Goal: Transaction & Acquisition: Book appointment/travel/reservation

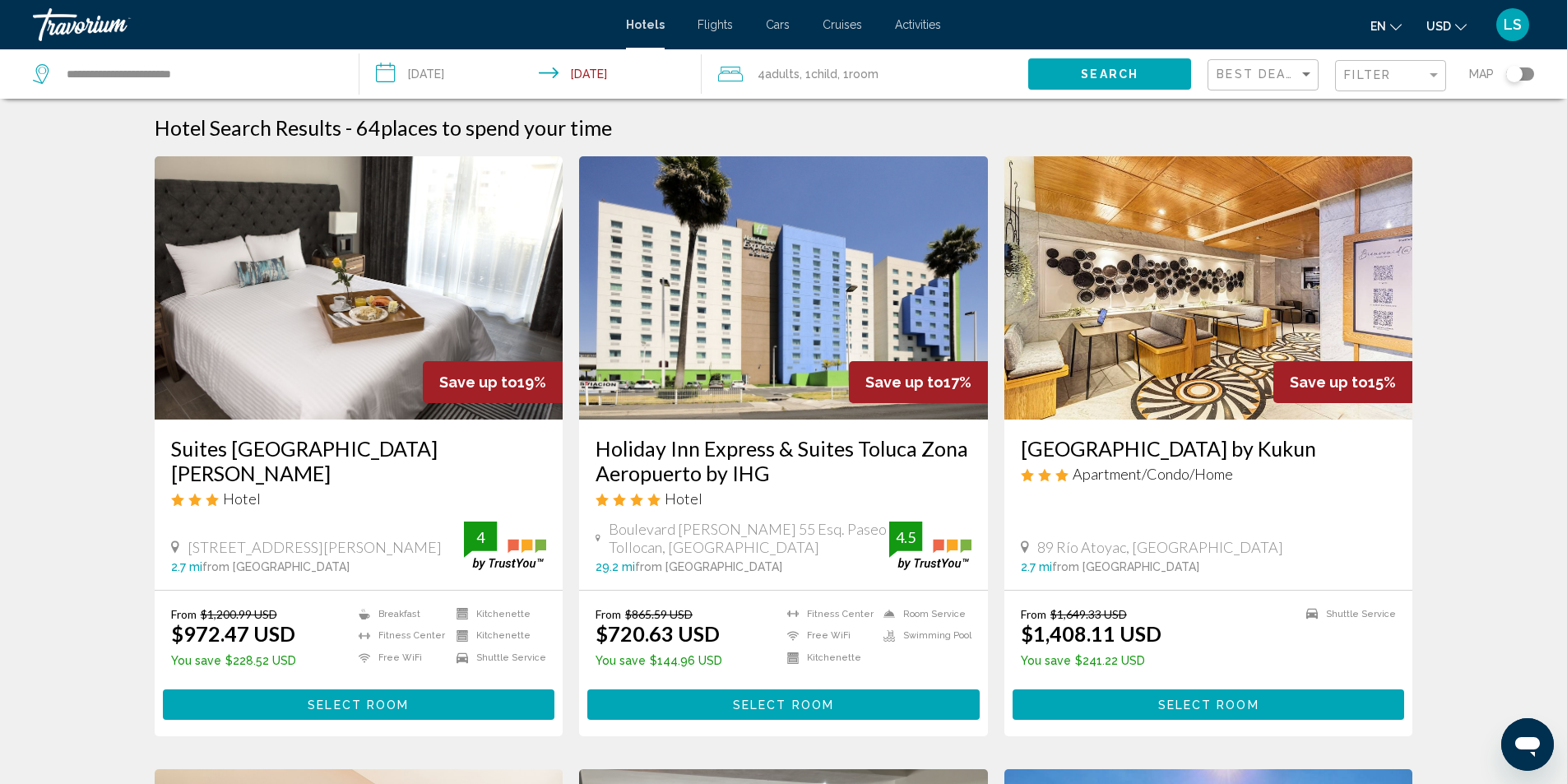
click at [792, 71] on span "Adults" at bounding box center [782, 74] width 34 height 13
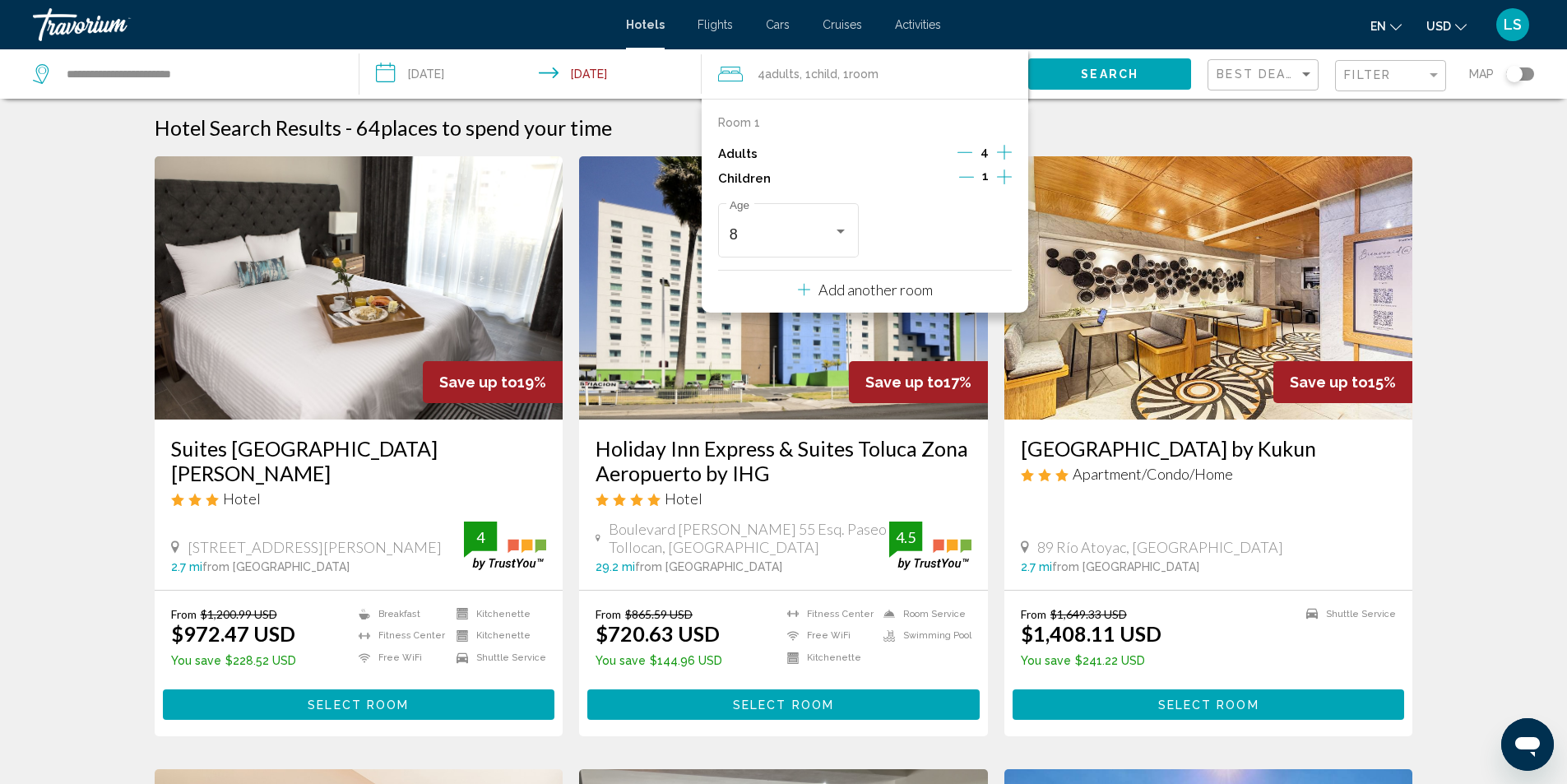
click at [964, 147] on icon "Decrement adults" at bounding box center [965, 152] width 15 height 15
click at [964, 147] on icon "Decrement adults" at bounding box center [967, 152] width 15 height 15
click at [840, 227] on div "Travelers: 2 adults, 1 child" at bounding box center [841, 231] width 15 height 13
click at [742, 288] on span "13" at bounding box center [789, 292] width 119 height 44
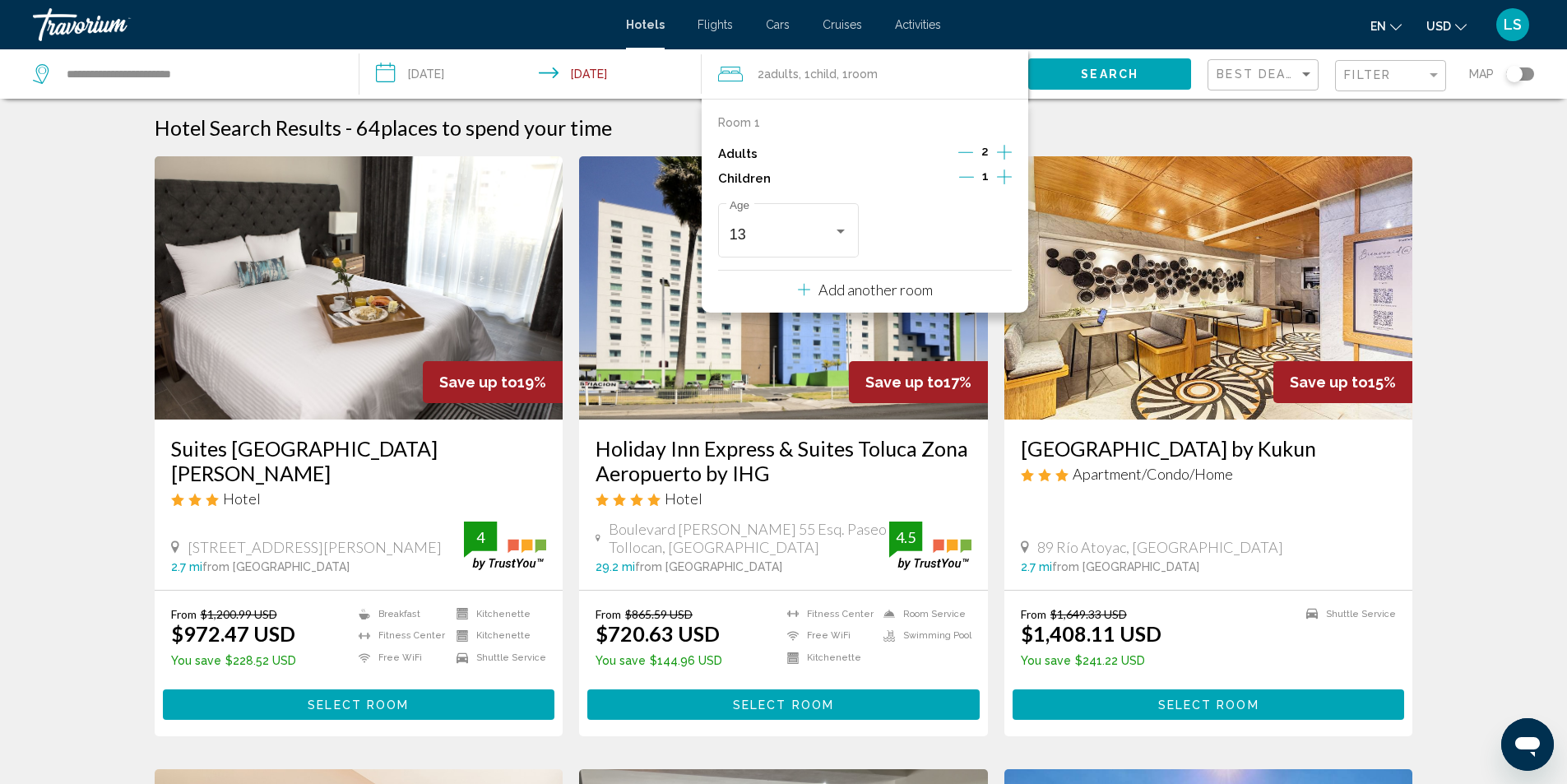
click at [1106, 76] on span "Search" at bounding box center [1110, 75] width 57 height 13
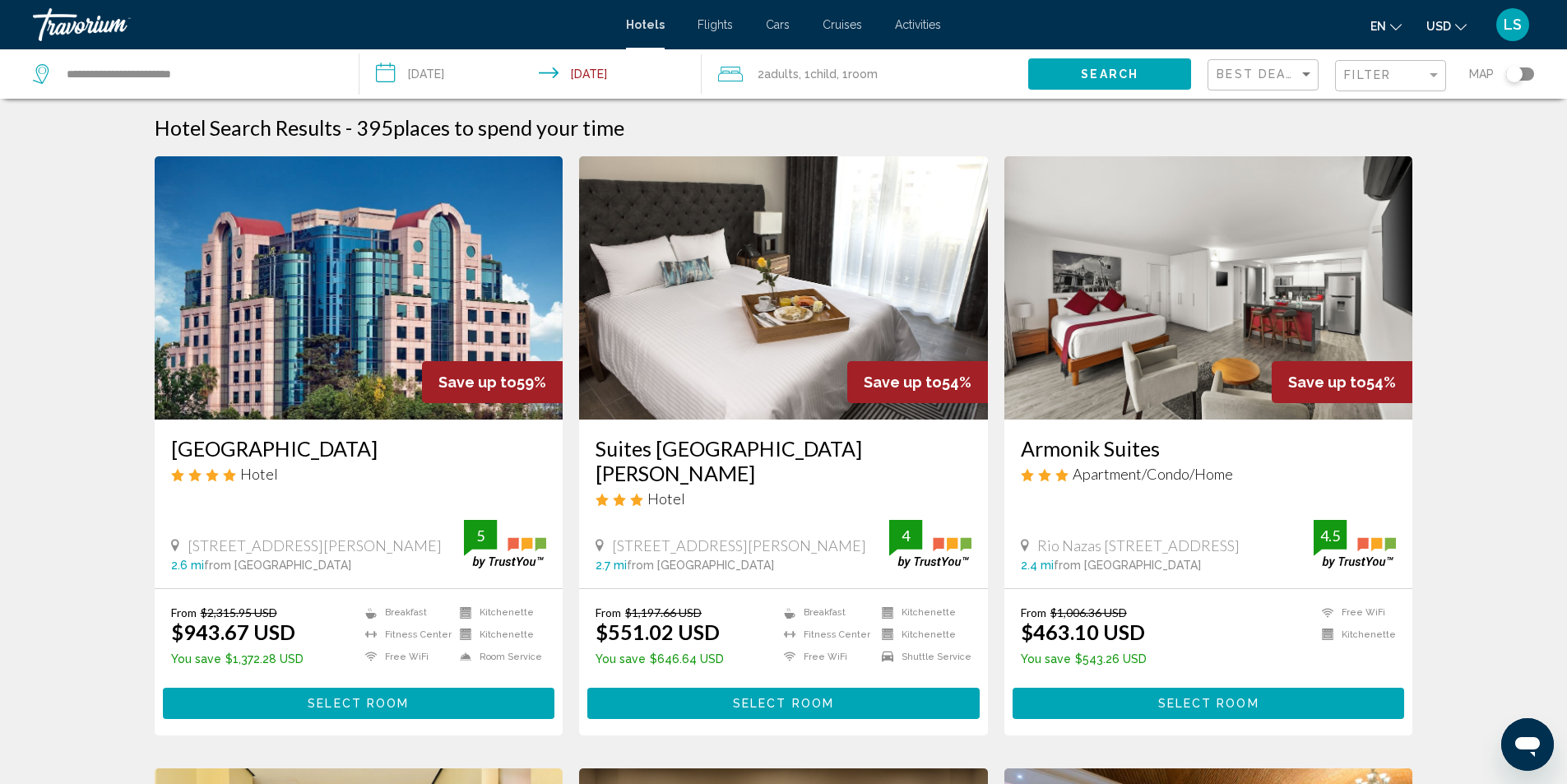
click at [43, 72] on icon "Search widget" at bounding box center [42, 73] width 19 height 19
click at [842, 26] on span "Cruises" at bounding box center [842, 25] width 40 height 13
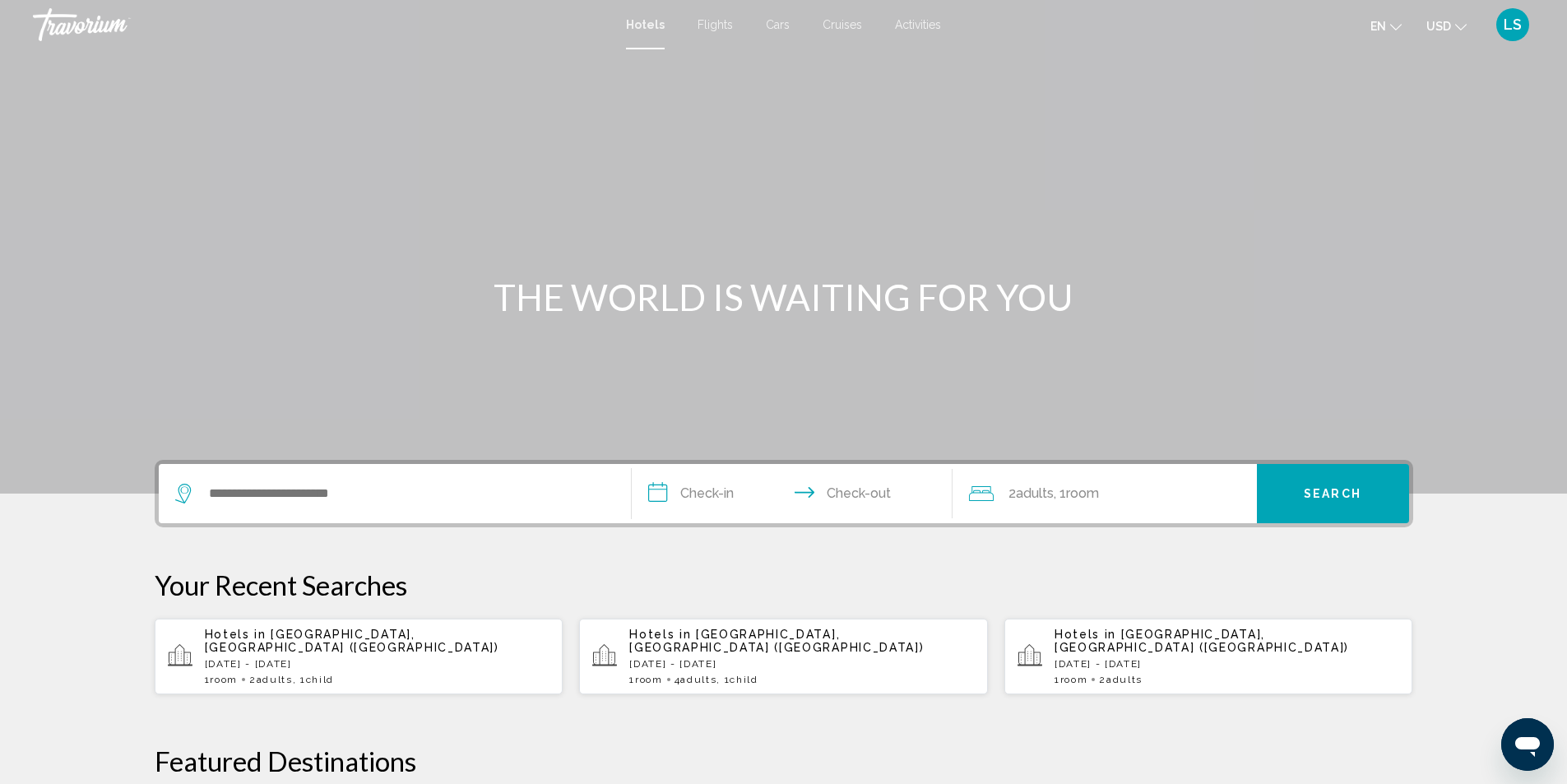
click at [839, 22] on span "Cruises" at bounding box center [842, 25] width 40 height 13
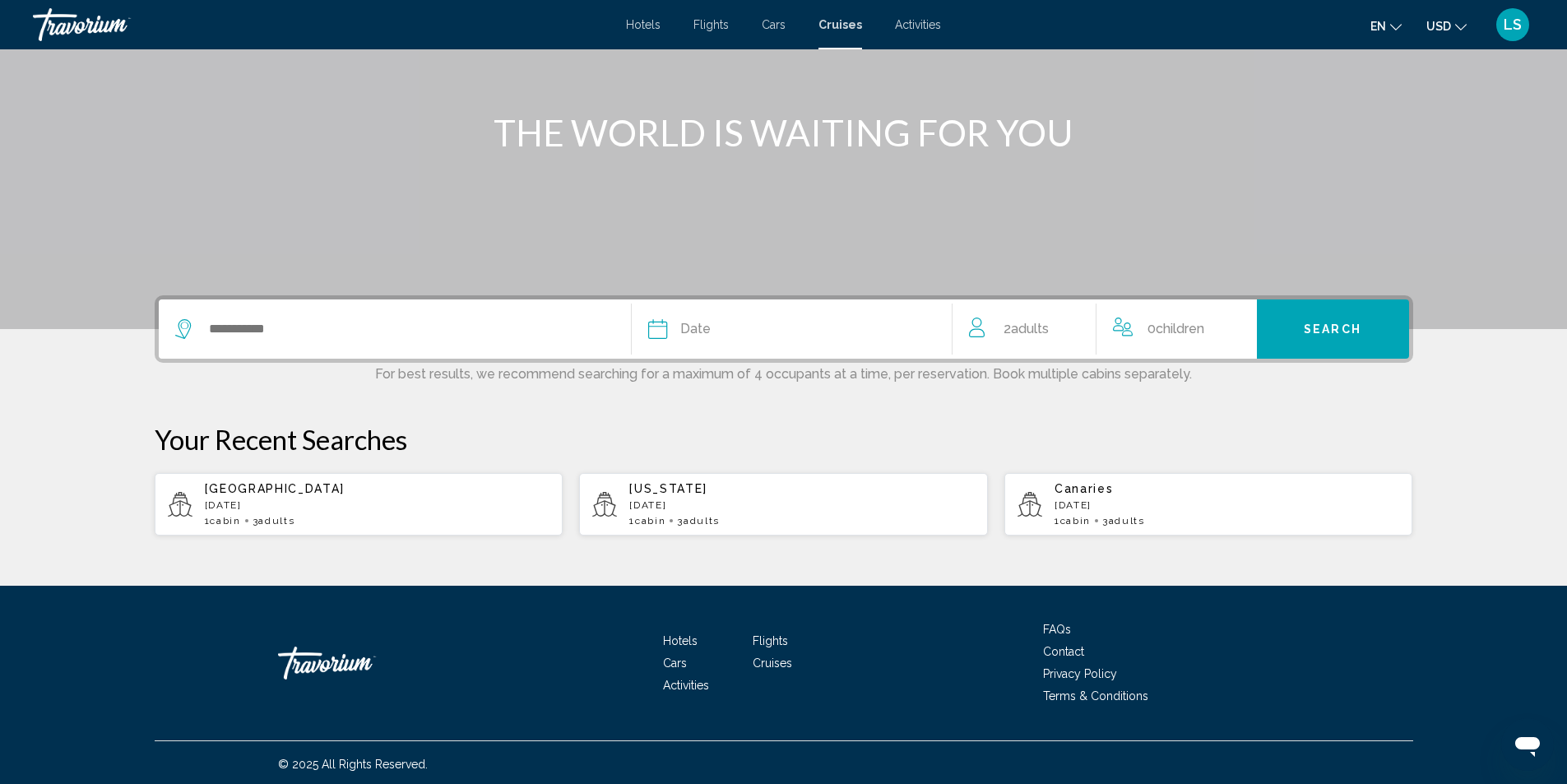
scroll to position [168, 0]
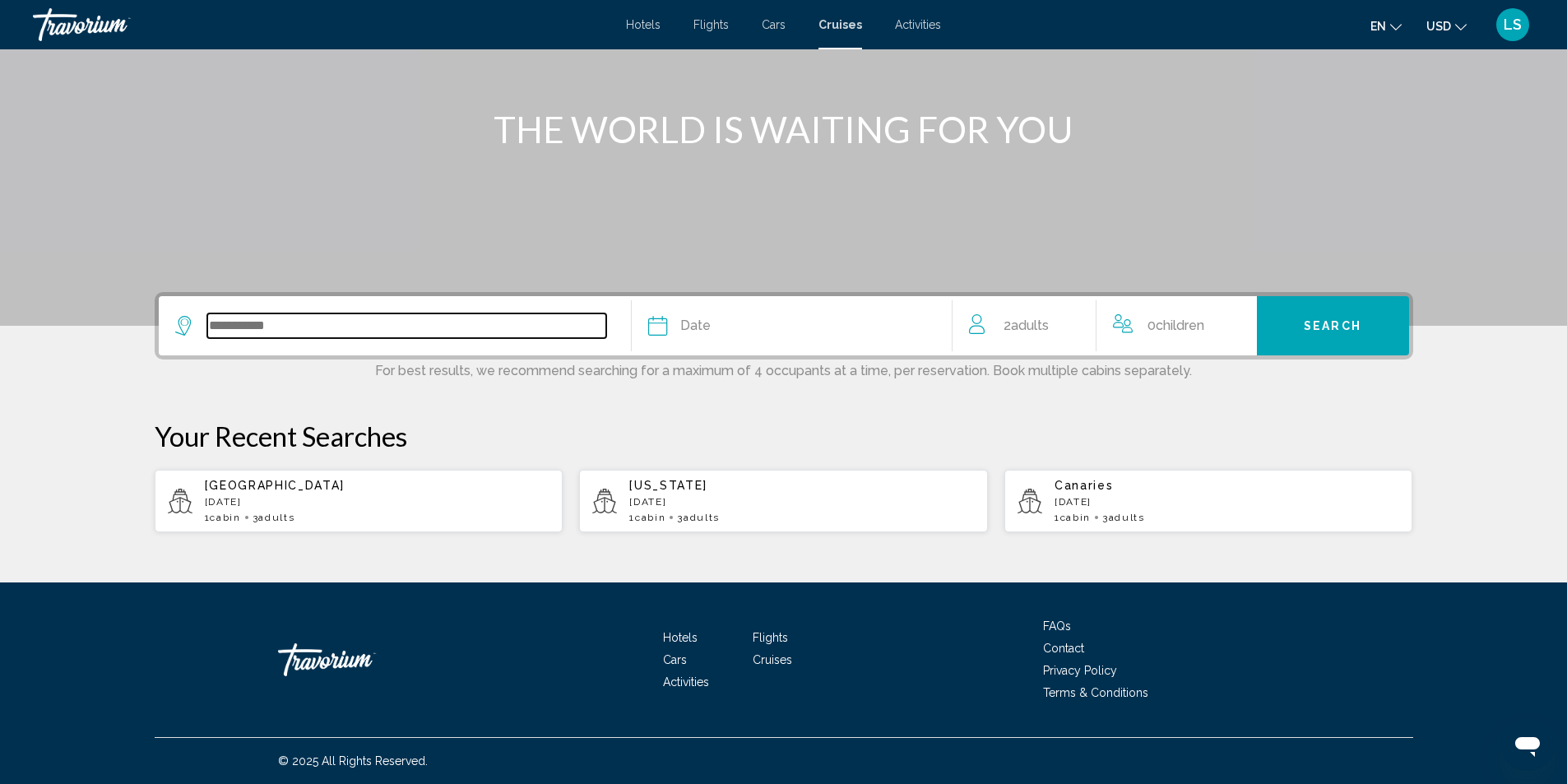
click at [284, 321] on input "Search widget" at bounding box center [407, 325] width 399 height 25
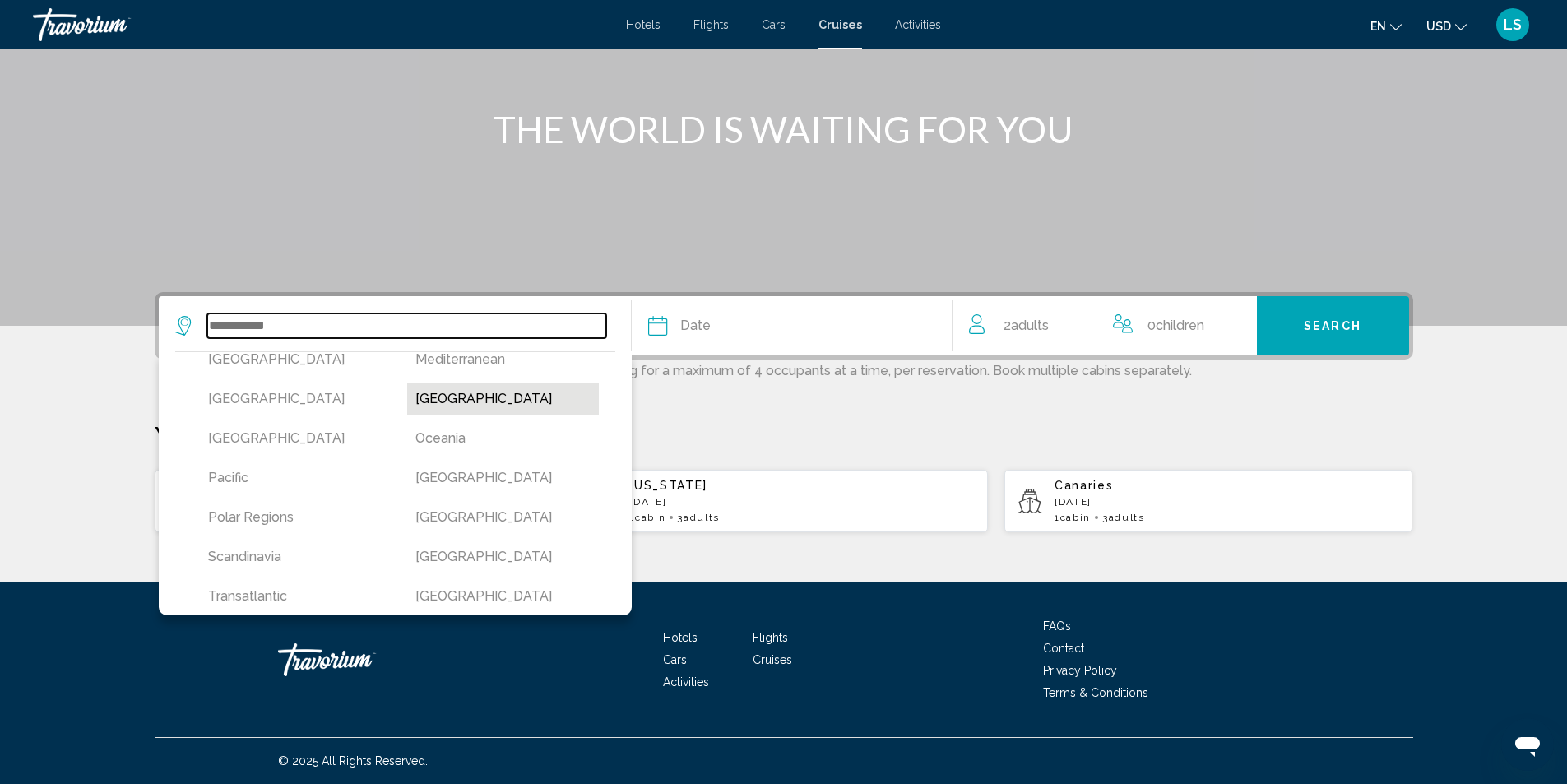
scroll to position [411, 0]
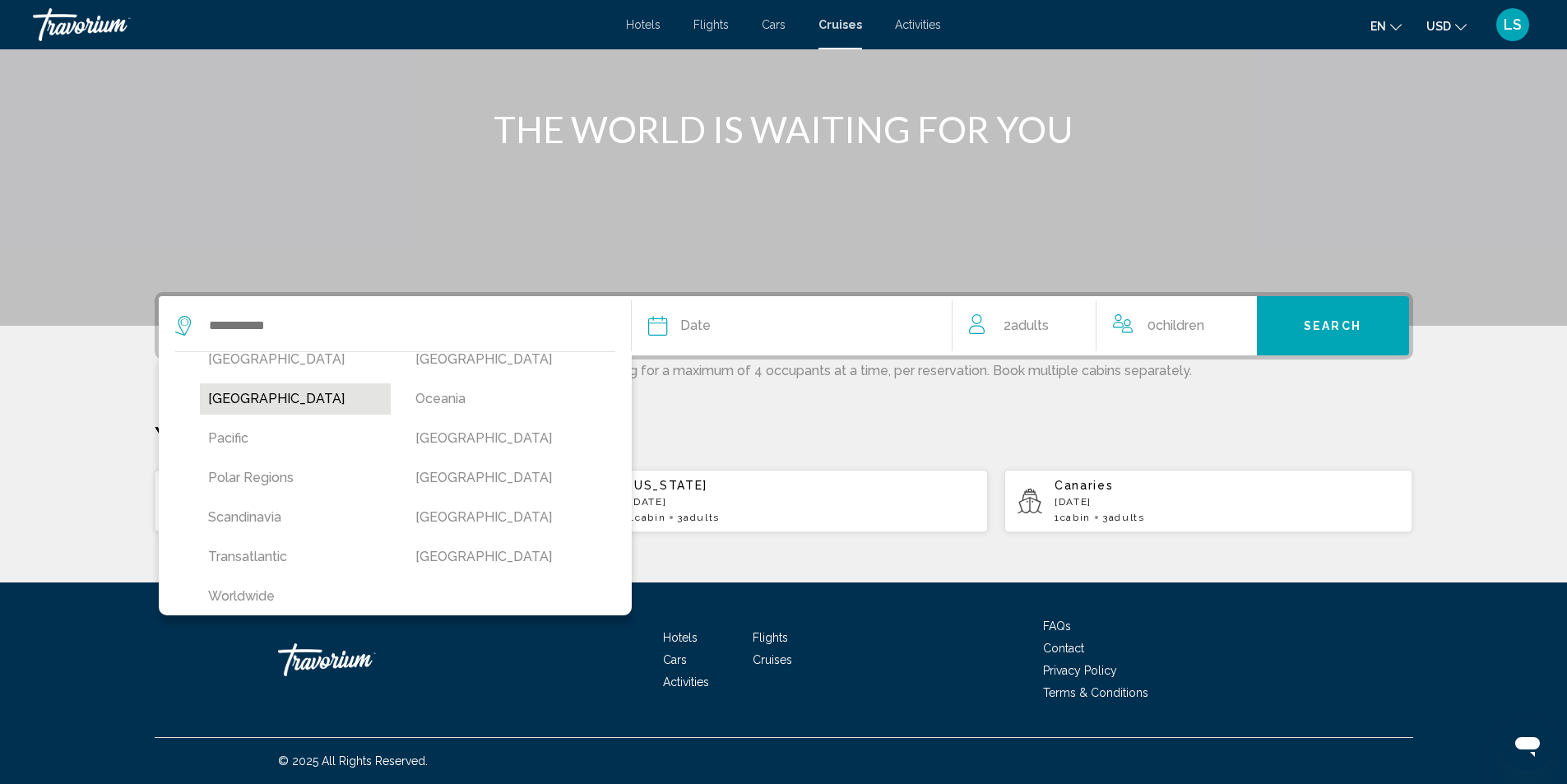
click at [246, 398] on button "North America" at bounding box center [296, 398] width 192 height 32
type input "**********"
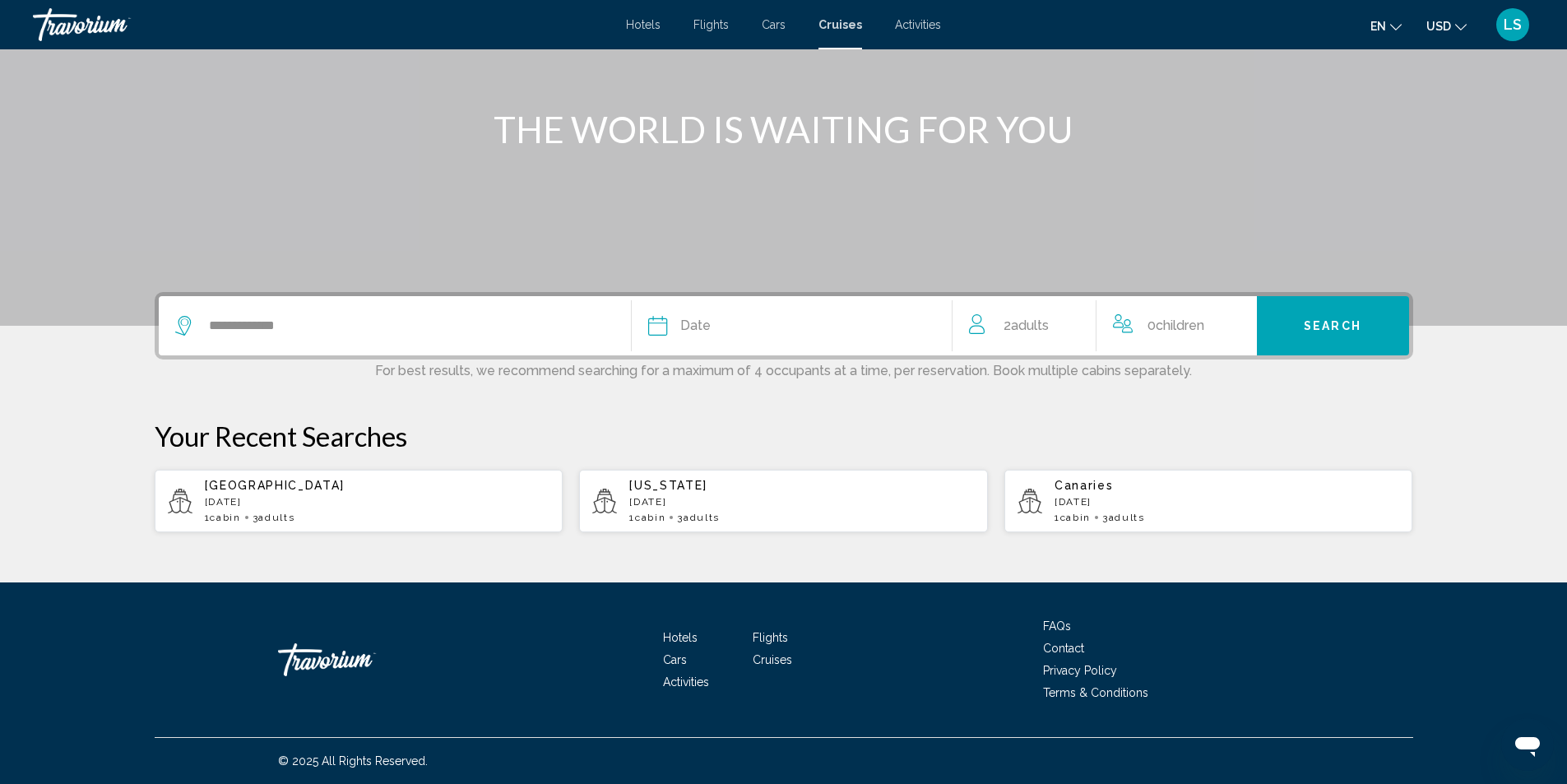
click at [1166, 319] on span "Children" at bounding box center [1180, 324] width 48 height 16
click at [1230, 322] on icon "Increment children" at bounding box center [1233, 322] width 15 height 15
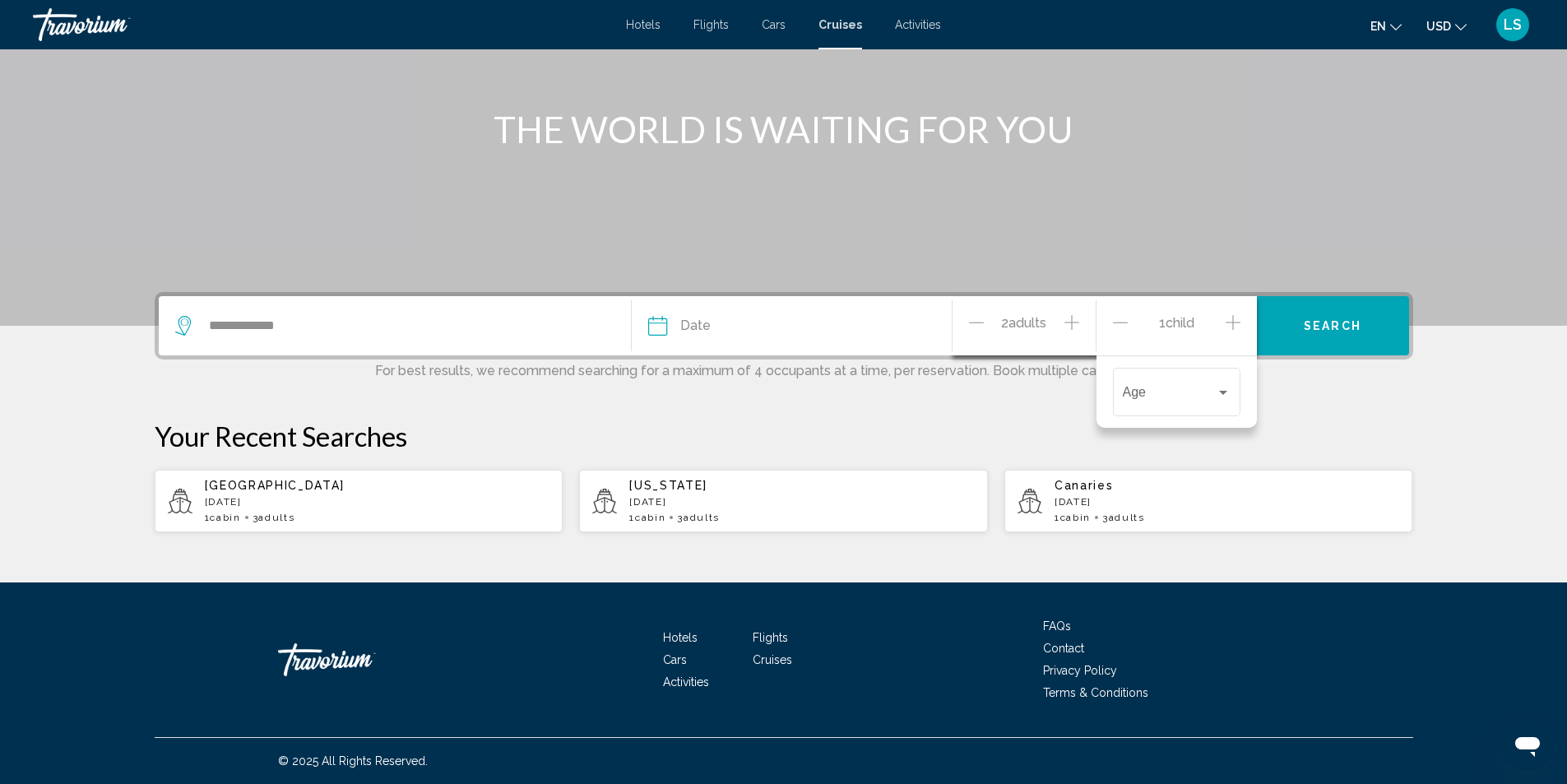
click at [1239, 320] on icon "Increment children" at bounding box center [1233, 322] width 15 height 19
click at [1209, 394] on span "Travelers: 2 adults, 2 children" at bounding box center [1169, 396] width 93 height 15
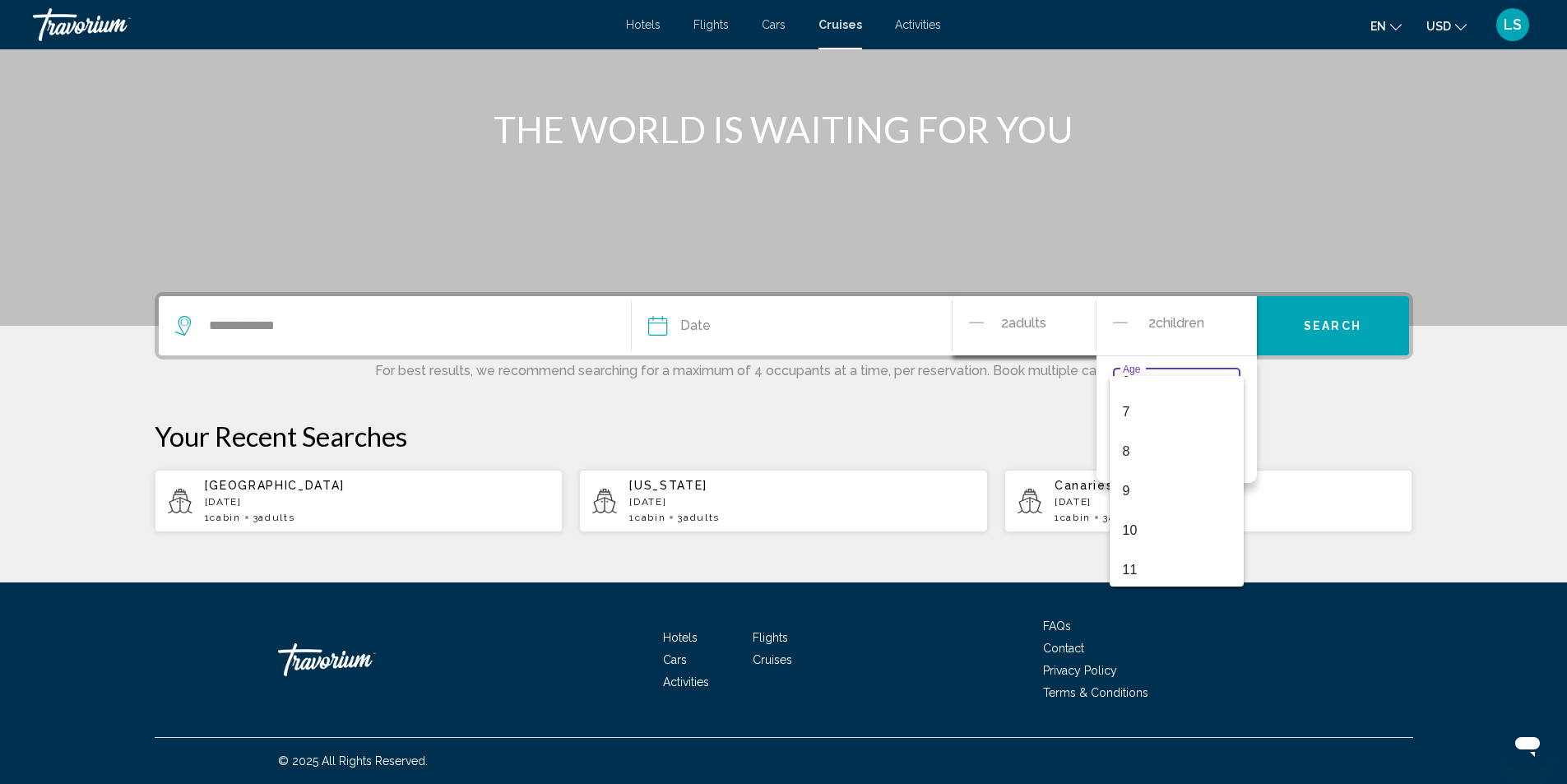
scroll to position [263, 0]
click at [1128, 524] on span "10" at bounding box center [1177, 526] width 108 height 40
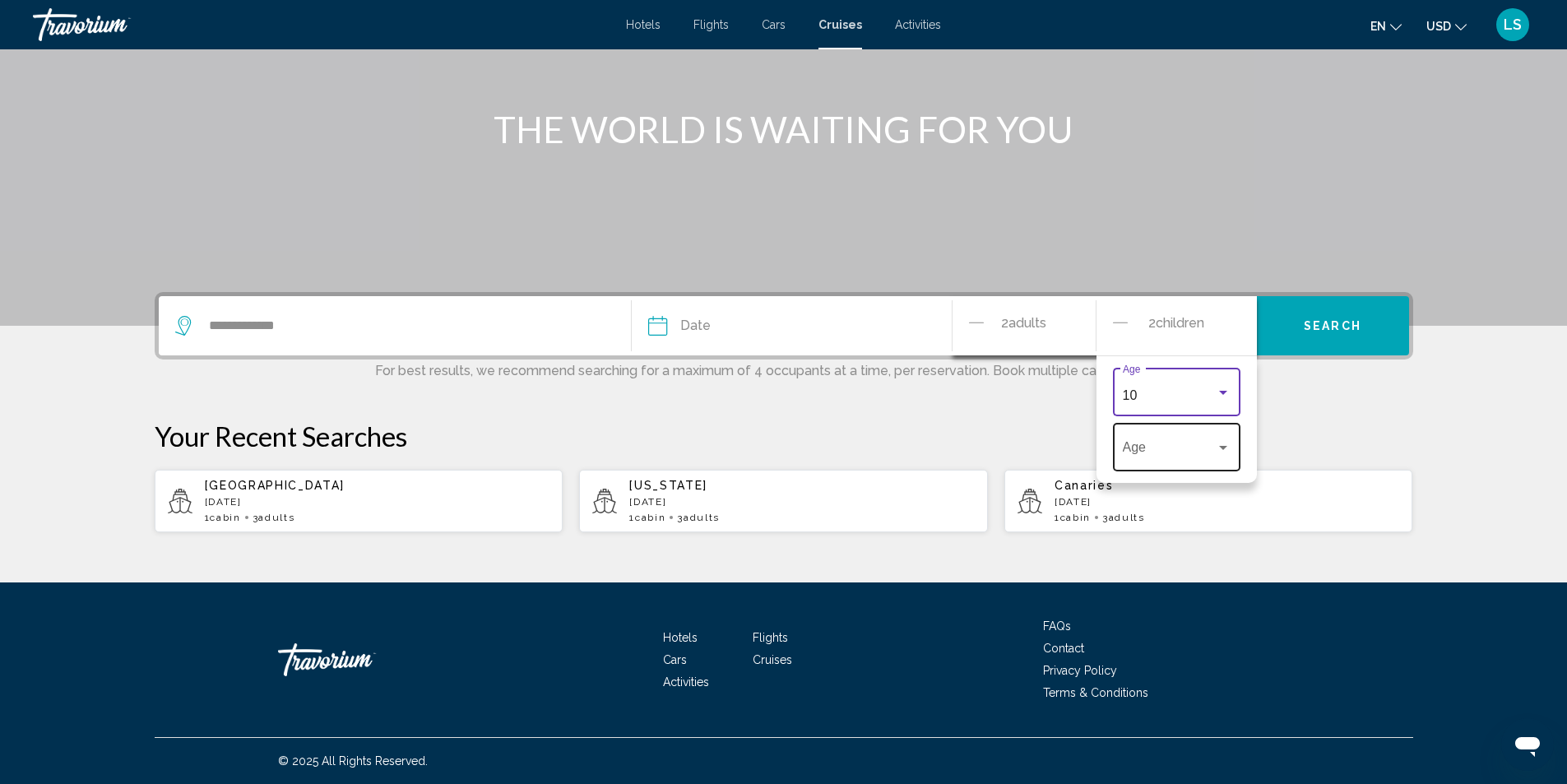
click at [1143, 439] on div "Age" at bounding box center [1177, 446] width 108 height 52
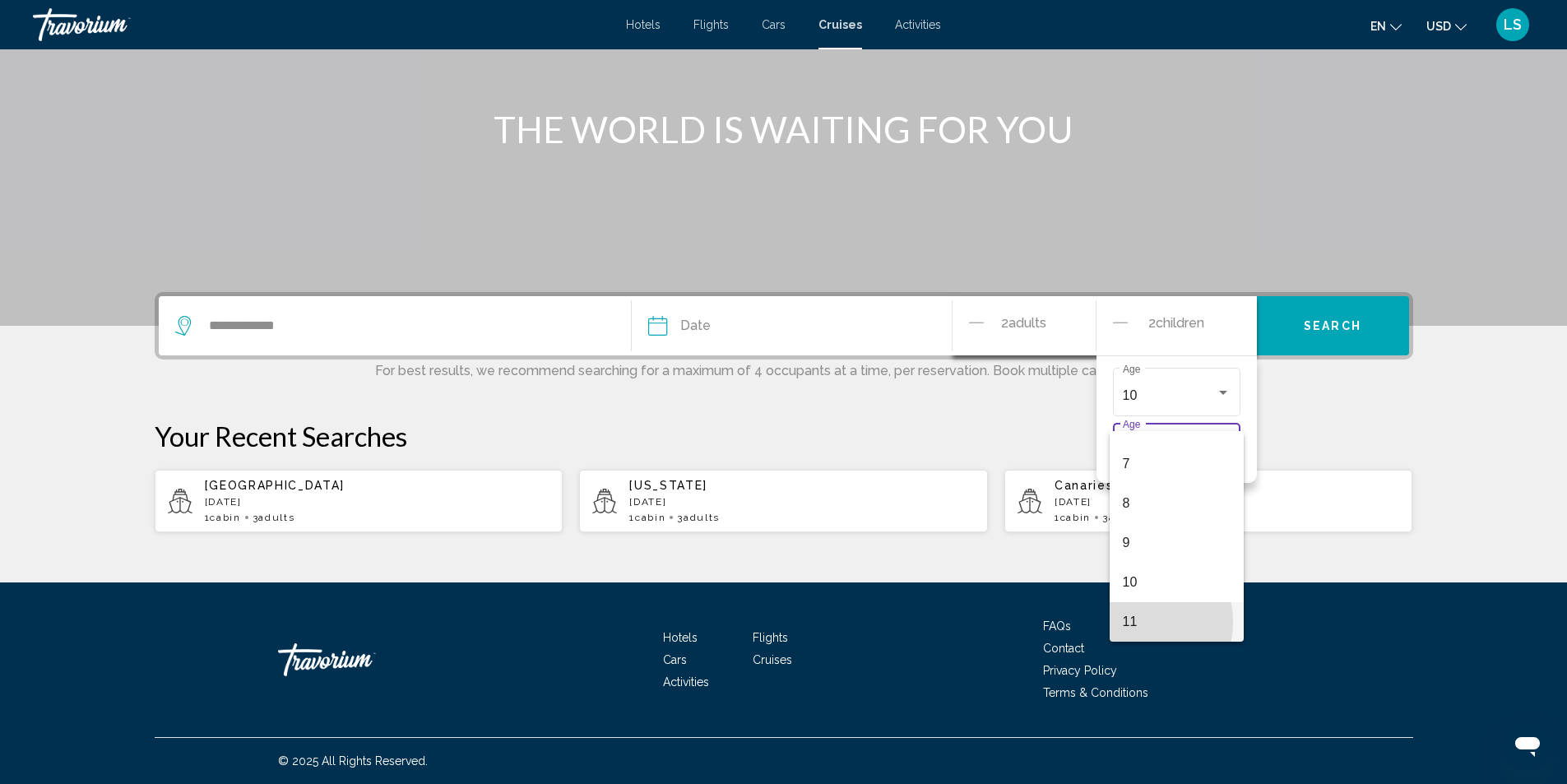
click at [1135, 622] on span "11" at bounding box center [1177, 621] width 108 height 40
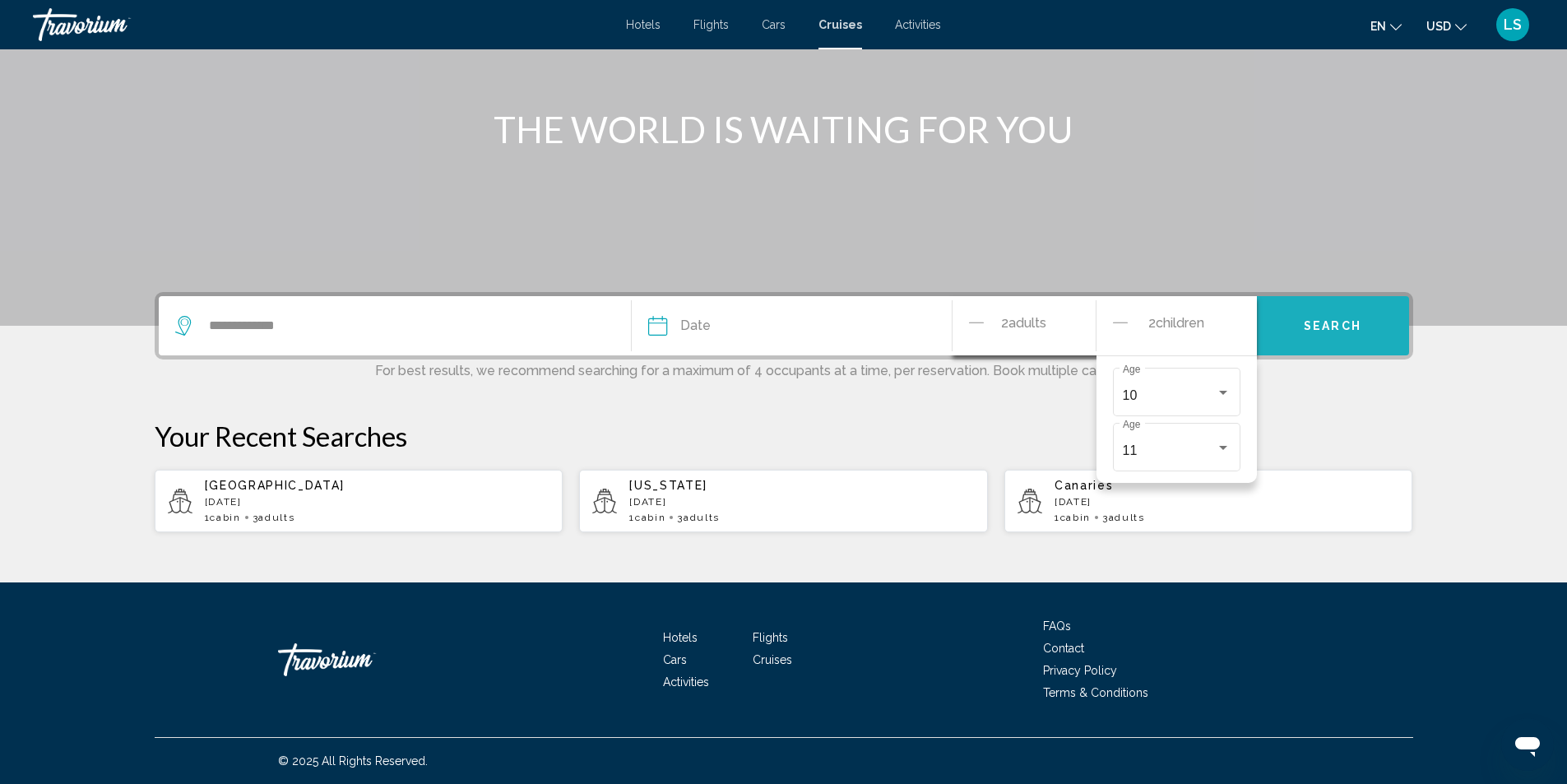
click at [1316, 323] on span "Search" at bounding box center [1332, 326] width 57 height 13
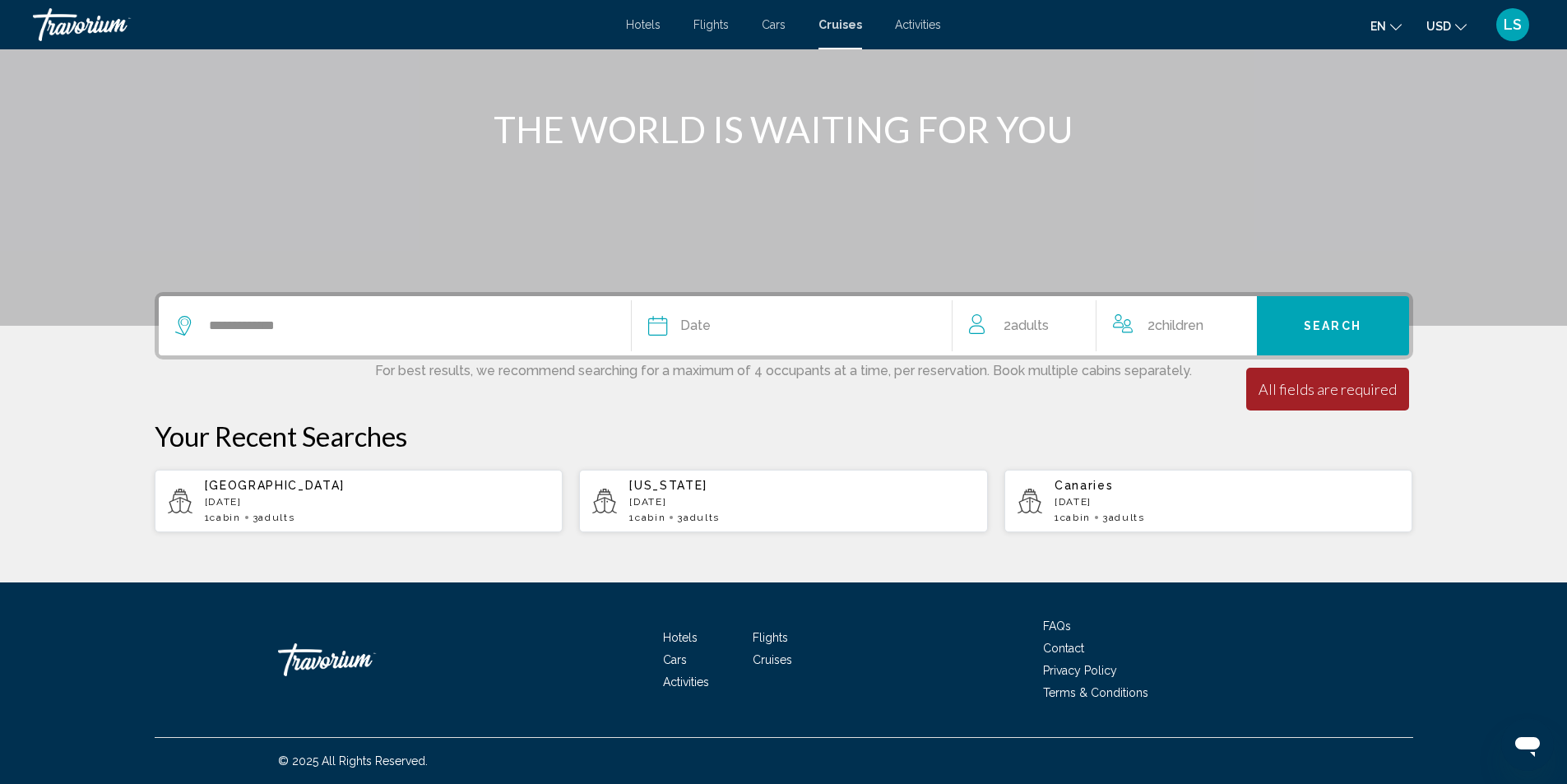
click at [655, 316] on icon "Search widget" at bounding box center [657, 325] width 19 height 19
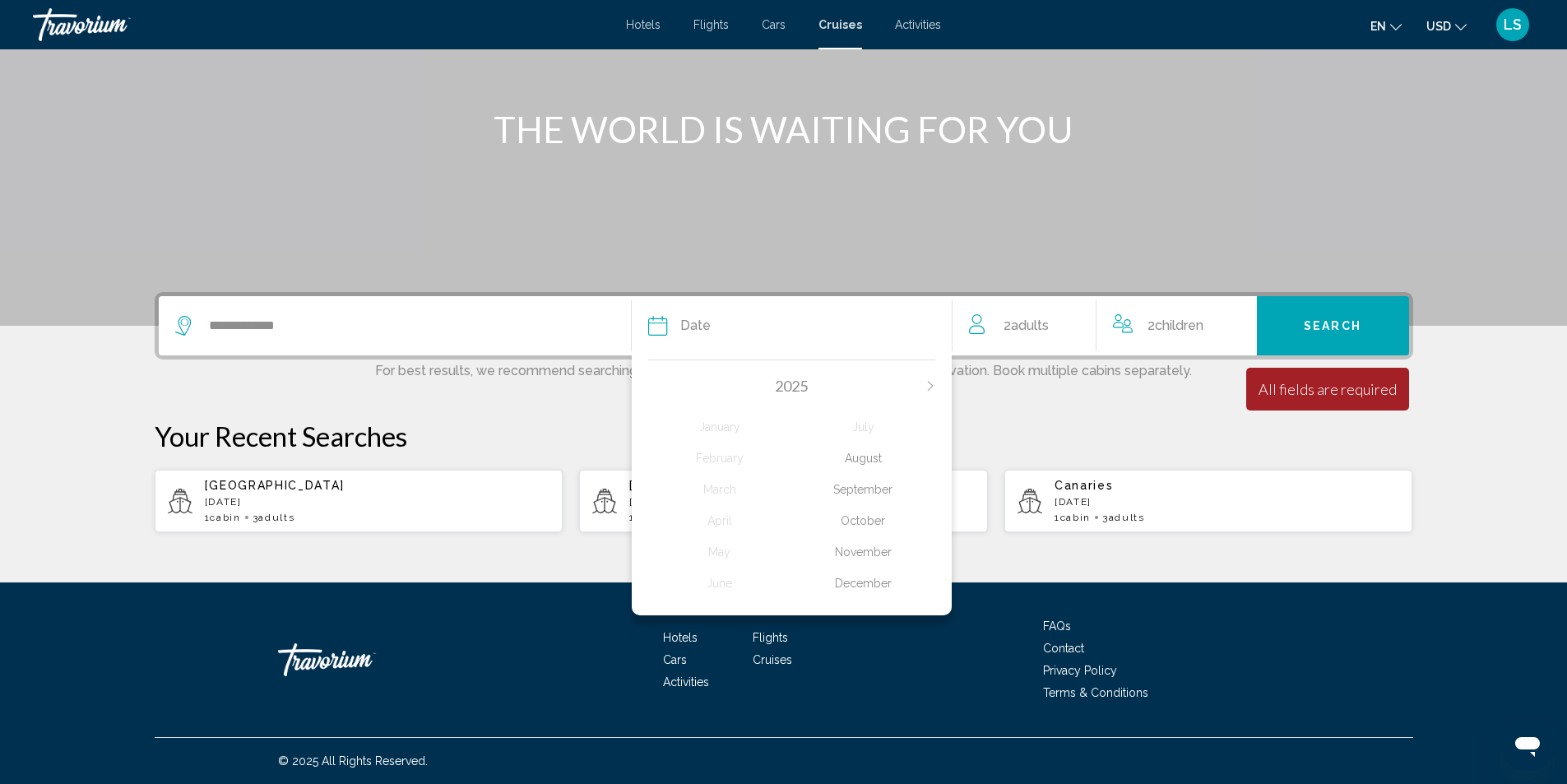
click at [858, 516] on div "October" at bounding box center [863, 521] width 144 height 30
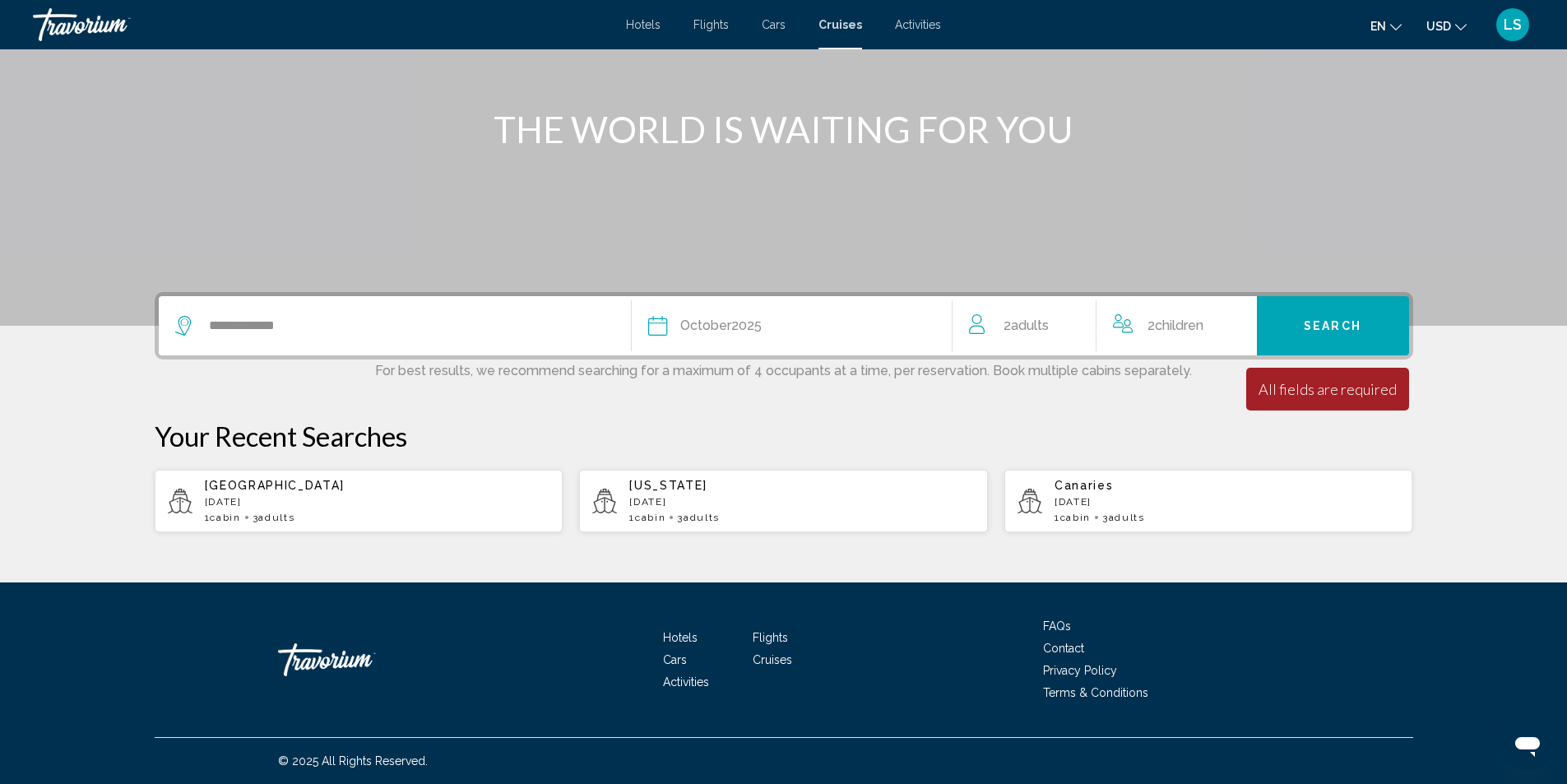
click at [1307, 330] on span "Search" at bounding box center [1332, 326] width 57 height 13
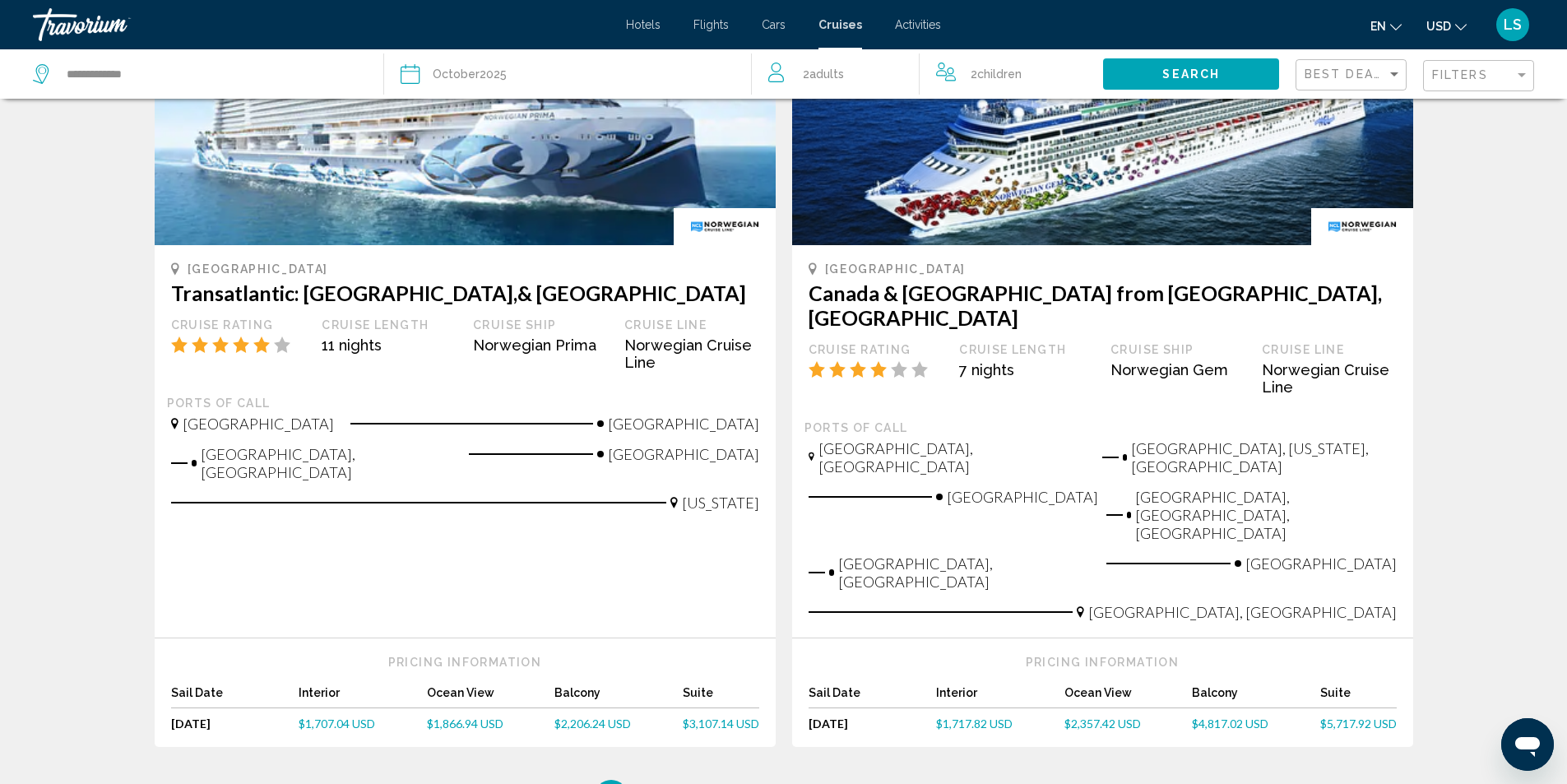
scroll to position [1645, 0]
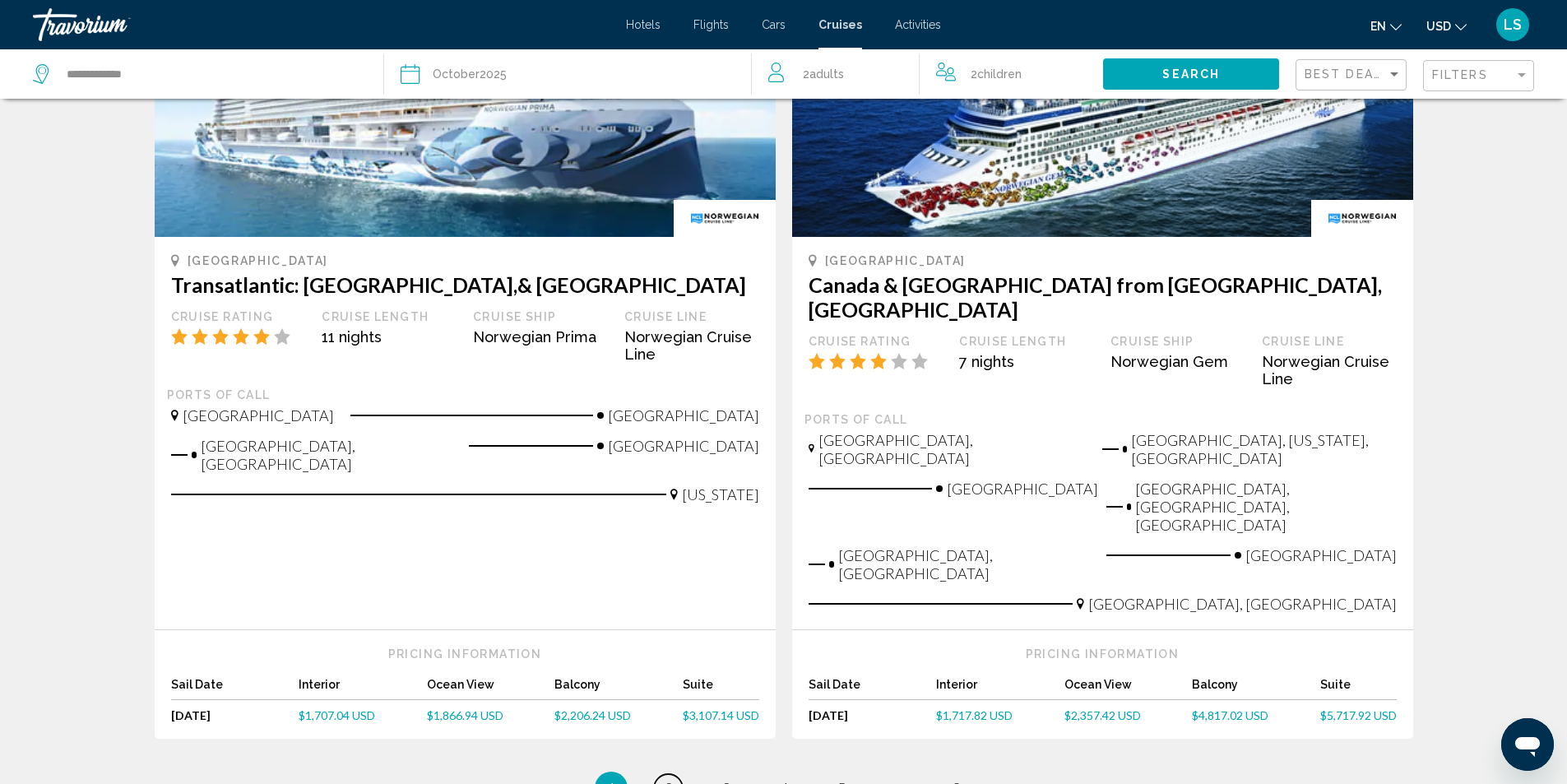
click at [668, 778] on span "2" at bounding box center [669, 788] width 8 height 19
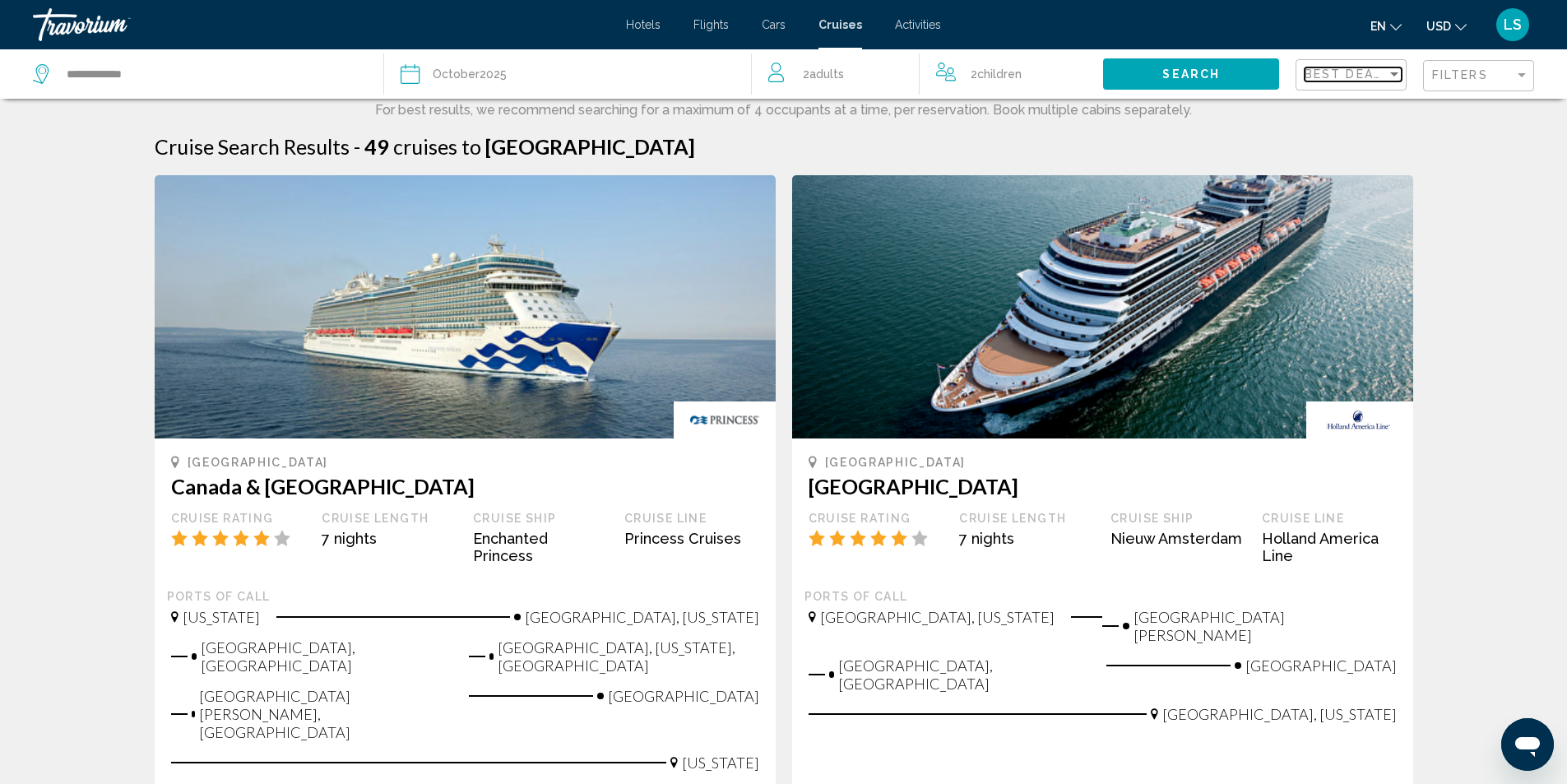
click at [1317, 76] on span "Best Deals" at bounding box center [1347, 74] width 86 height 13
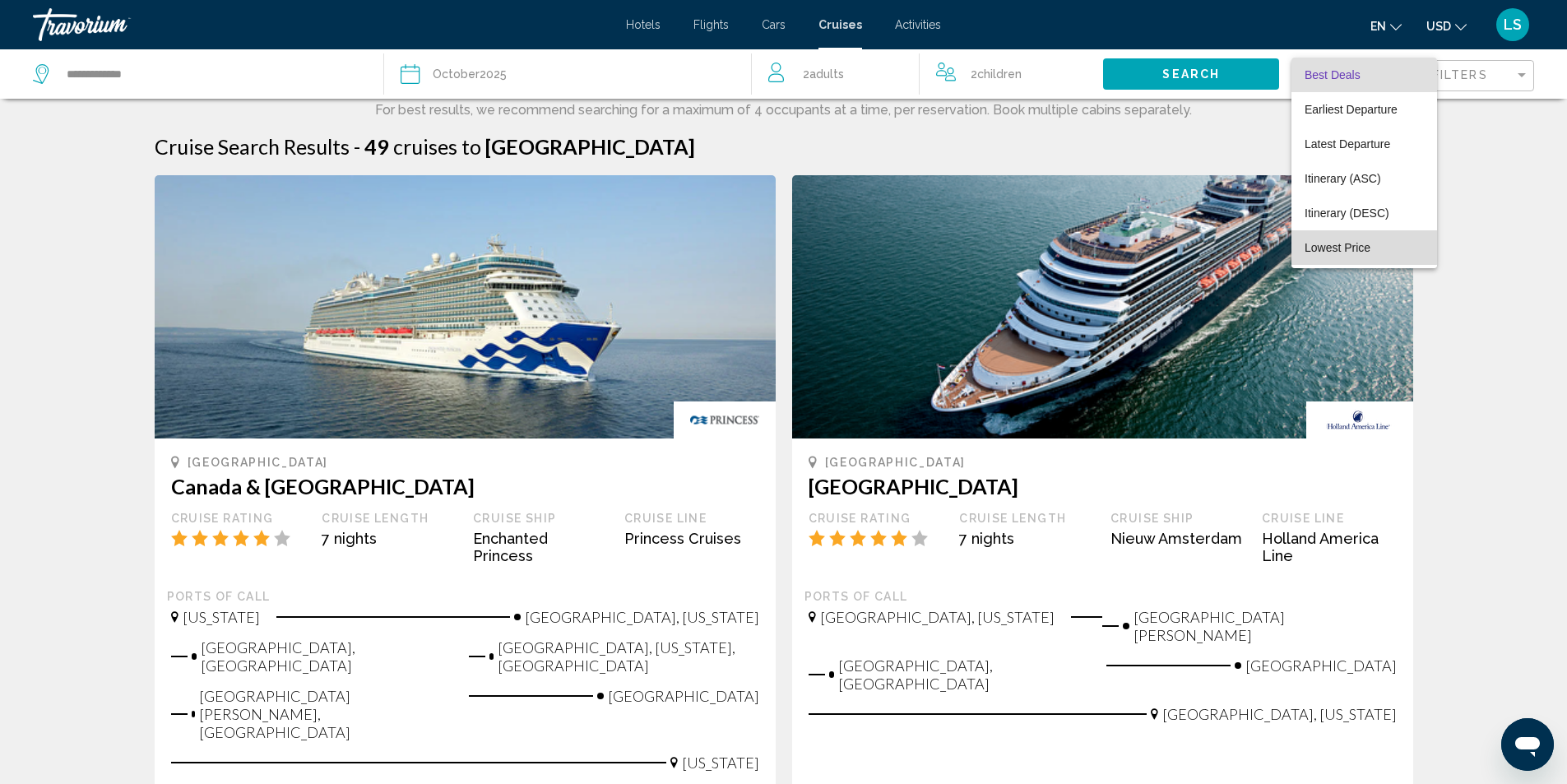
click at [1333, 246] on span "Lowest Price" at bounding box center [1337, 247] width 66 height 13
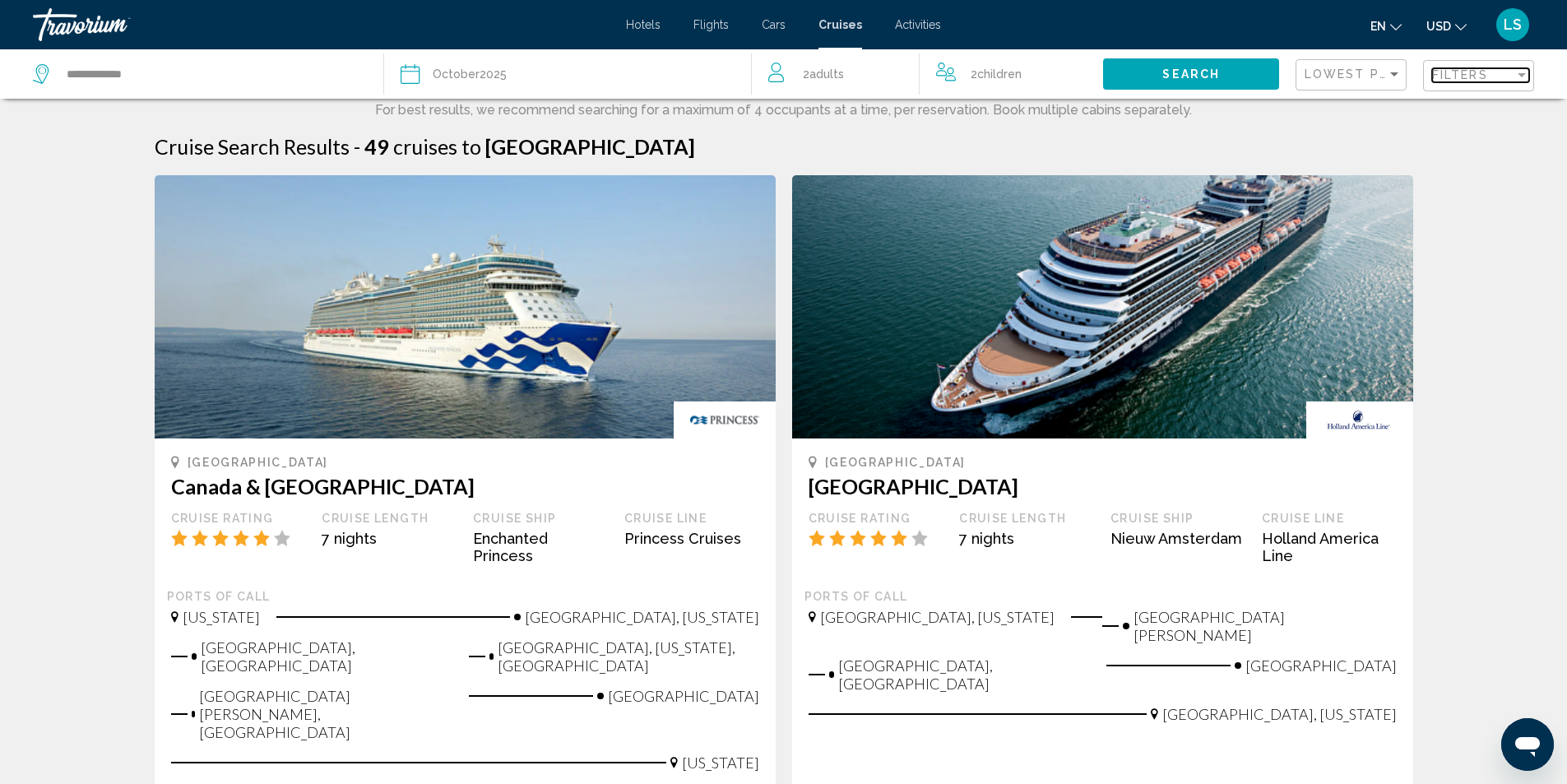
click at [1463, 82] on span "Filters" at bounding box center [1460, 75] width 56 height 13
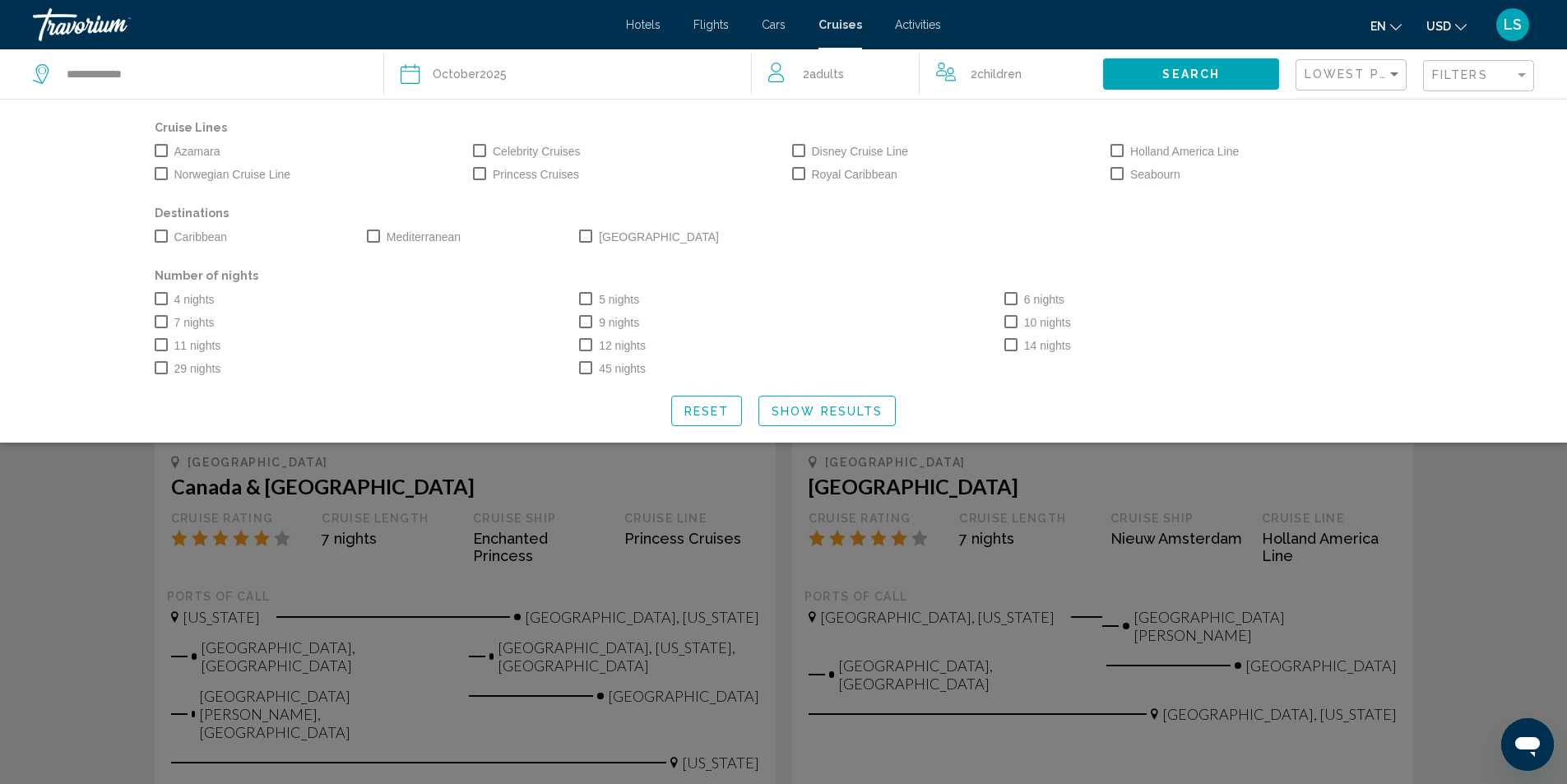
click at [162, 299] on span "Search widget" at bounding box center [161, 298] width 13 height 13
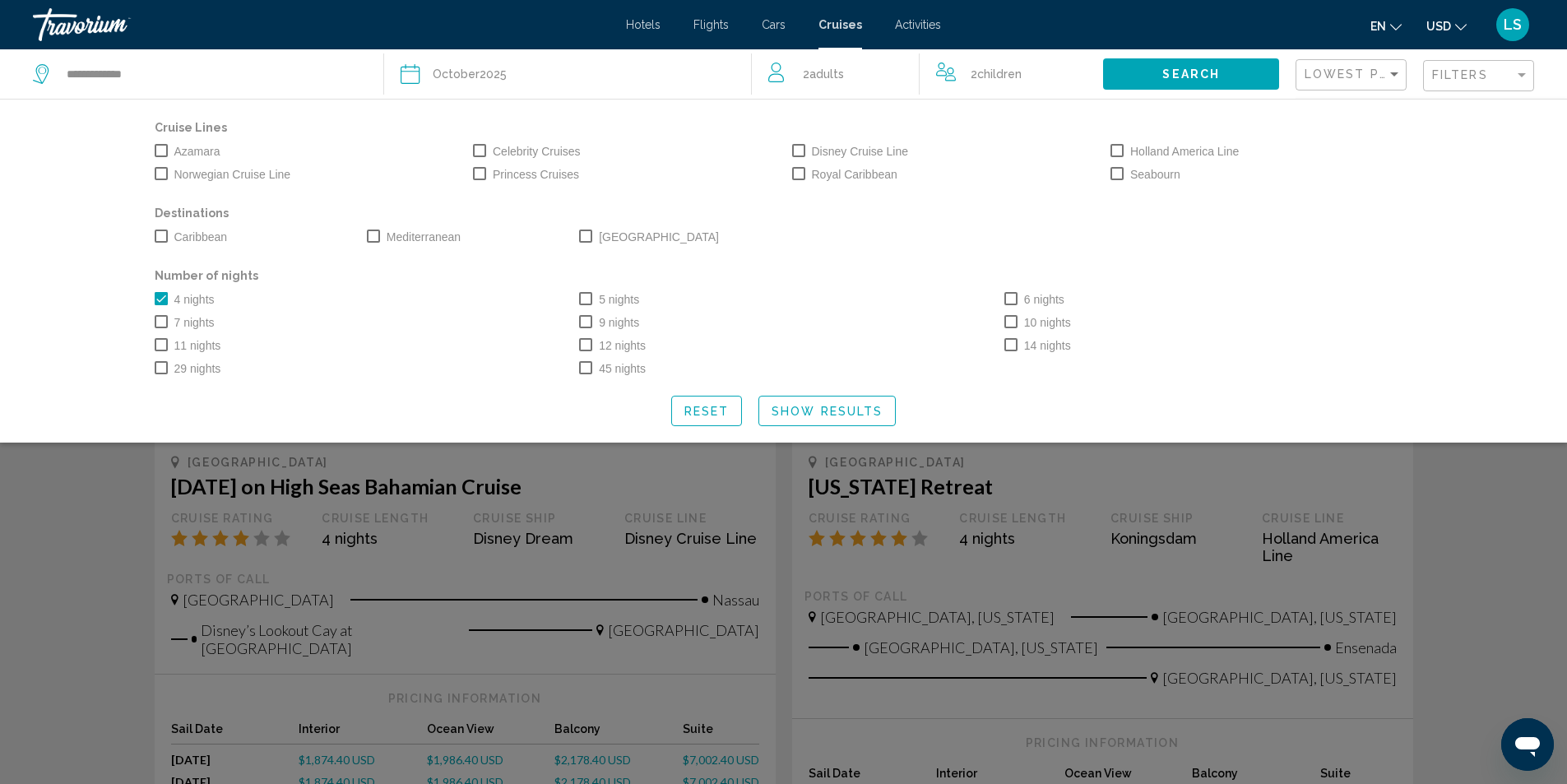
click at [799, 405] on span "Show Results" at bounding box center [827, 411] width 111 height 13
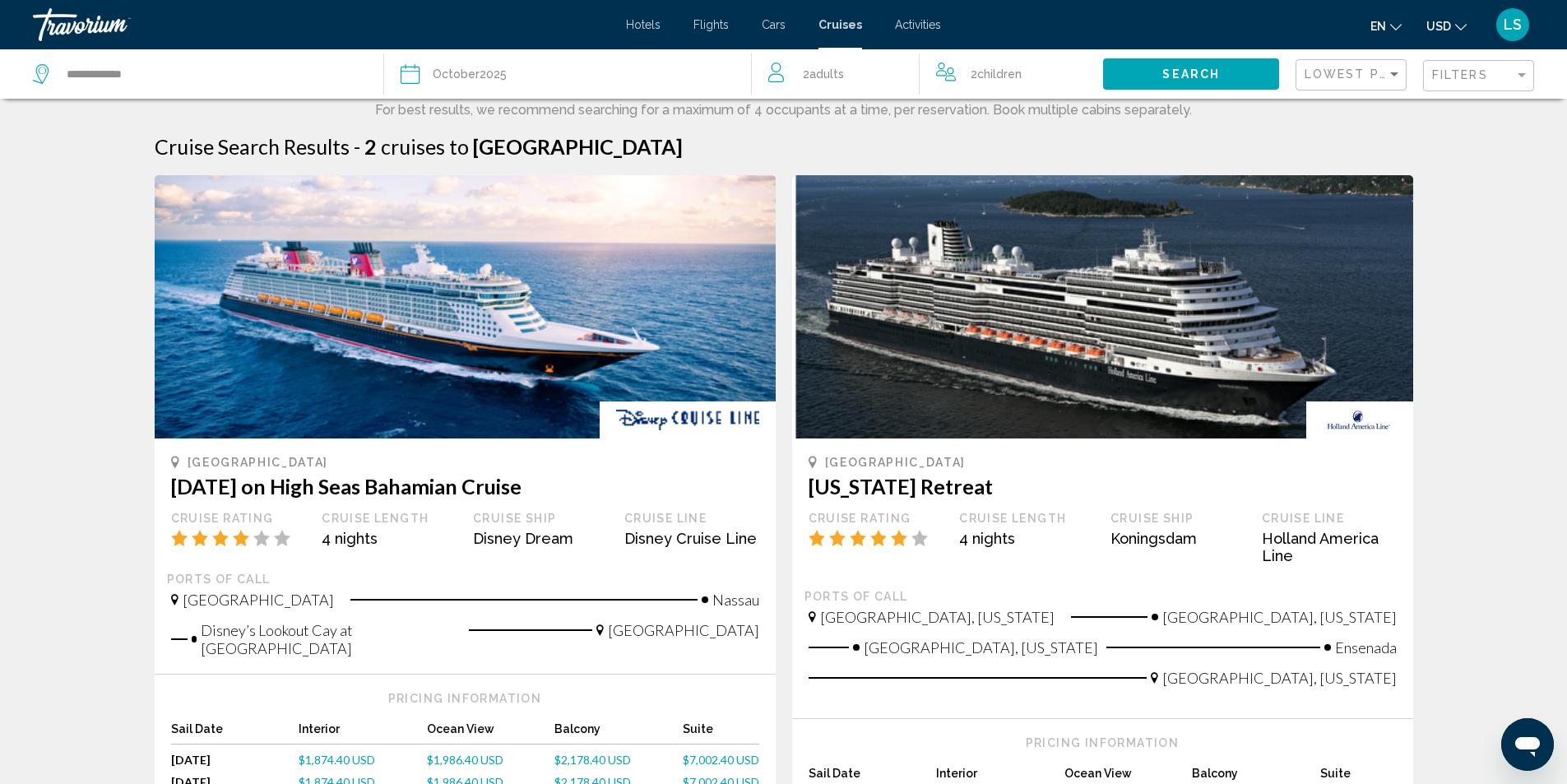
click at [931, 20] on span "Activities" at bounding box center [918, 25] width 46 height 13
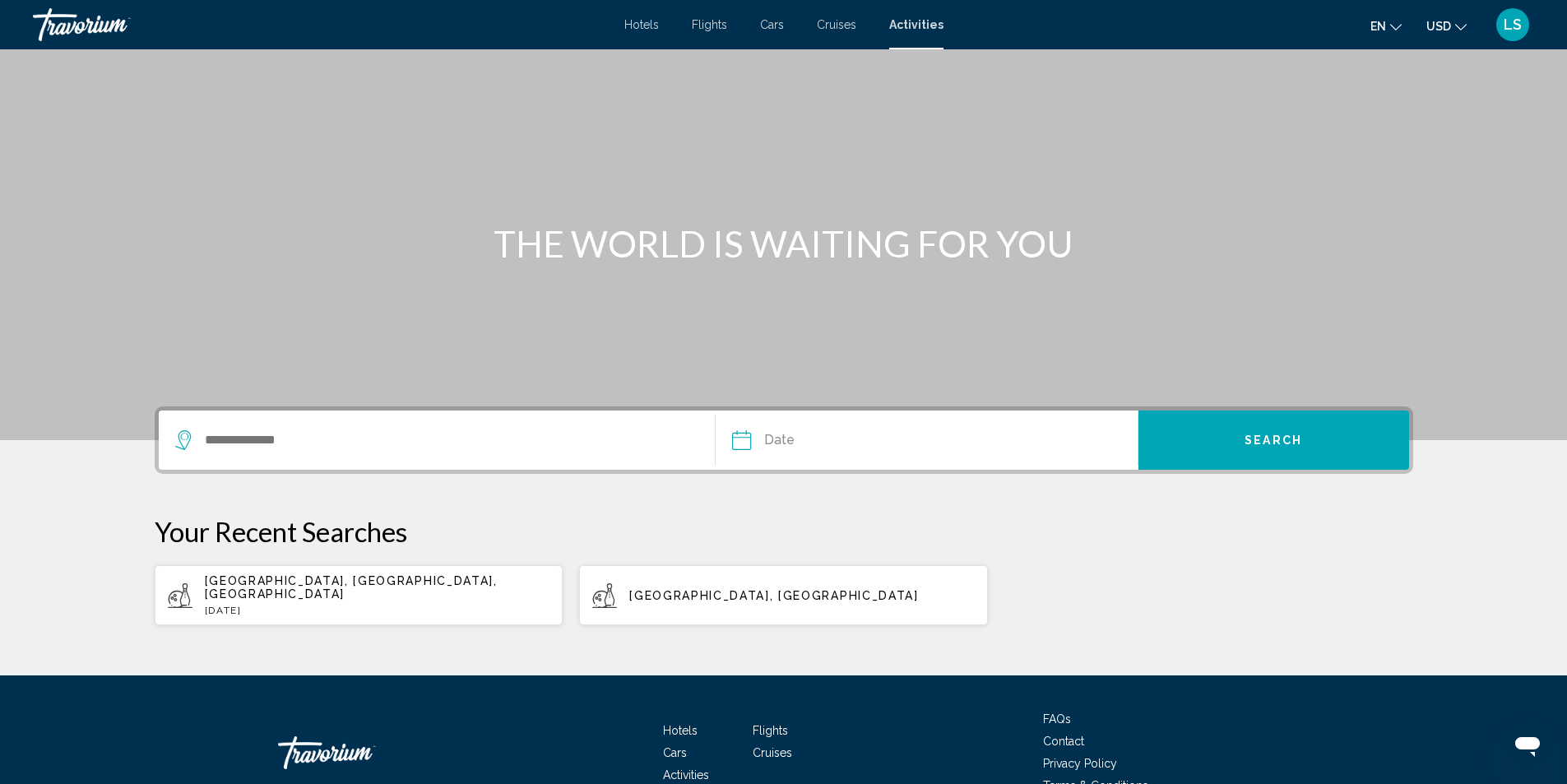
scroll to position [82, 0]
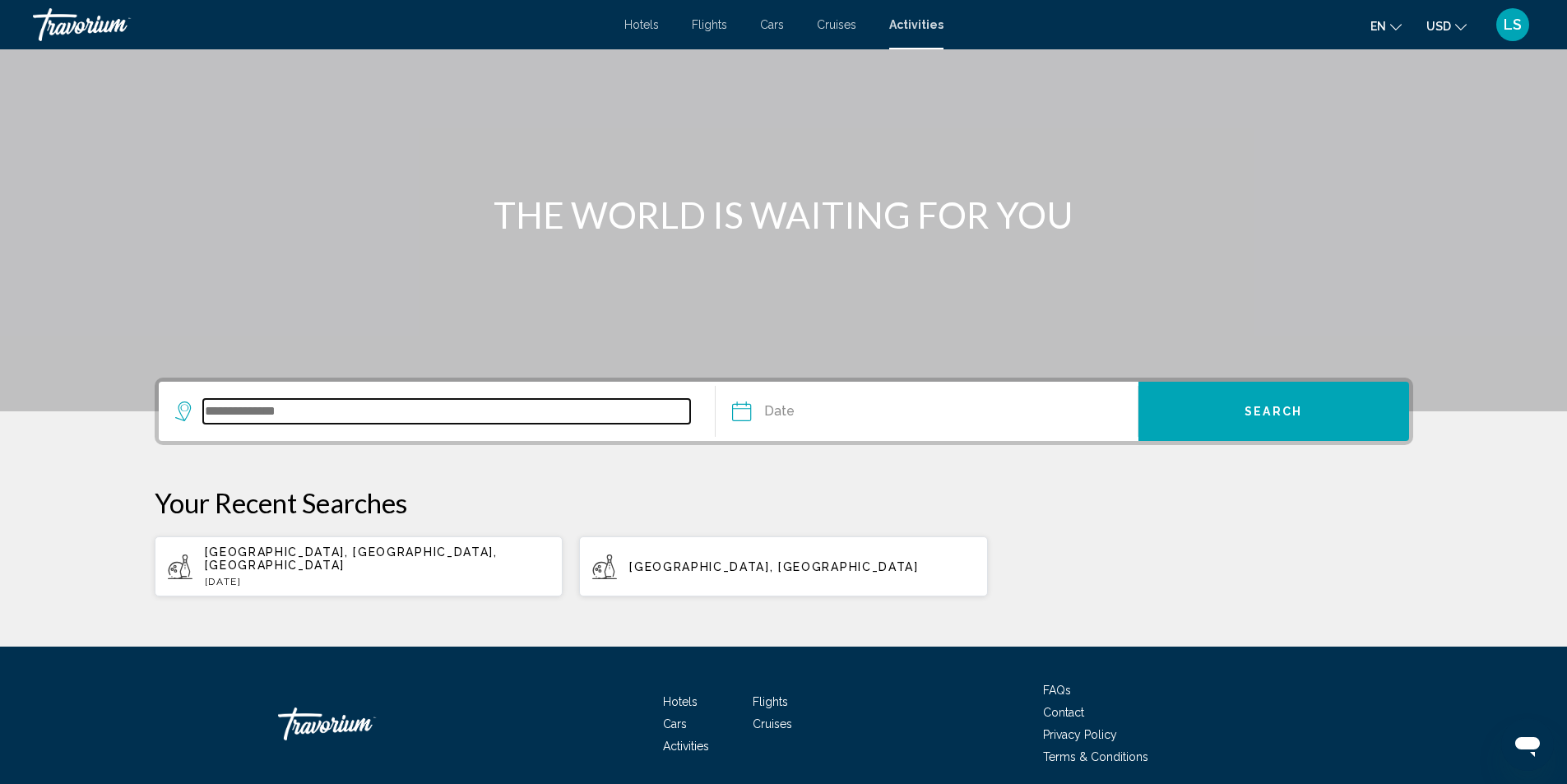
click at [275, 410] on input "Search widget" at bounding box center [447, 411] width 488 height 25
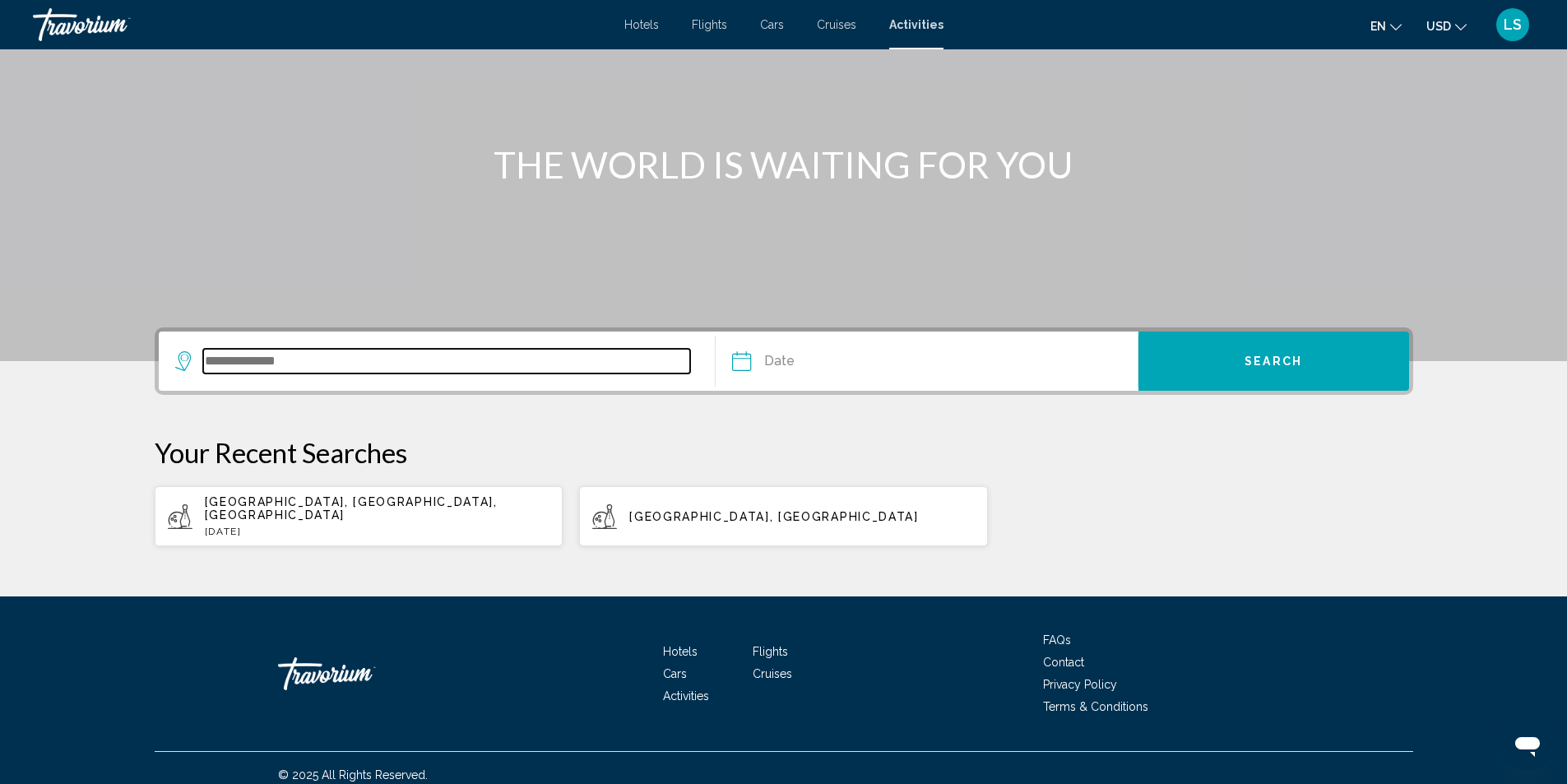
scroll to position [133, 0]
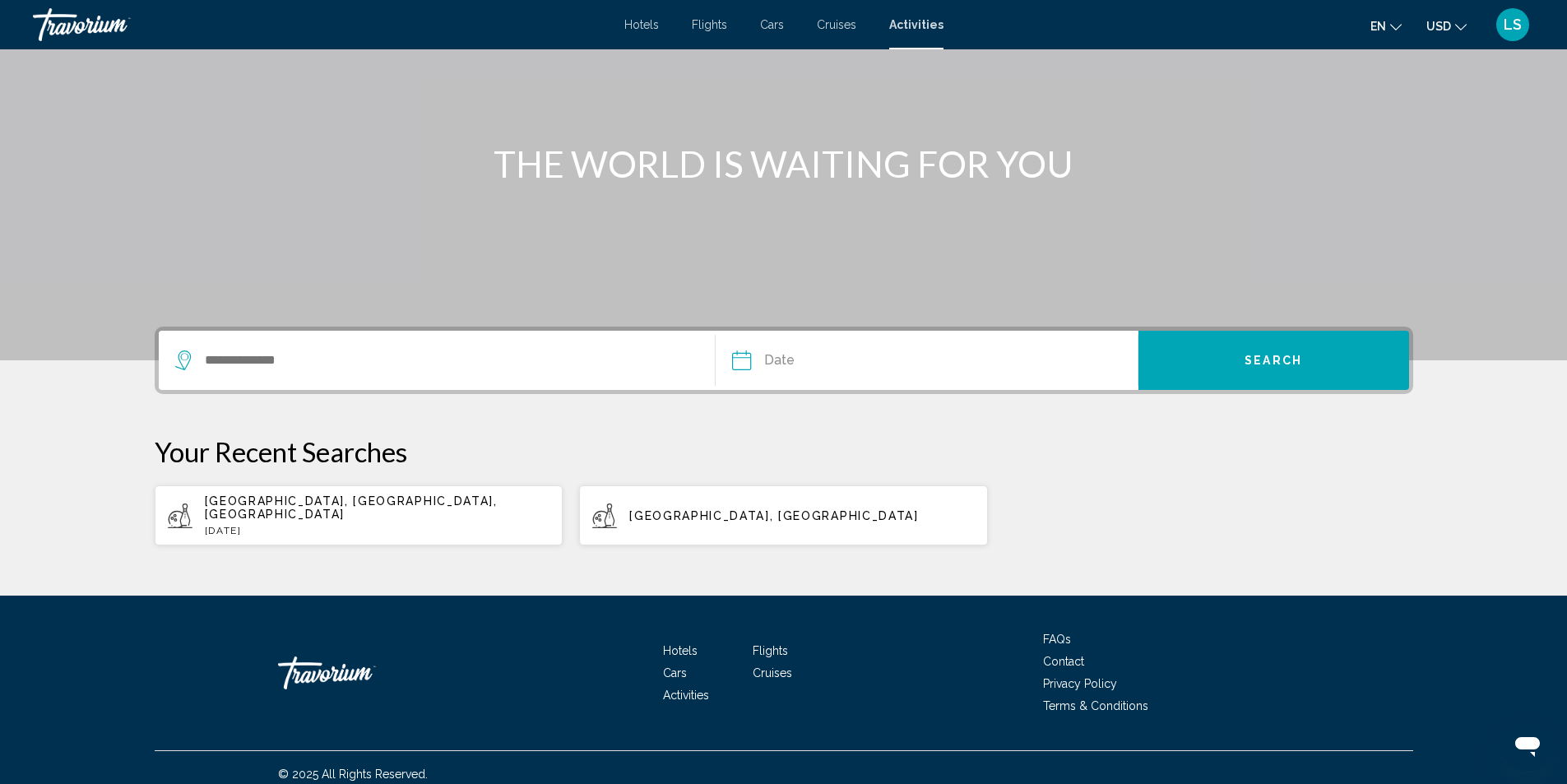
click at [649, 512] on span "Alberta, Canada" at bounding box center [773, 515] width 288 height 13
type input "**********"
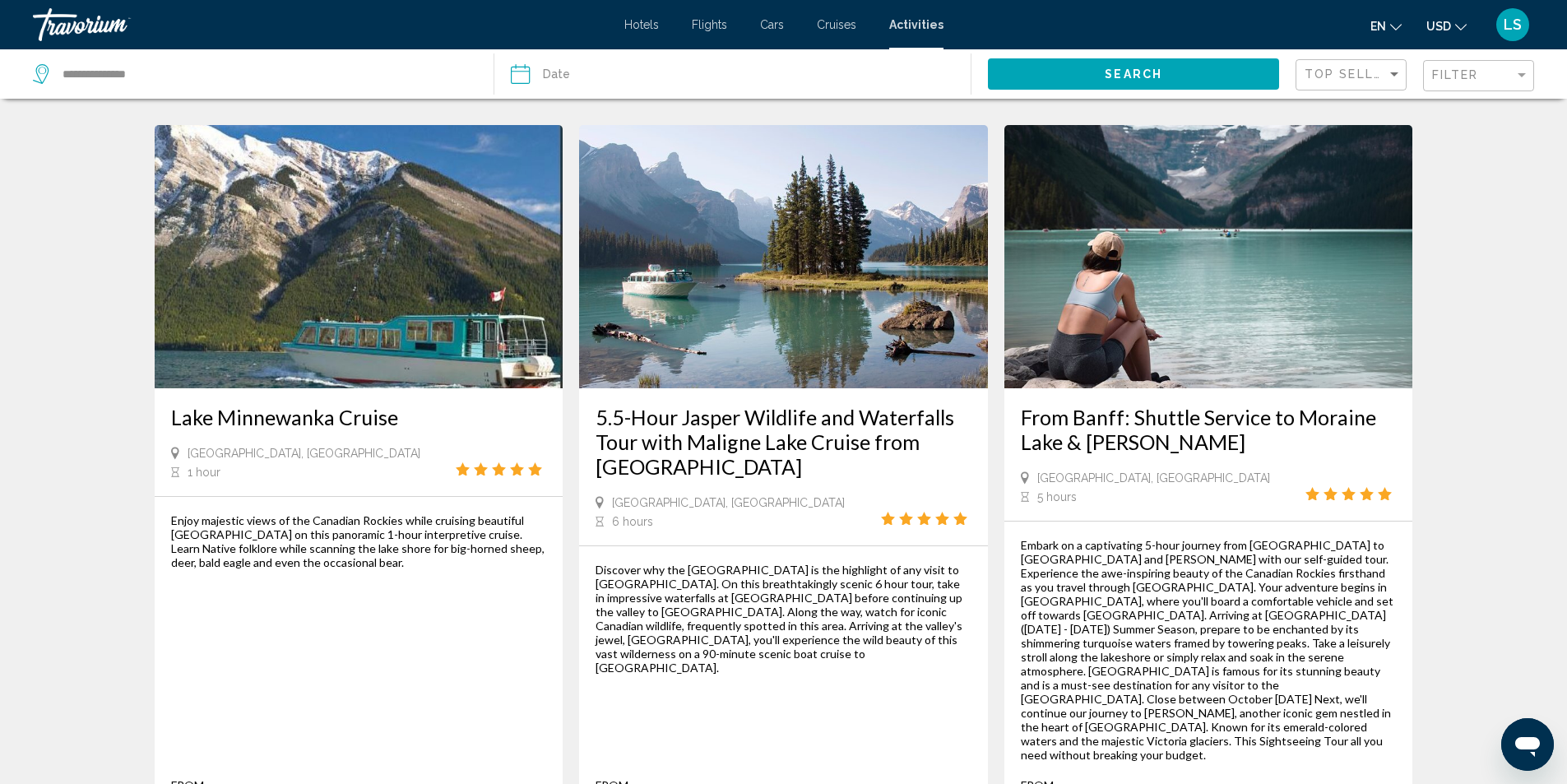
scroll to position [2302, 0]
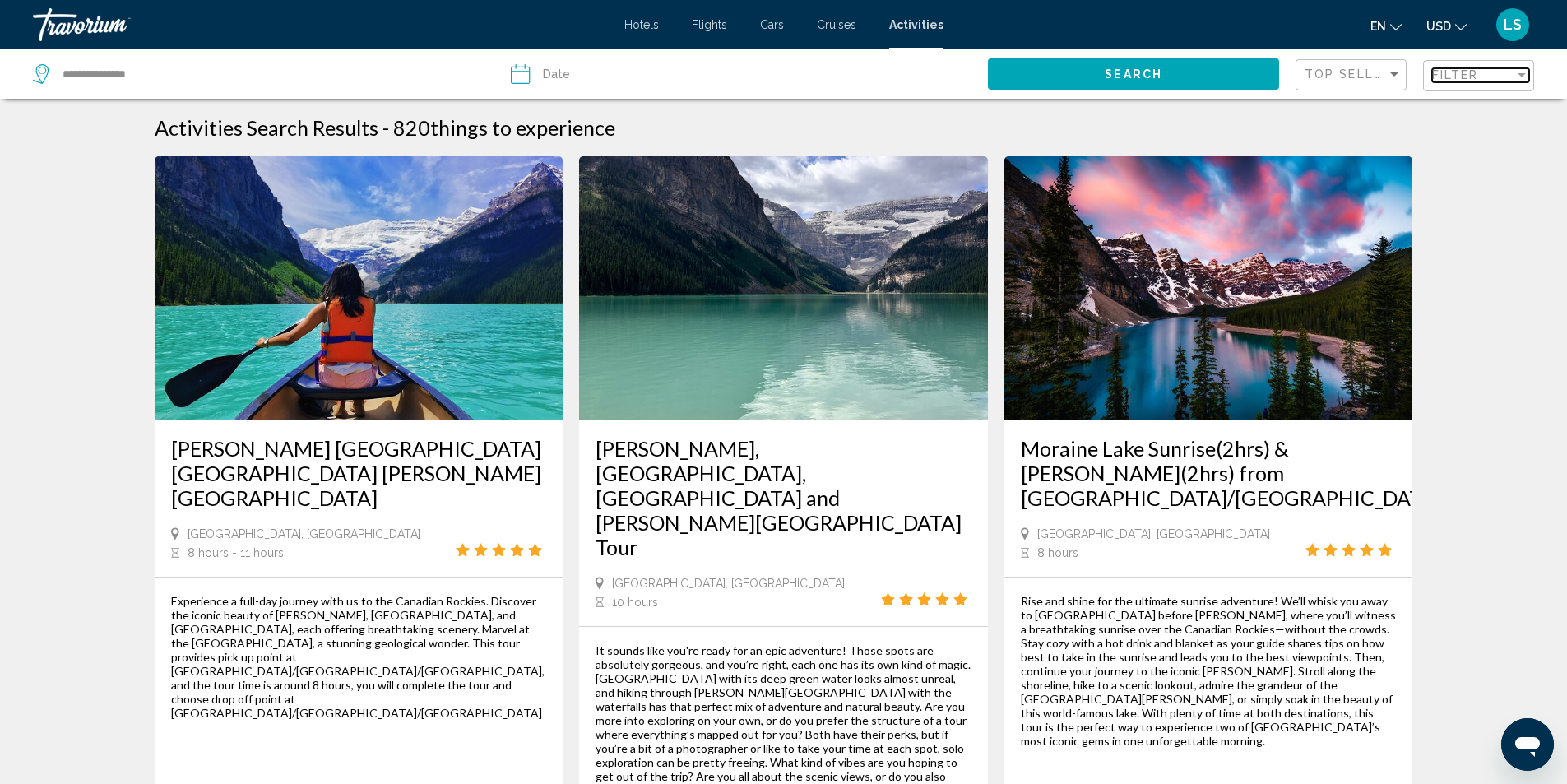
click at [1470, 77] on span "Filter" at bounding box center [1456, 75] width 47 height 13
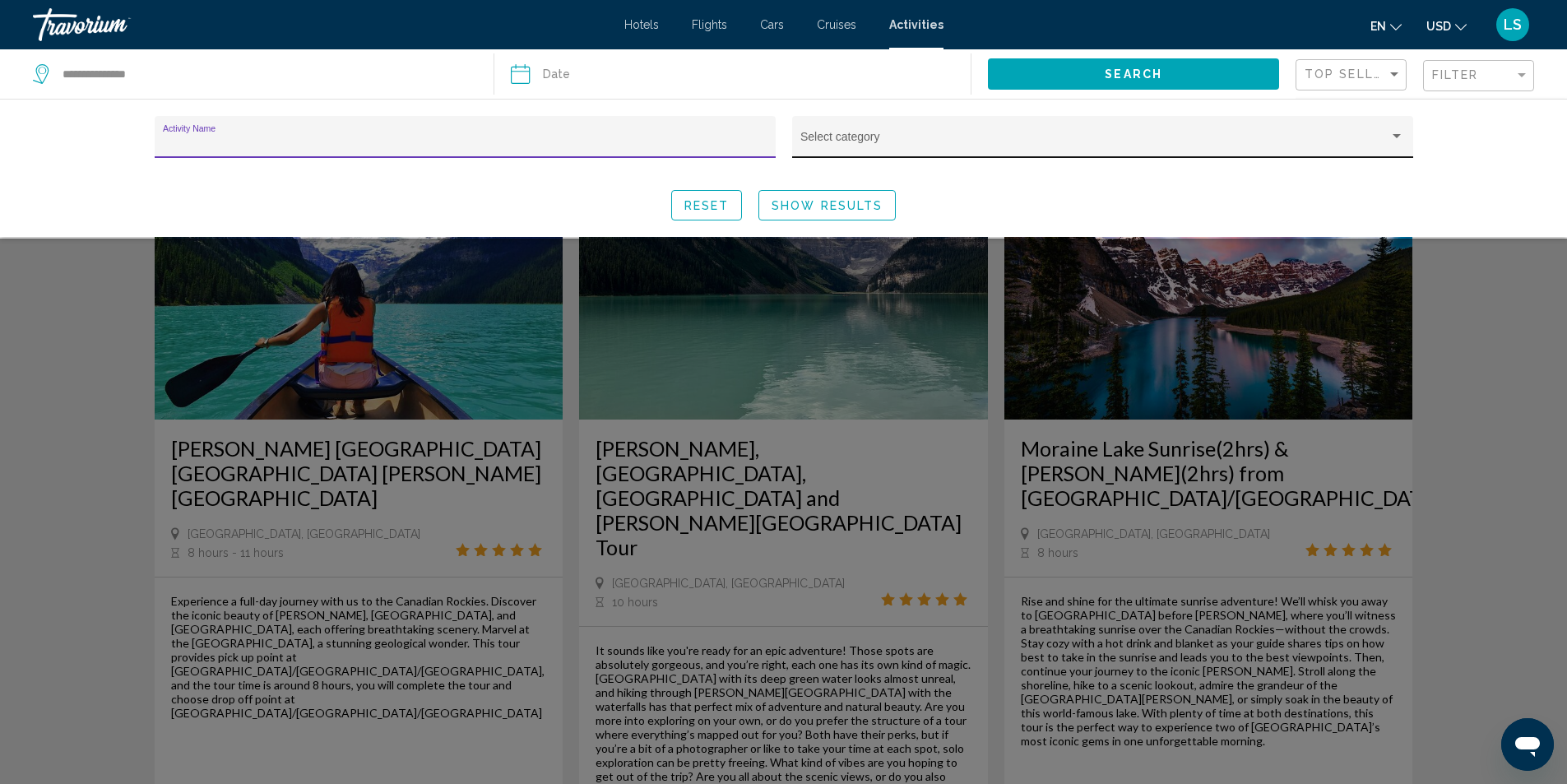
click at [1397, 133] on div "Search widget" at bounding box center [1397, 136] width 15 height 13
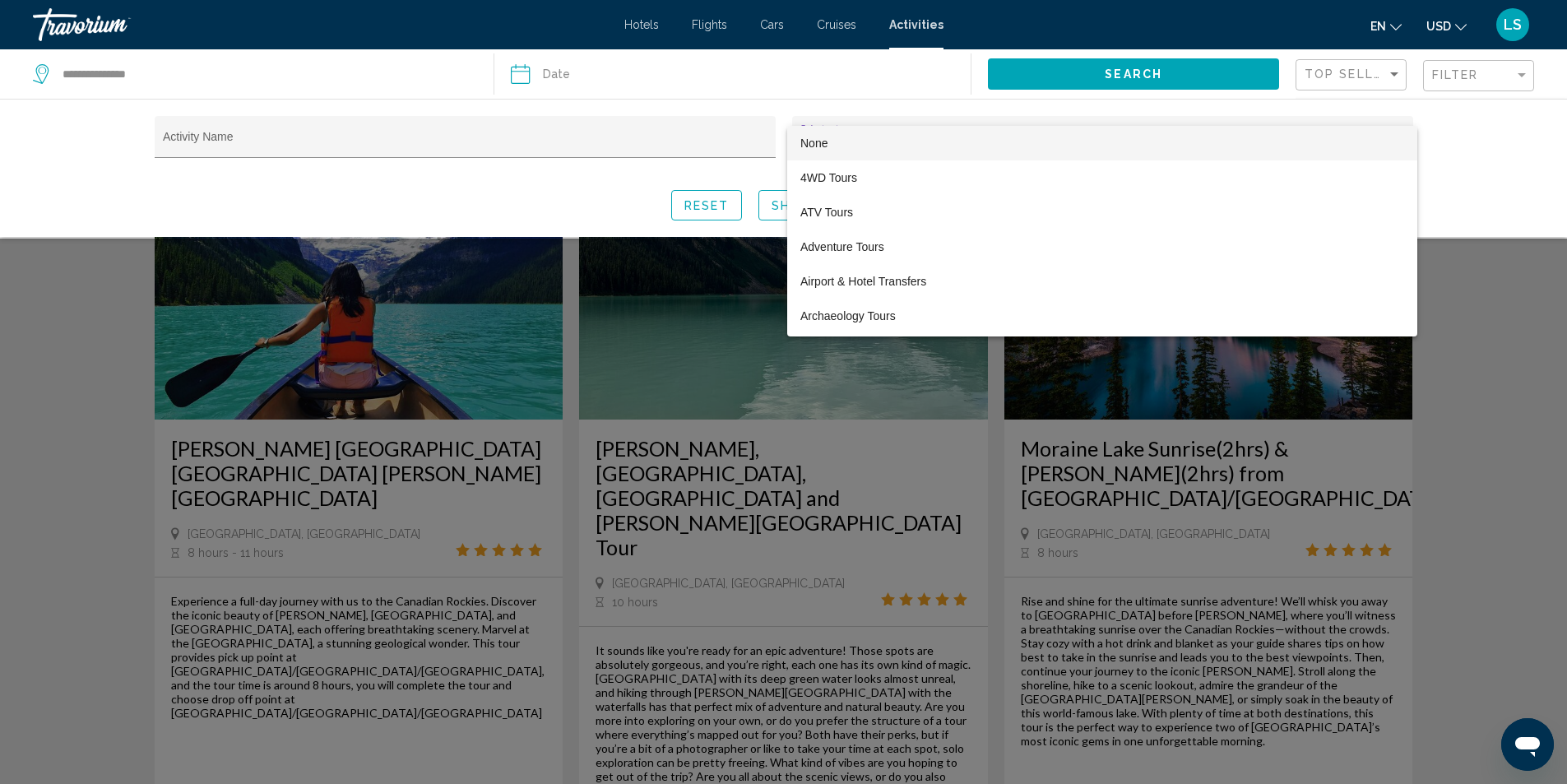
click at [1489, 142] on div at bounding box center [784, 392] width 1567 height 784
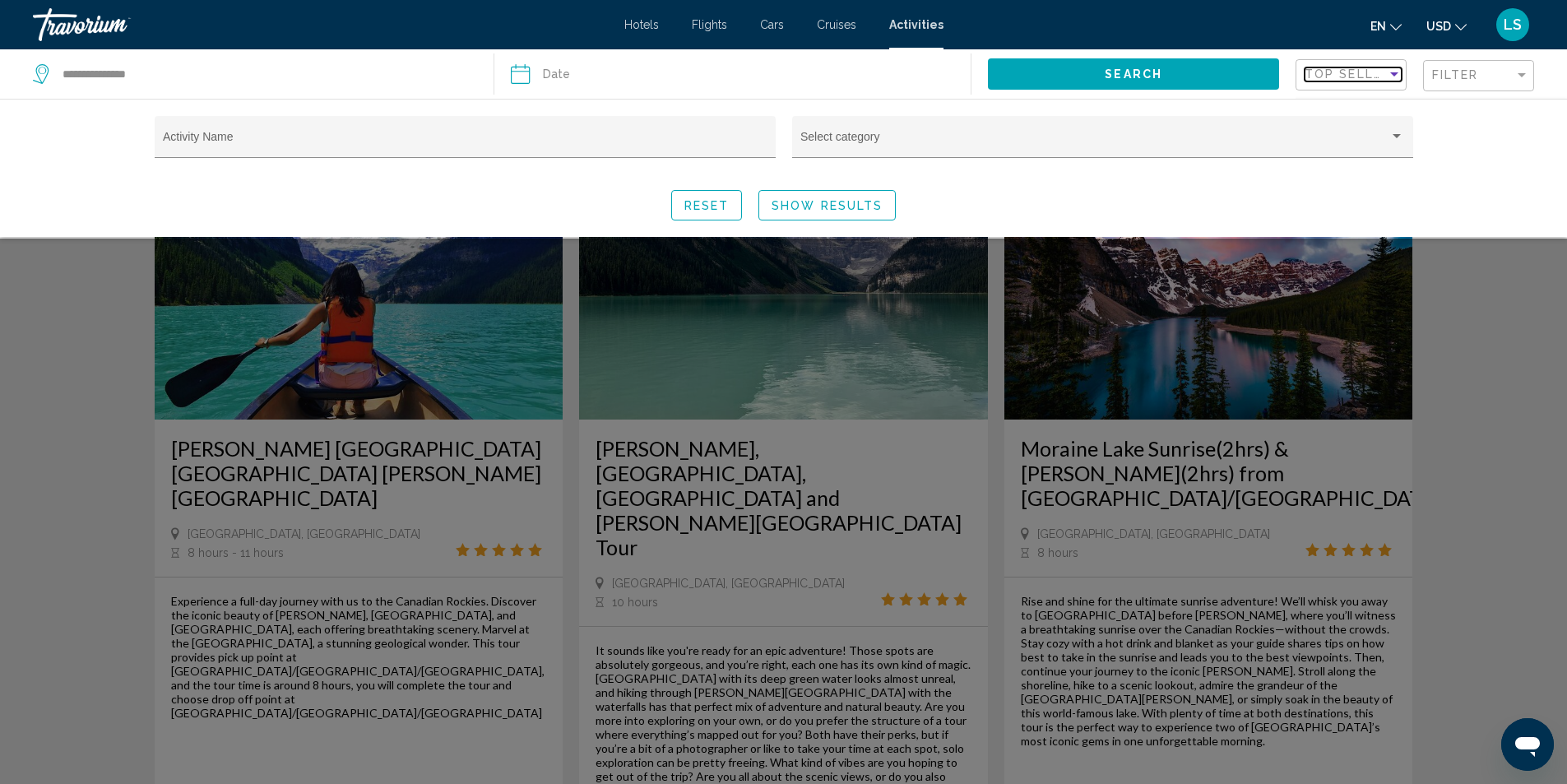
click at [1379, 73] on span "Top Sellers" at bounding box center [1352, 74] width 96 height 13
click at [1344, 113] on span "Lowest Price" at bounding box center [1337, 109] width 66 height 13
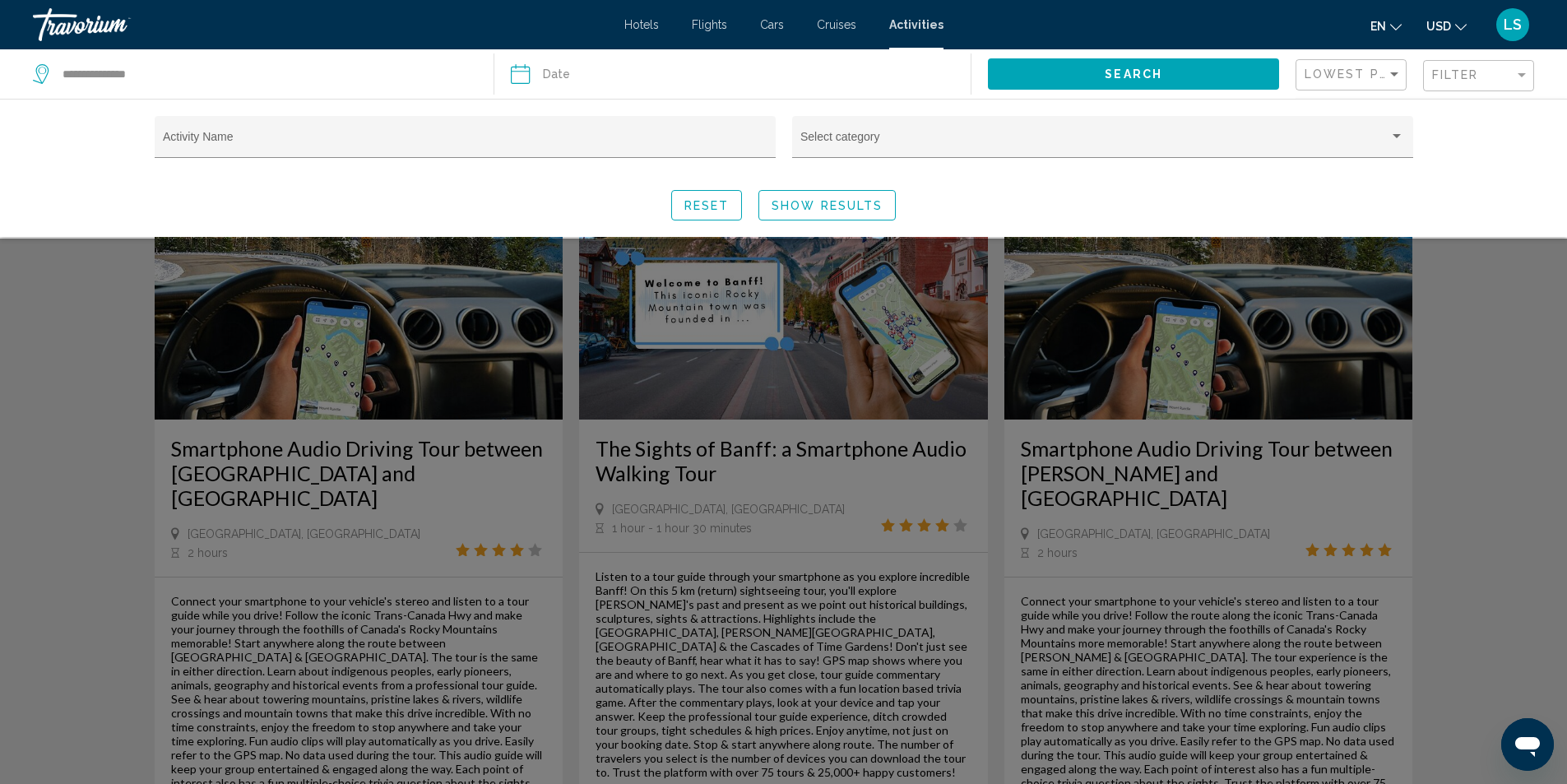
click at [1463, 164] on div "Activity Name Select category Reset Show Results" at bounding box center [784, 167] width 1567 height 138
click at [1484, 145] on div "Activity Name Select category Reset Show Results" at bounding box center [784, 167] width 1567 height 138
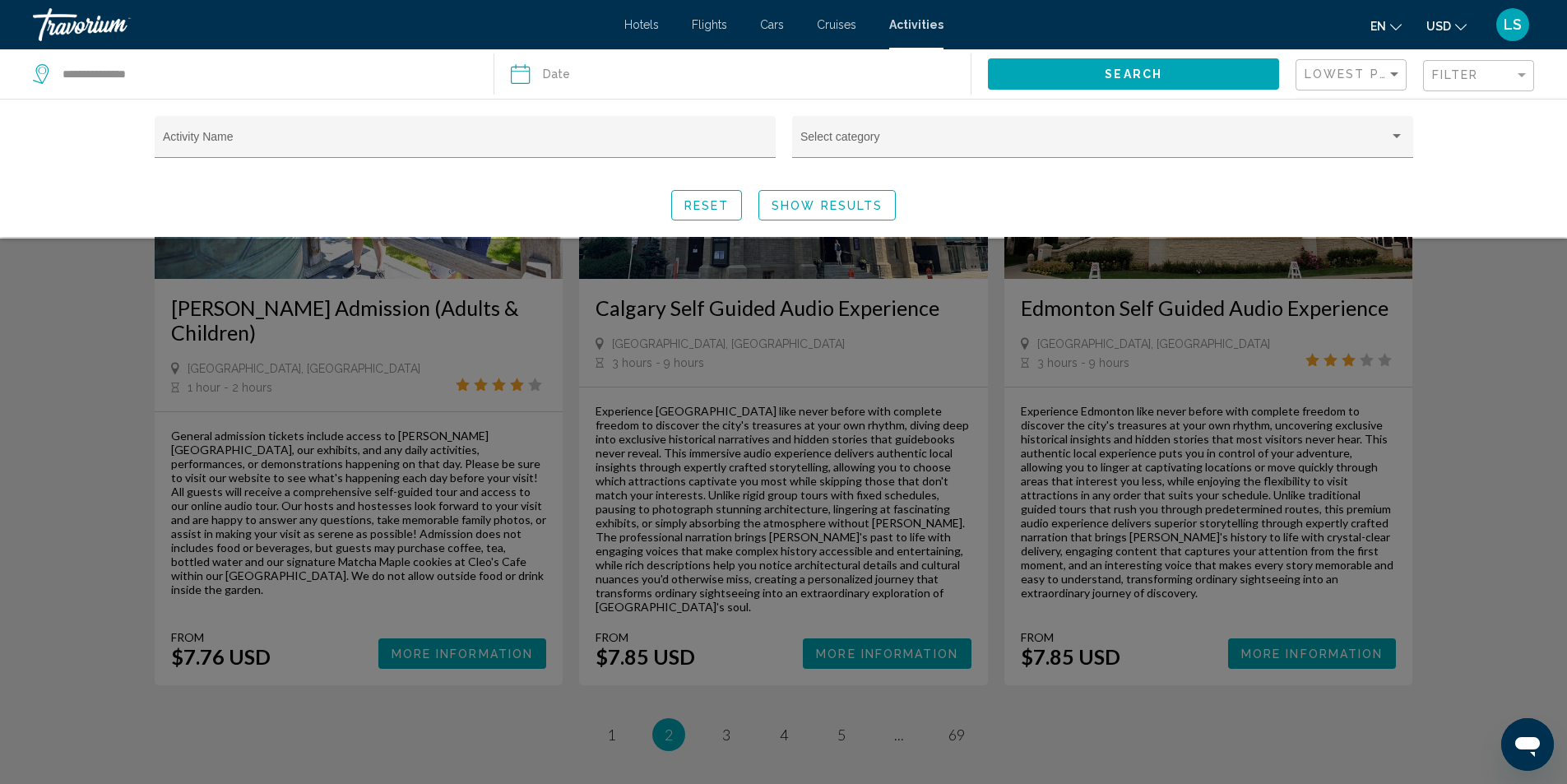
scroll to position [2467, 0]
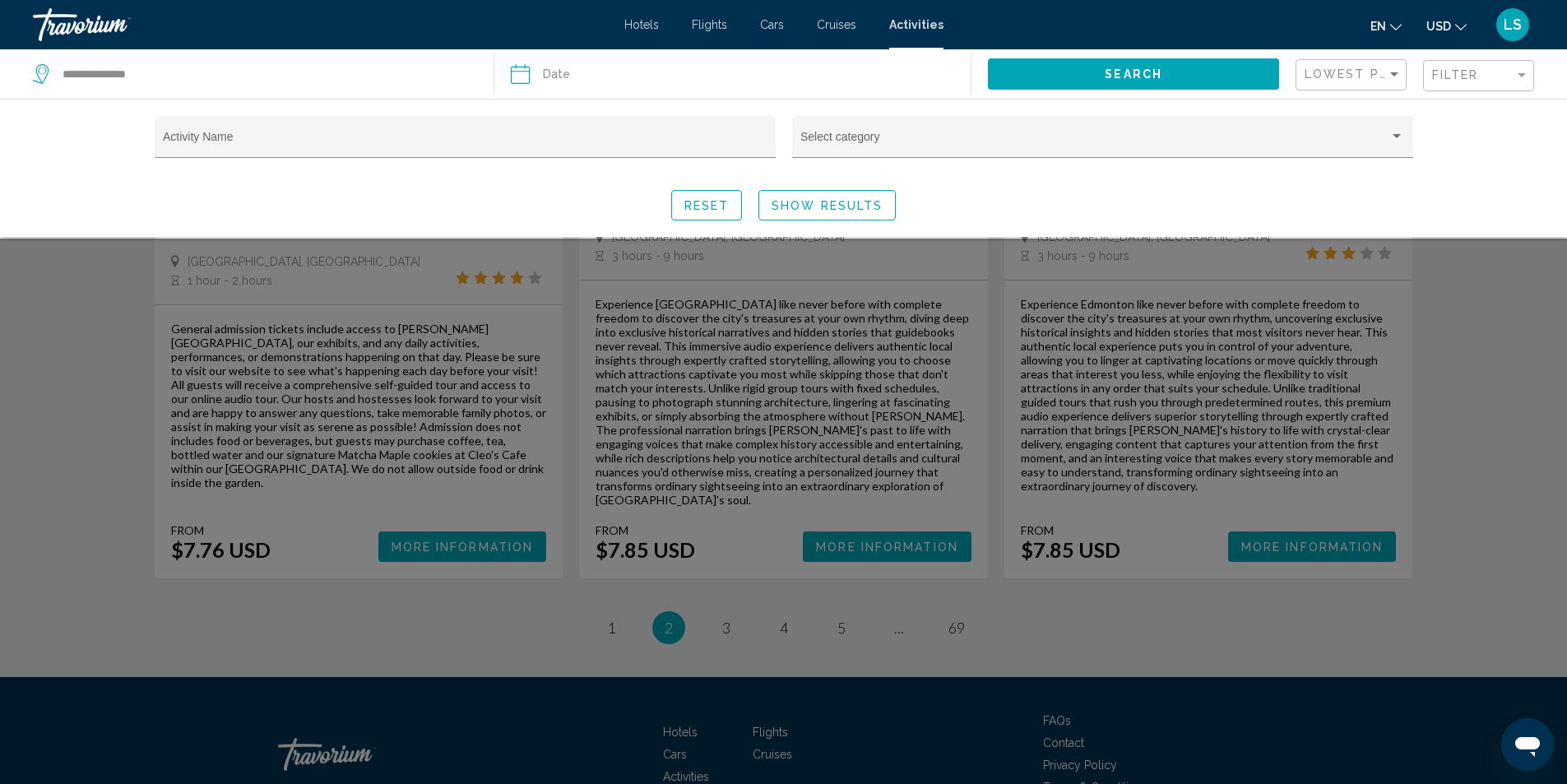
click at [726, 536] on div "Search widget" at bounding box center [784, 511] width 1567 height 545
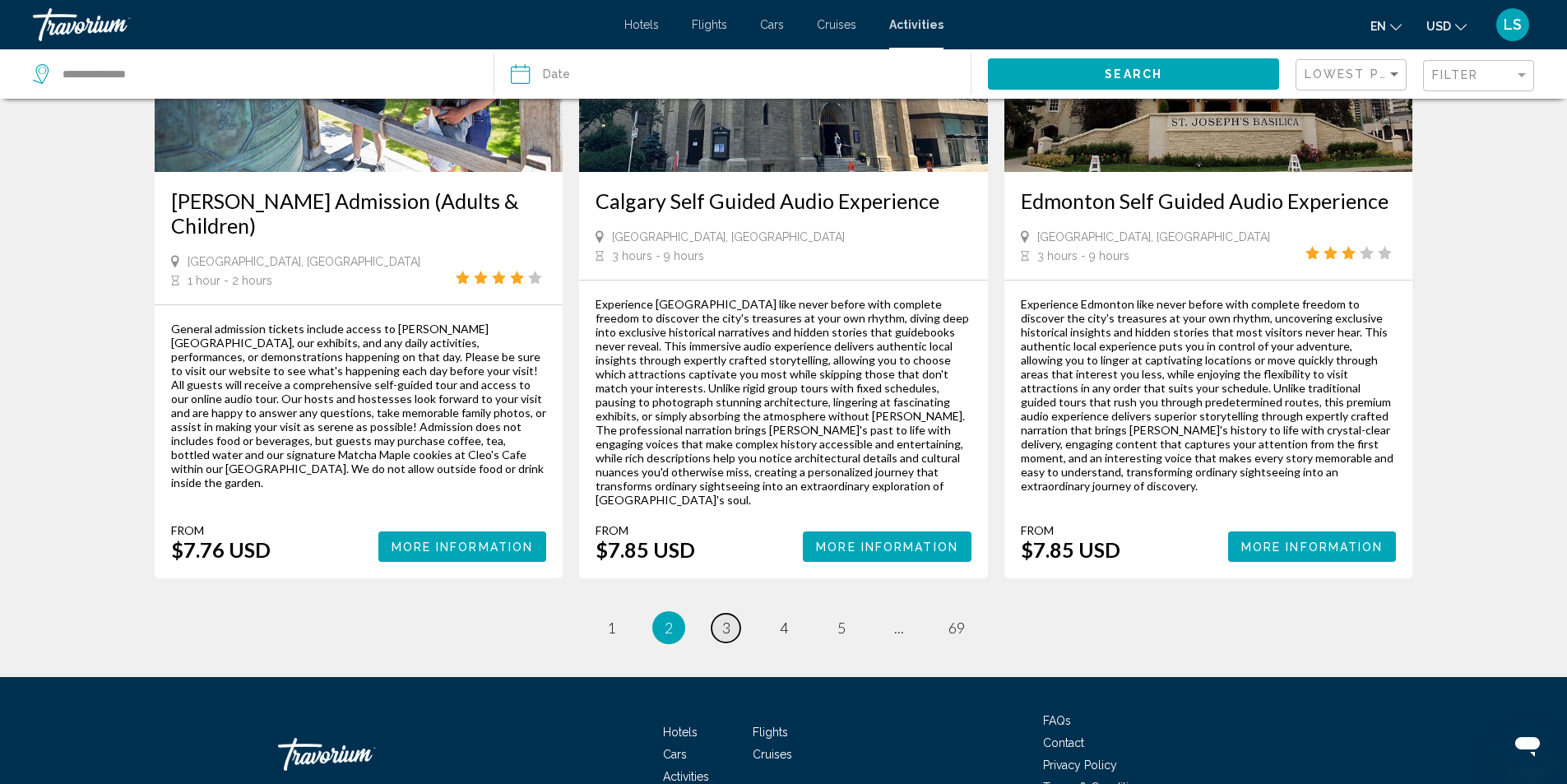
click at [724, 618] on span "3" at bounding box center [726, 627] width 8 height 19
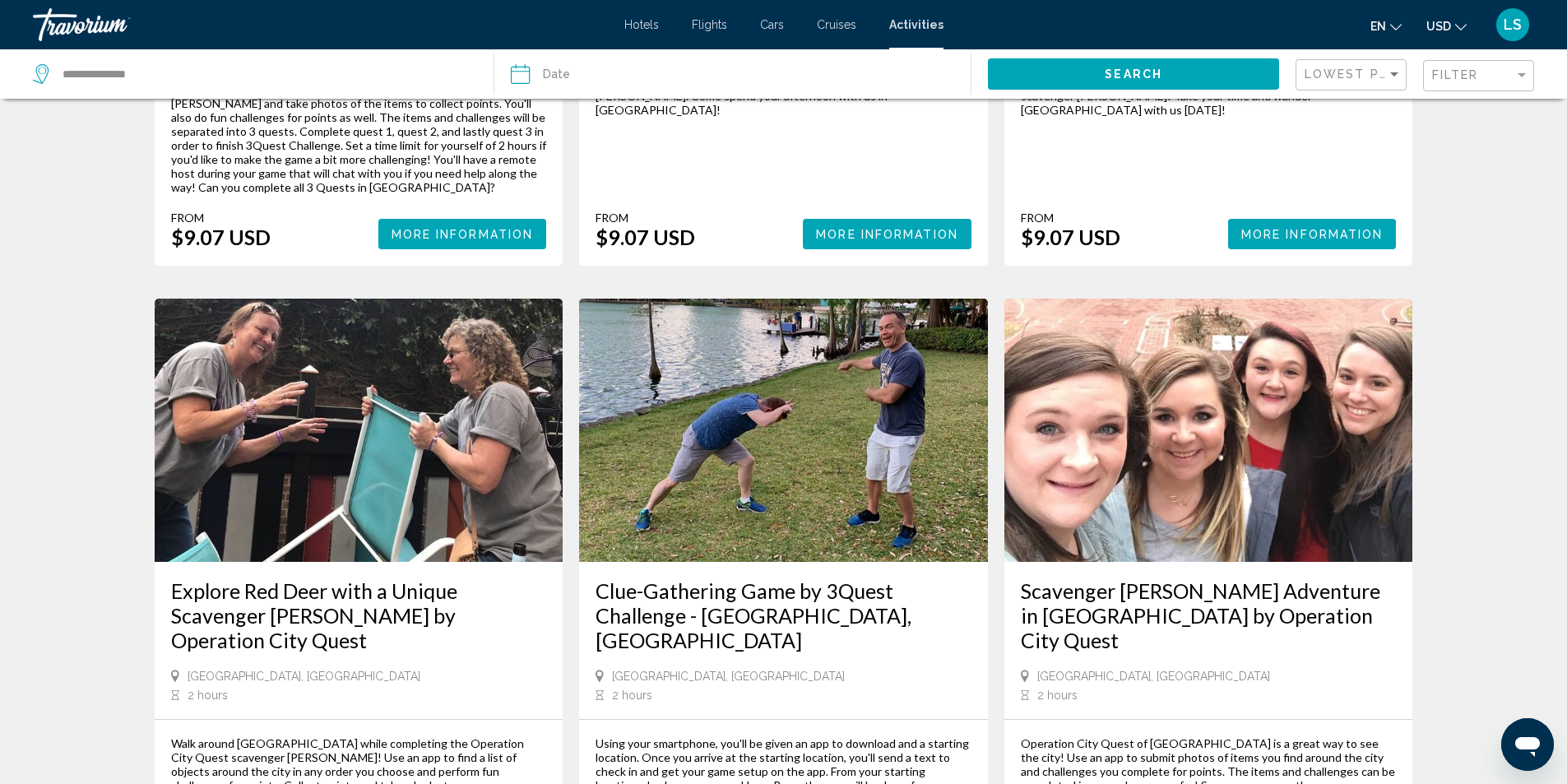
scroll to position [2055, 0]
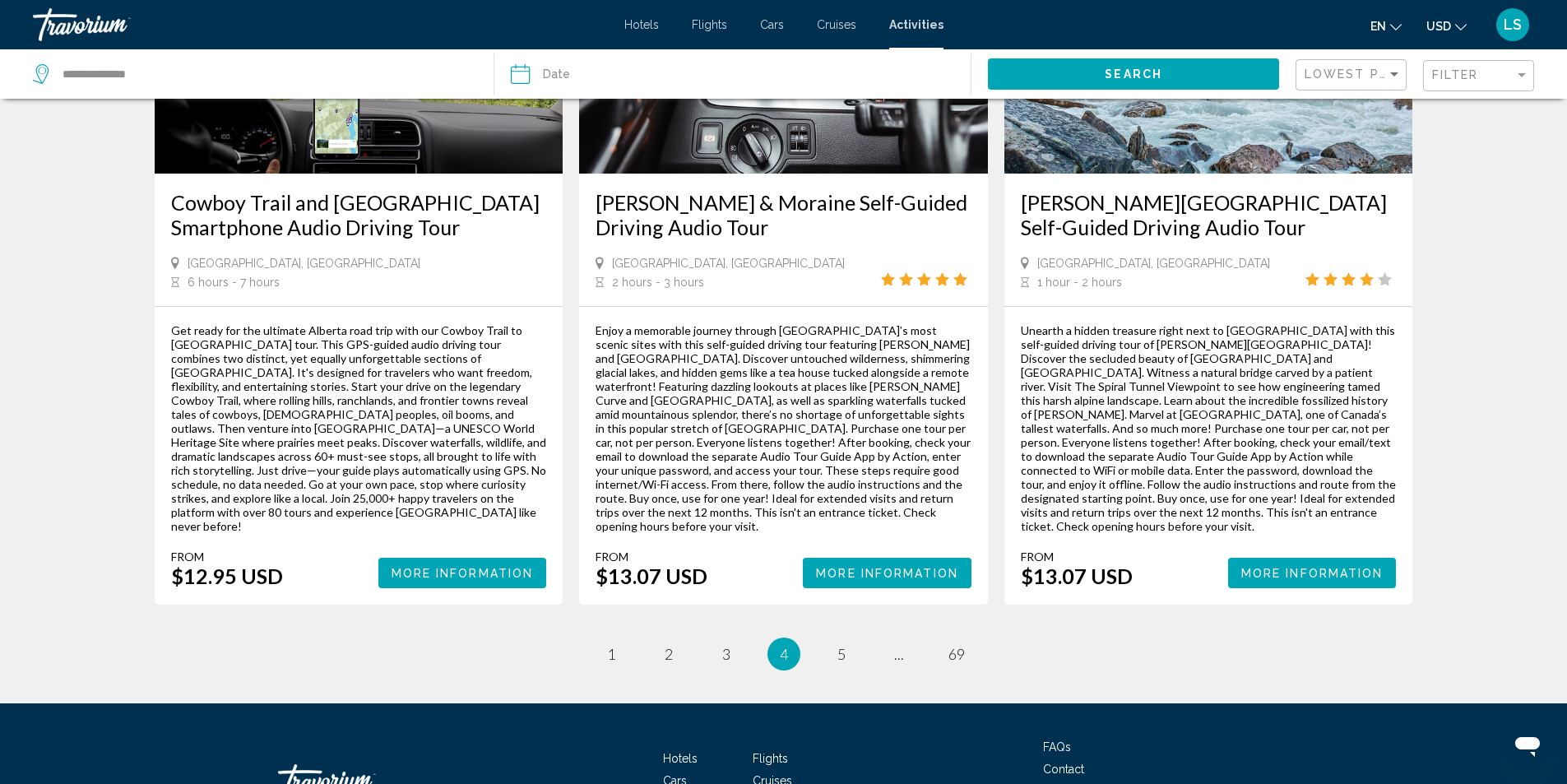
scroll to position [2384, 0]
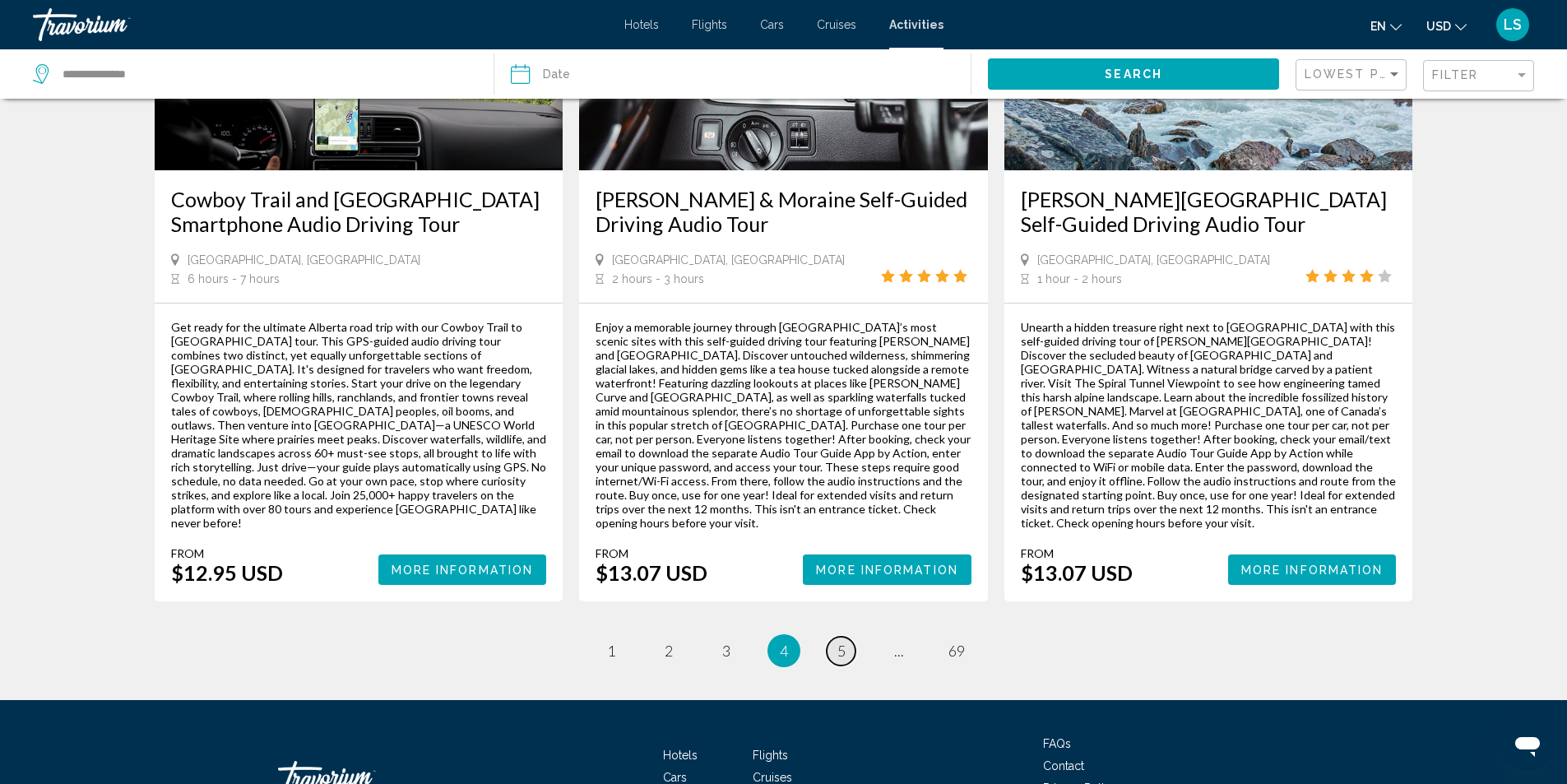
click at [843, 641] on span "5" at bounding box center [841, 651] width 8 height 19
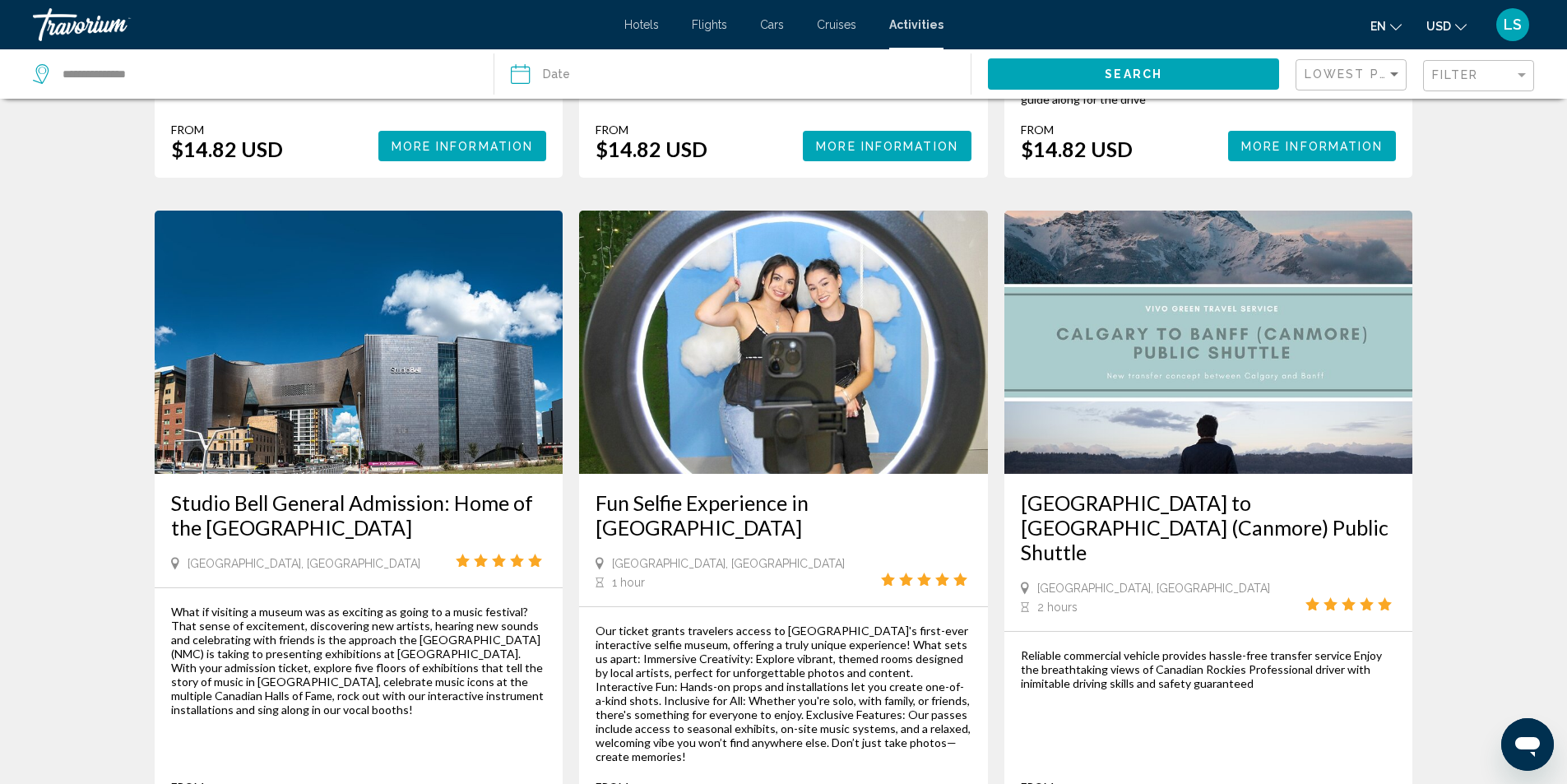
scroll to position [1480, 0]
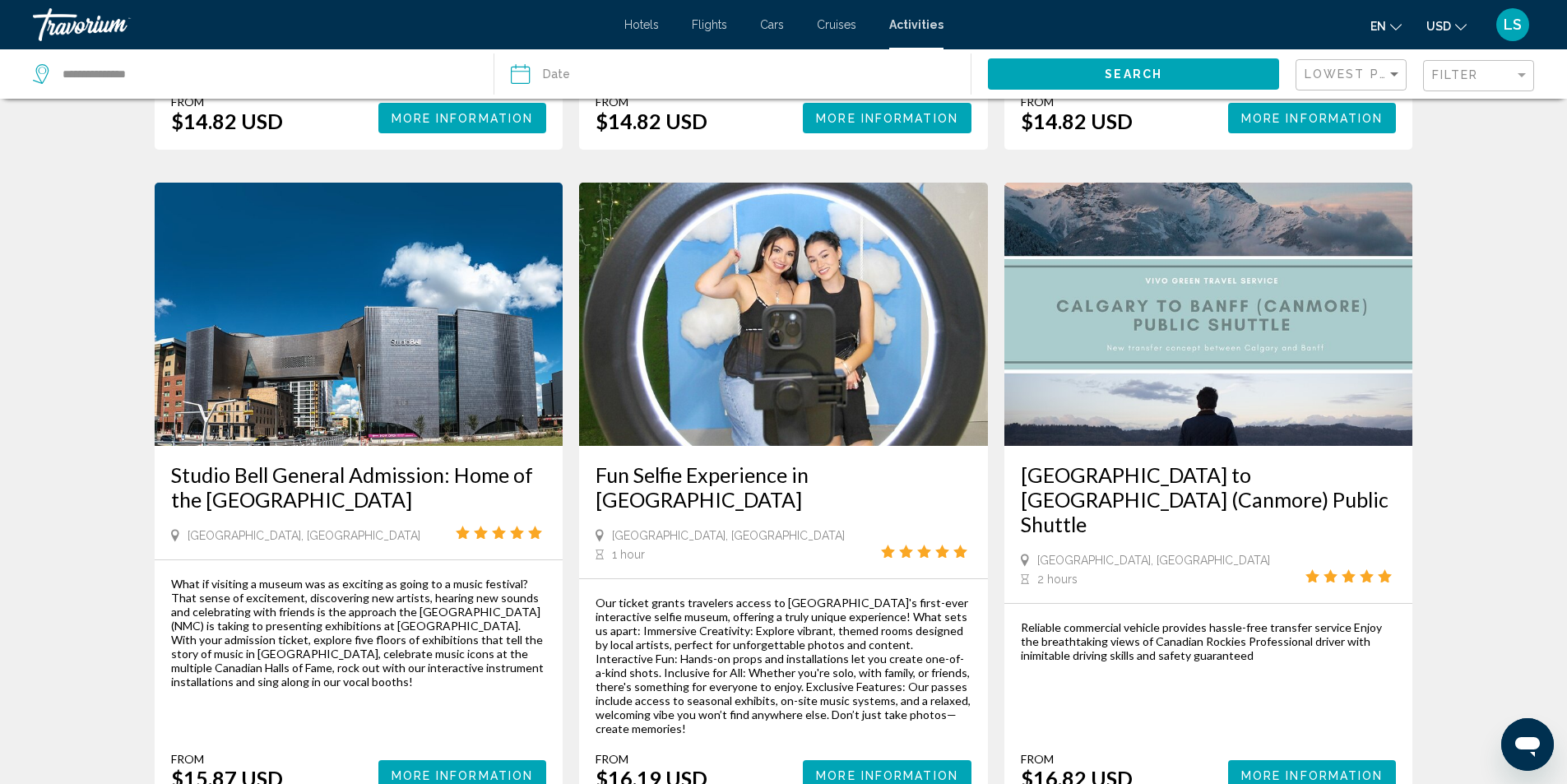
drag, startPoint x: 897, startPoint y: 484, endPoint x: 1046, endPoint y: 369, distance: 188.2
drag, startPoint x: 1046, startPoint y: 369, endPoint x: 1503, endPoint y: 220, distance: 480.7
click at [1504, 220] on div "Activities Search Results - 820 things to experience Jasper National Park Self-…" at bounding box center [784, 124] width 1567 height 2978
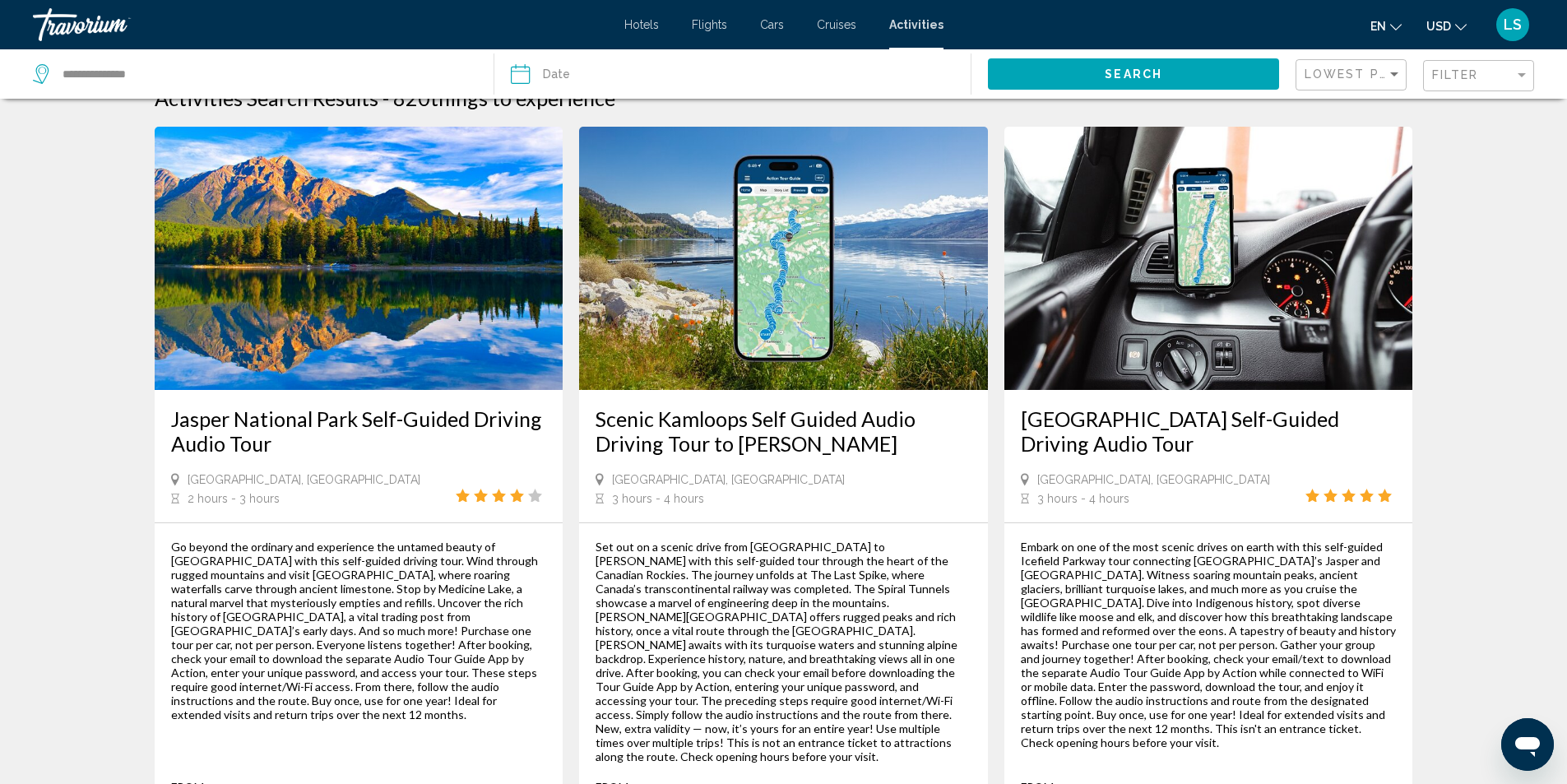
scroll to position [0, 0]
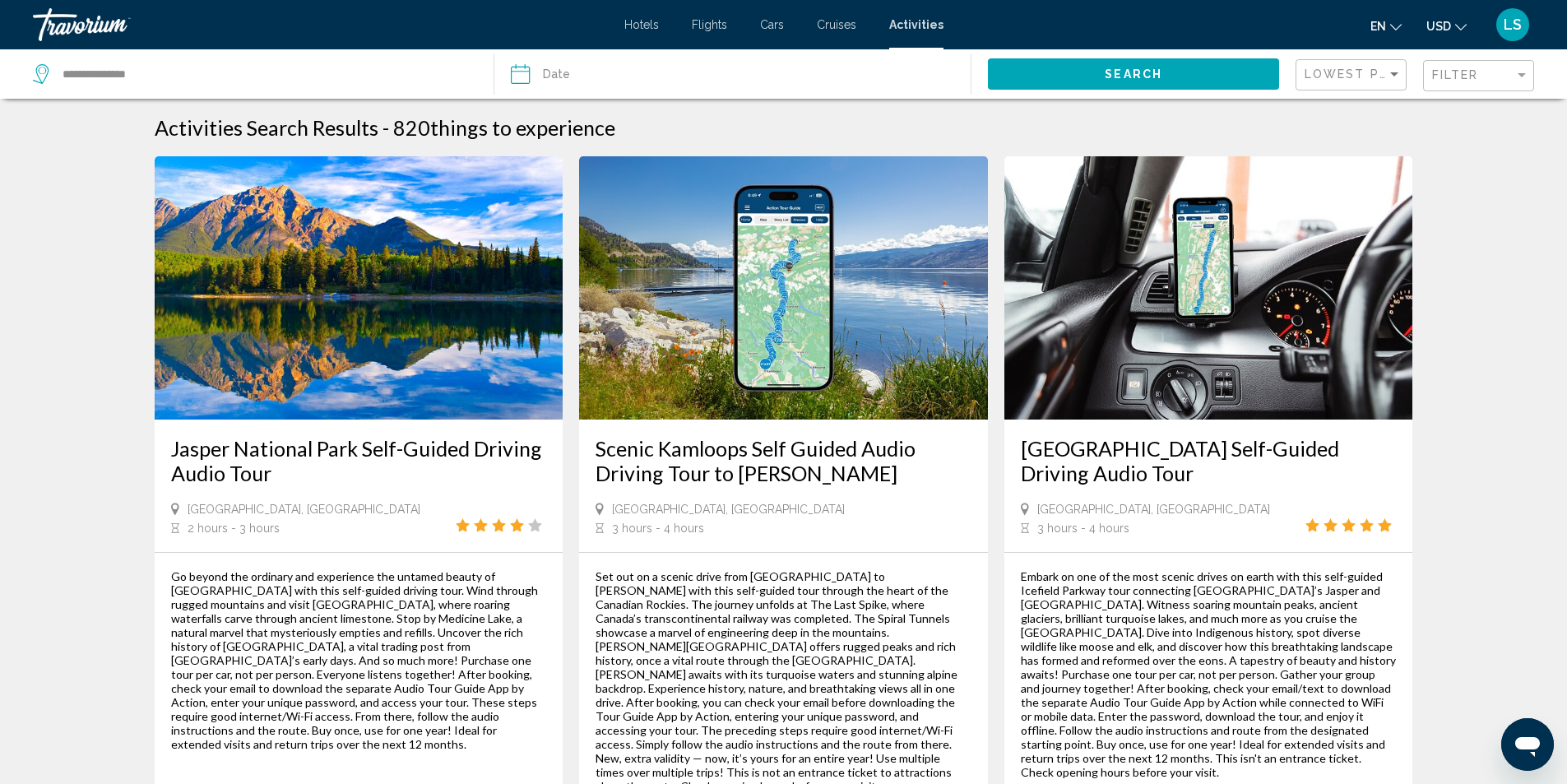
click at [716, 22] on span "Flights" at bounding box center [709, 25] width 35 height 13
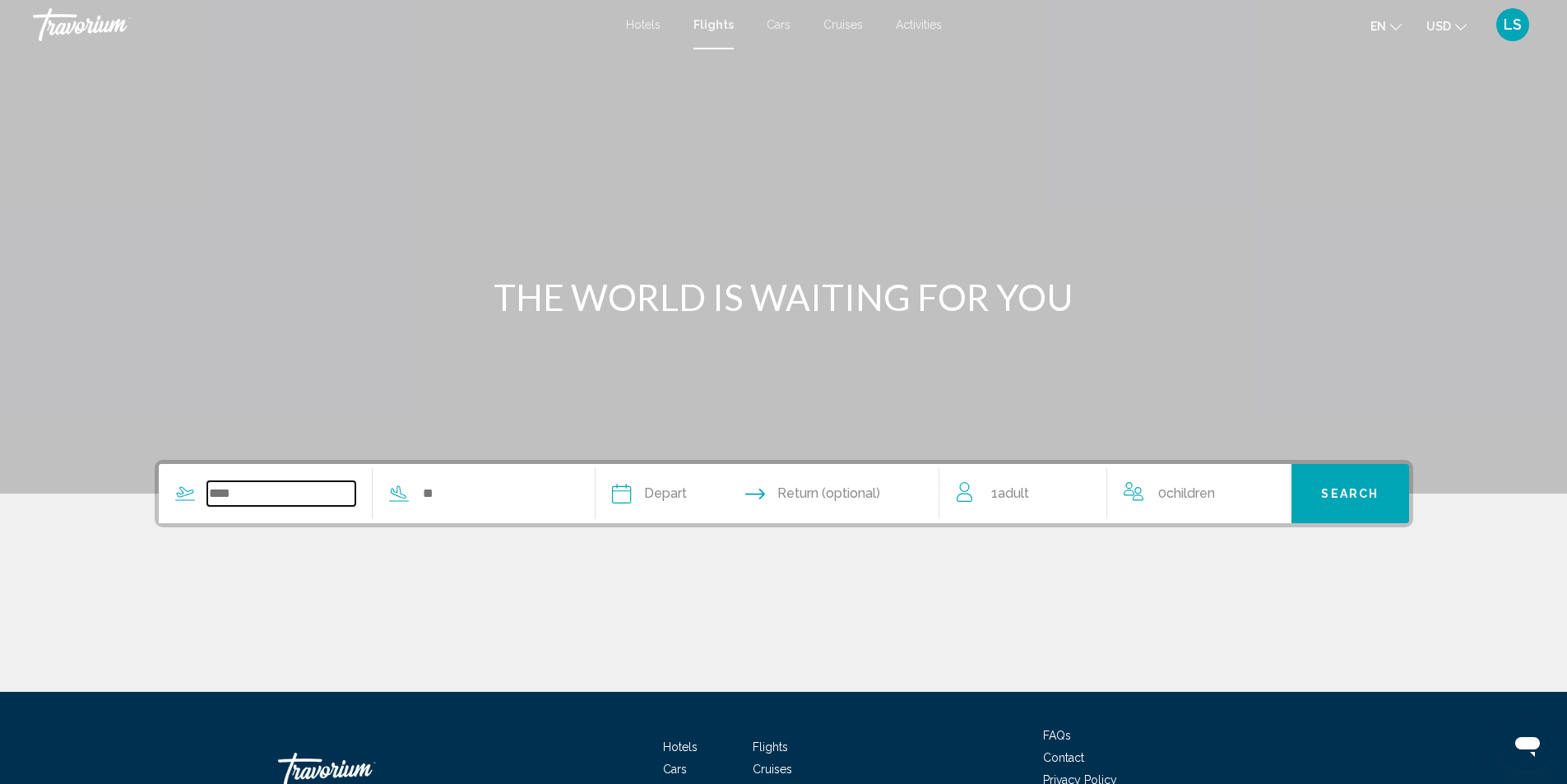
click at [210, 492] on input "Search widget" at bounding box center [282, 493] width 149 height 25
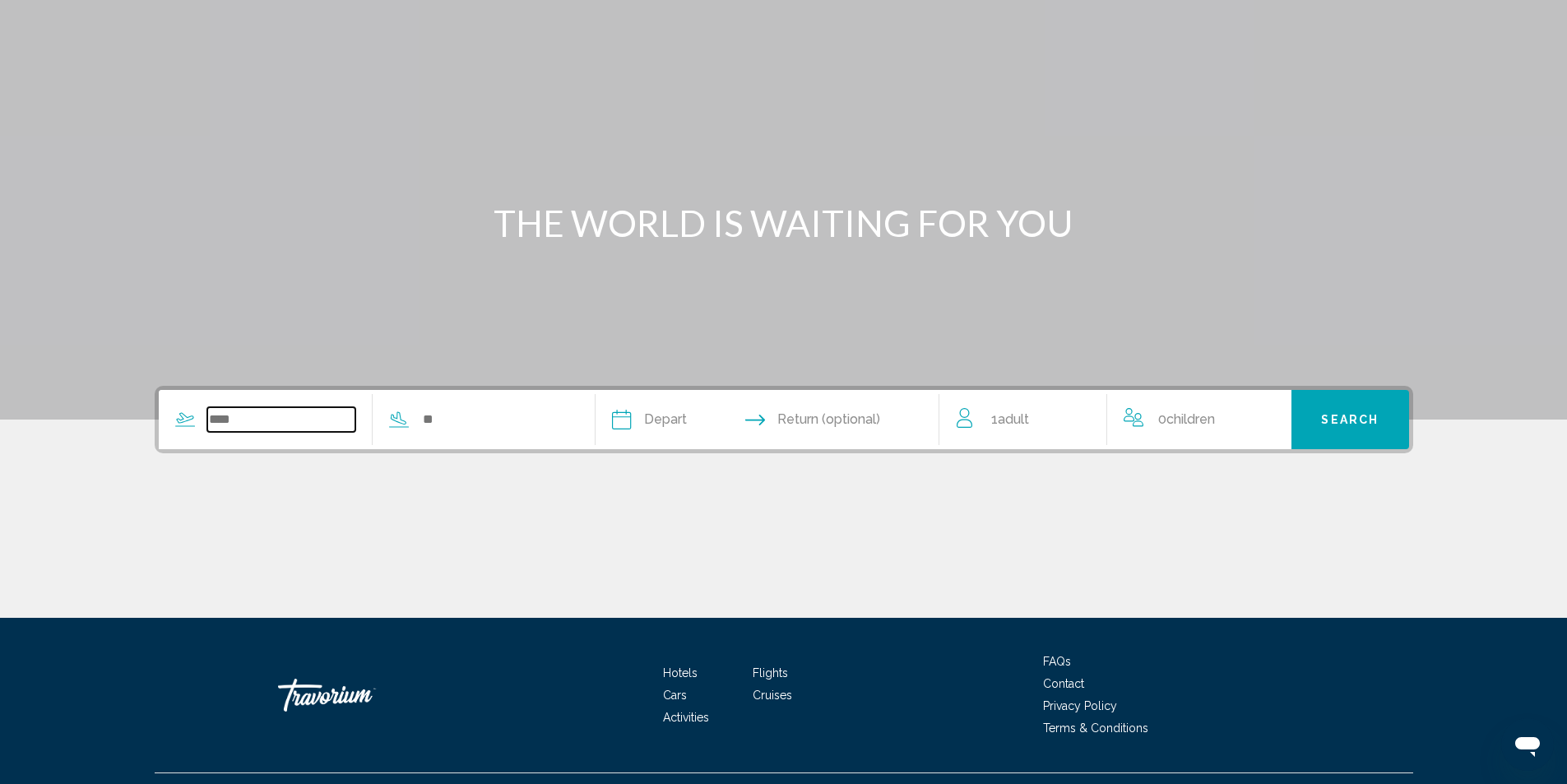
scroll to position [109, 0]
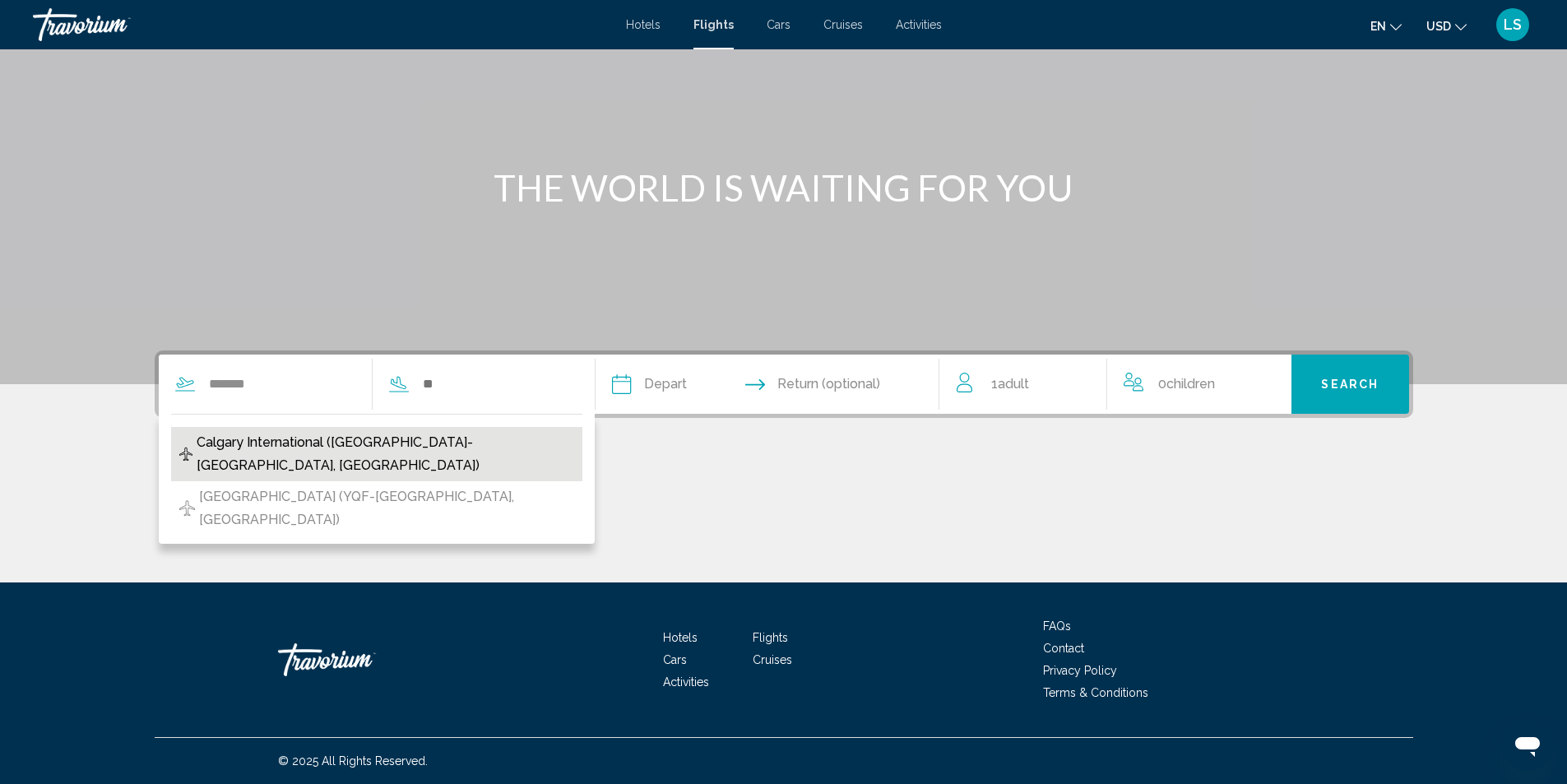
click at [306, 437] on span "Calgary International (YYC-Calgary, Canada)" at bounding box center [385, 454] width 377 height 46
type input "**********"
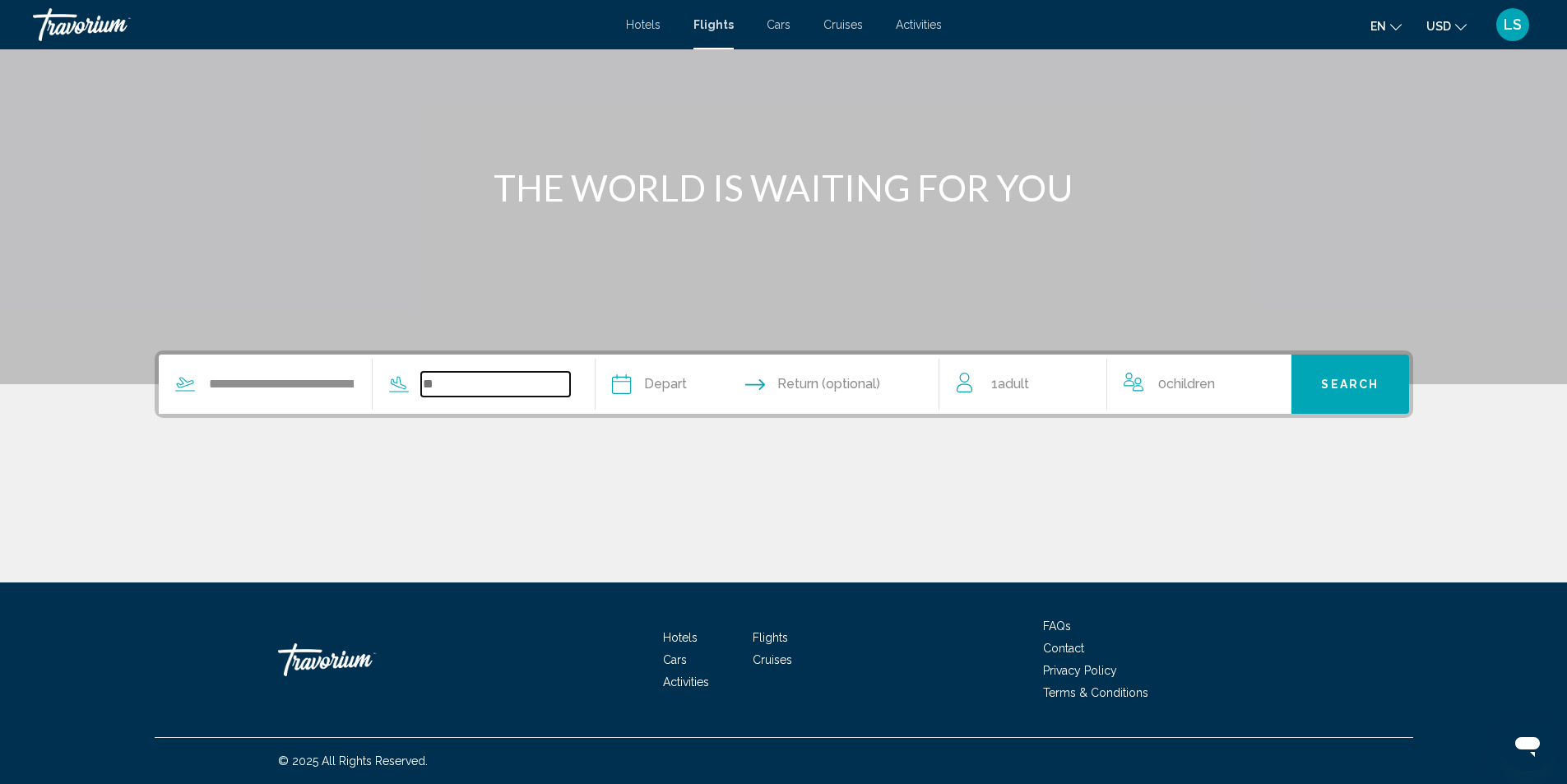
click at [427, 392] on input "Search widget" at bounding box center [495, 384] width 149 height 25
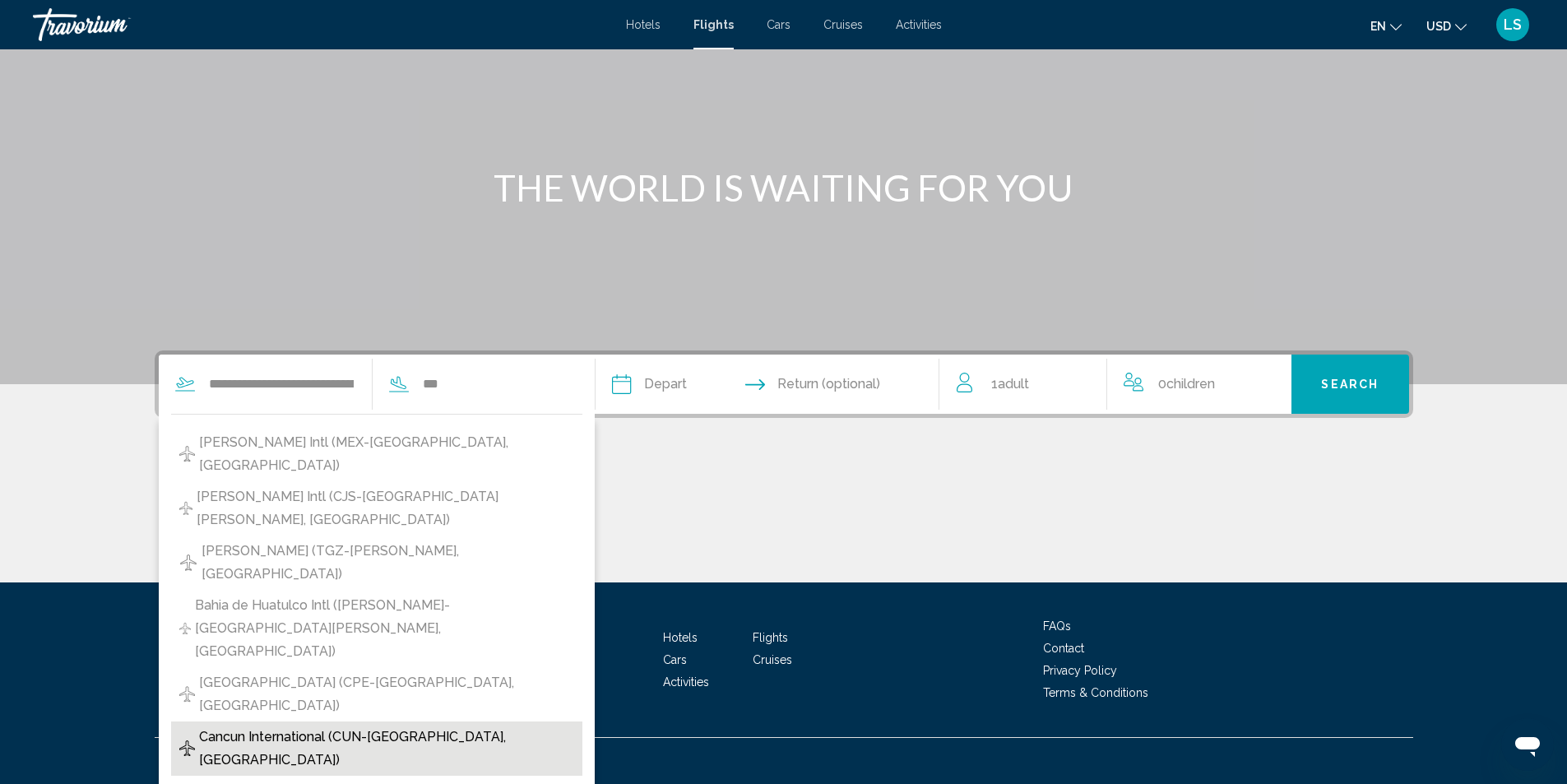
click at [406, 726] on span "Cancun International (CUN-Cancun, Mexico)" at bounding box center [387, 749] width 375 height 46
type input "**********"
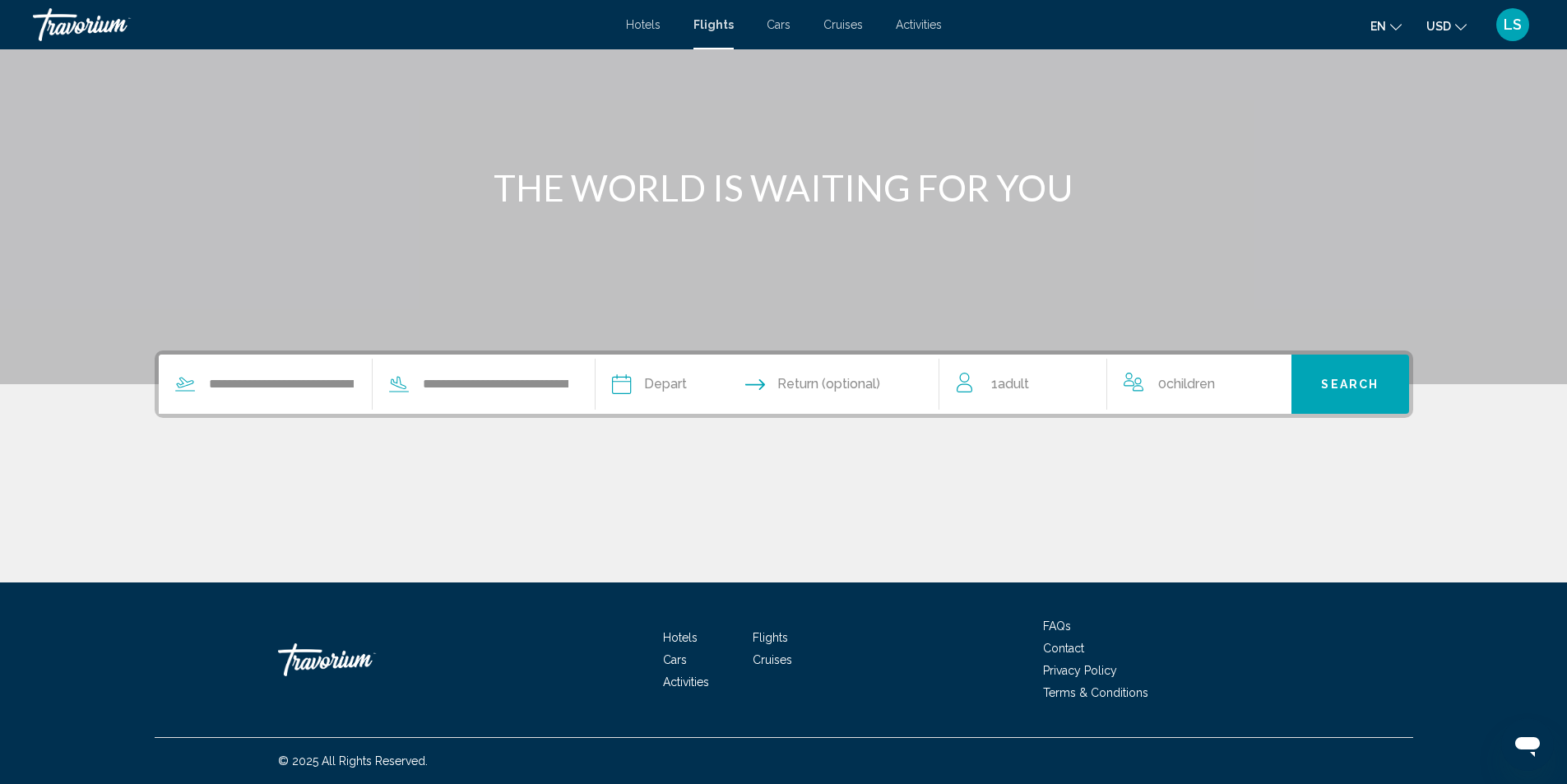
click at [632, 386] on input "Depart date" at bounding box center [694, 386] width 171 height 64
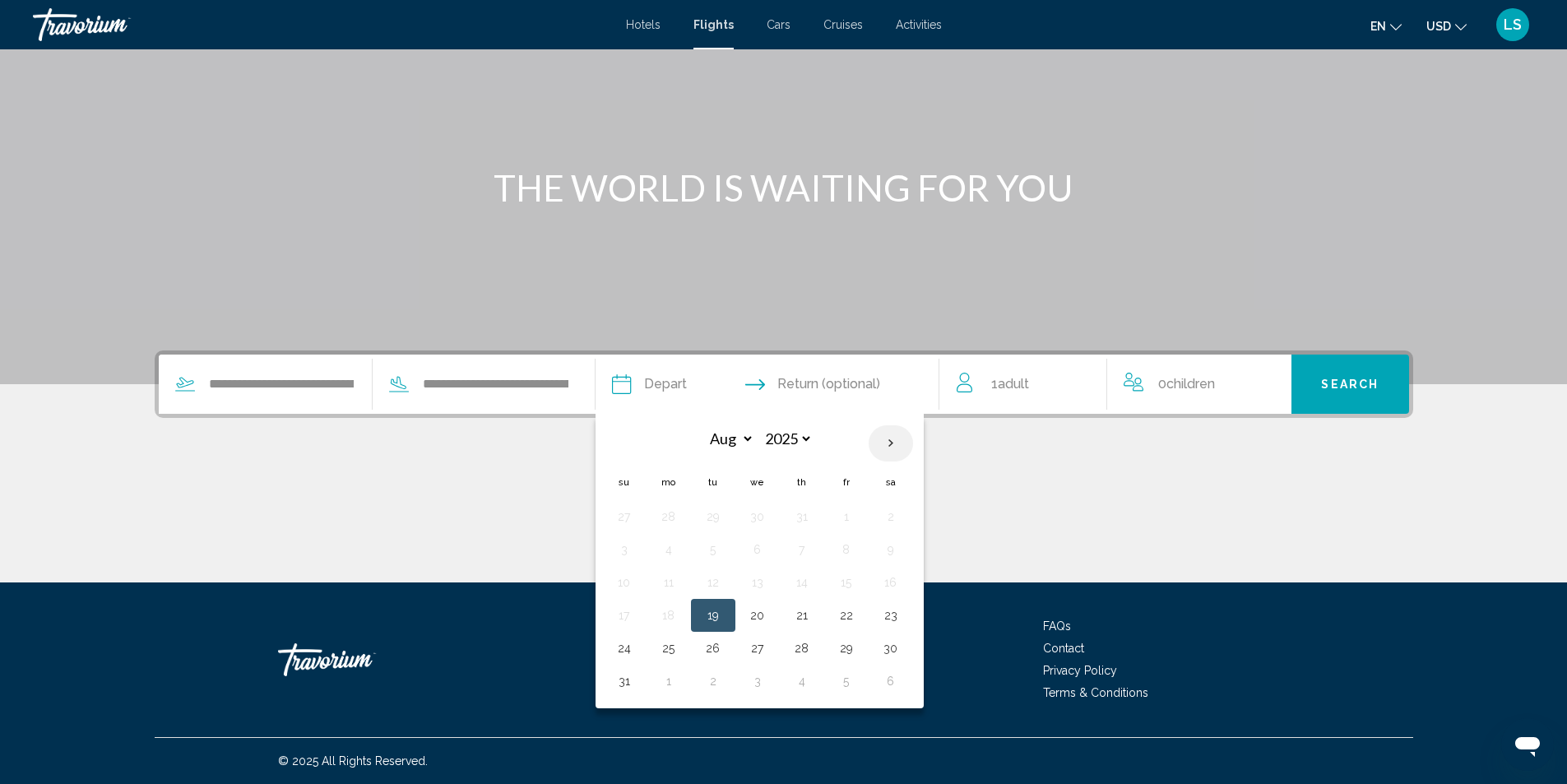
click at [889, 442] on th "Next month" at bounding box center [891, 443] width 45 height 36
select select "**"
click at [629, 549] on button "2" at bounding box center [624, 549] width 26 height 23
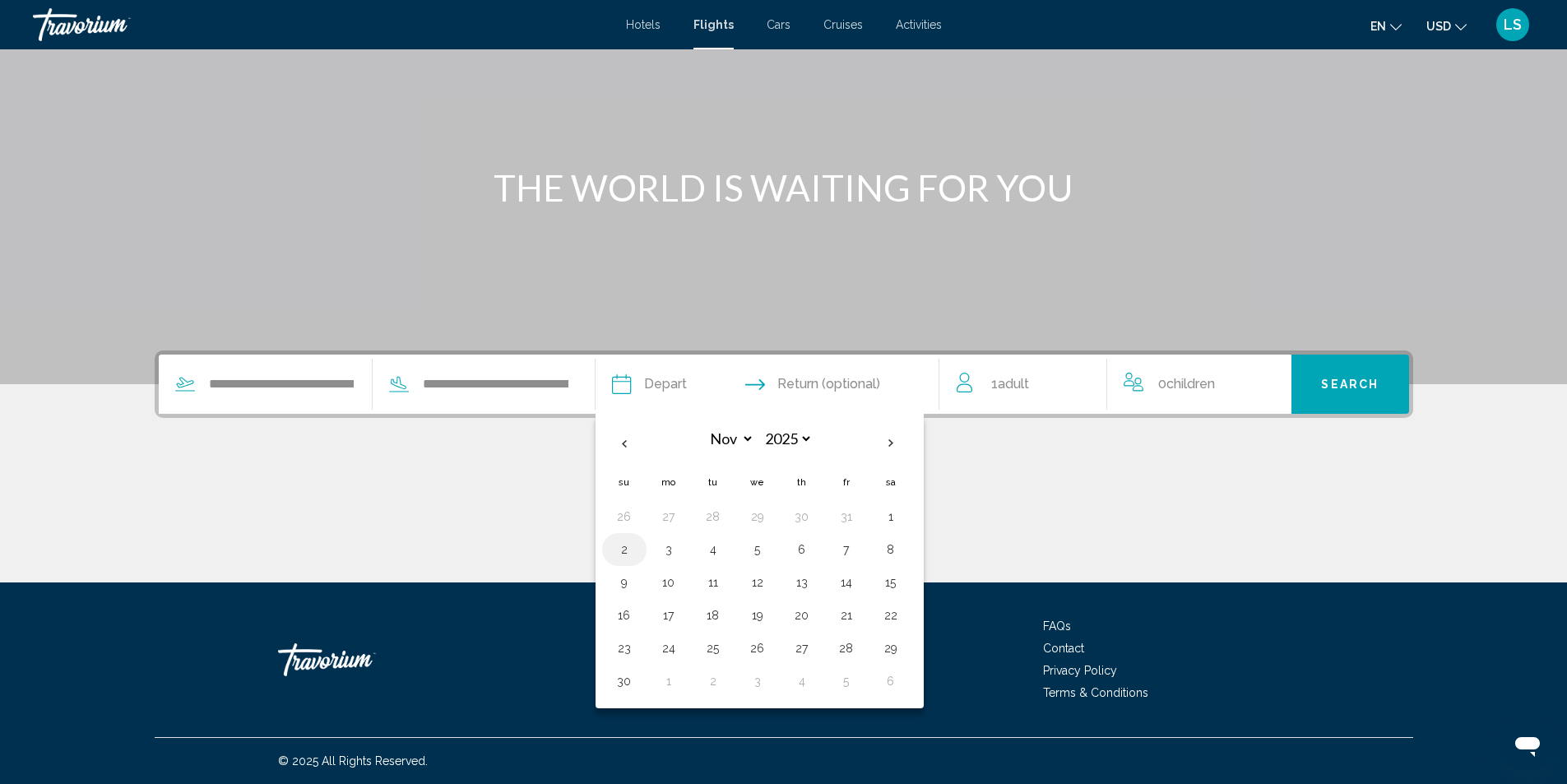
type input "**********"
select select "**"
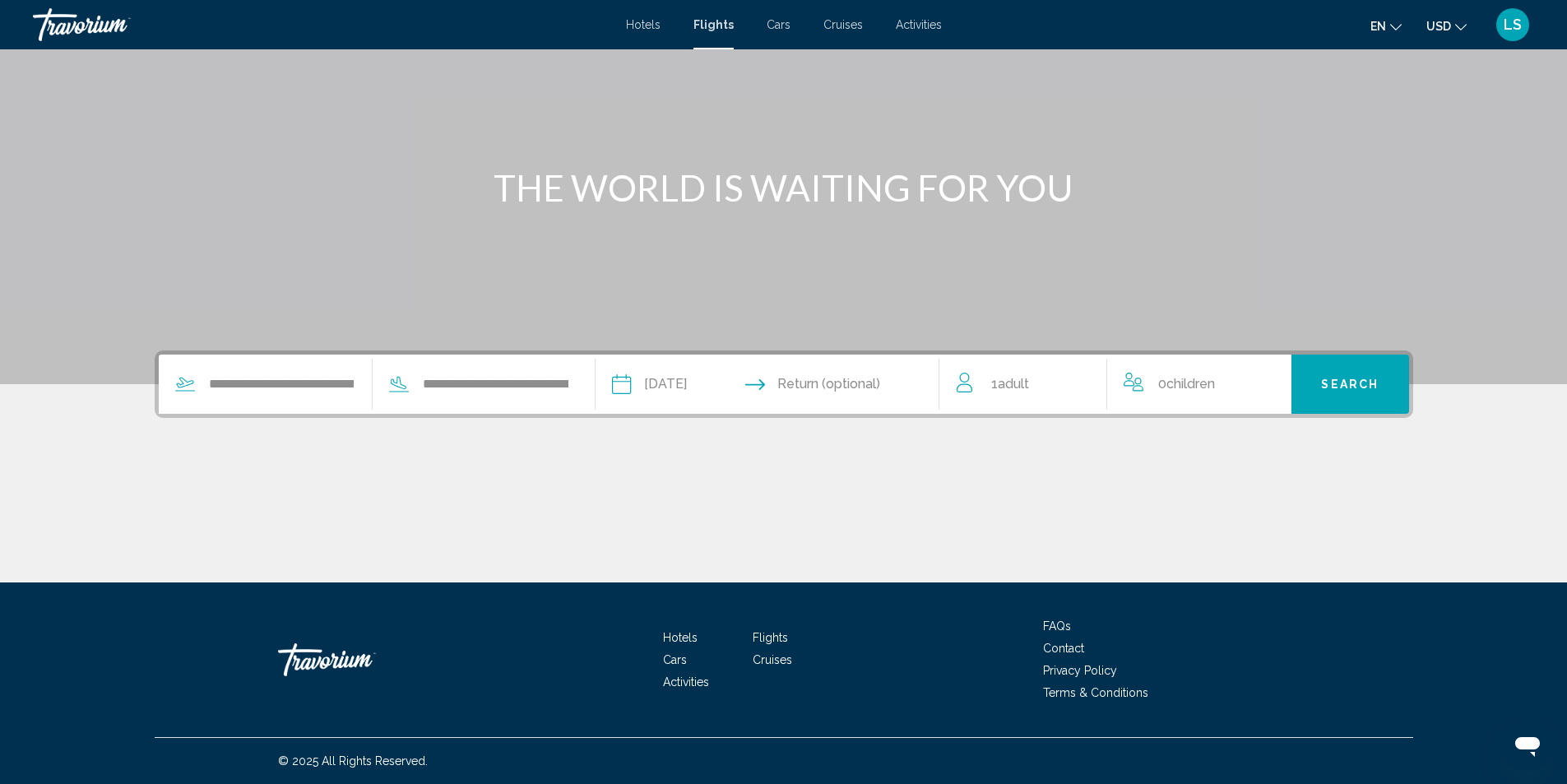
click at [856, 381] on input "Return date" at bounding box center [861, 386] width 171 height 64
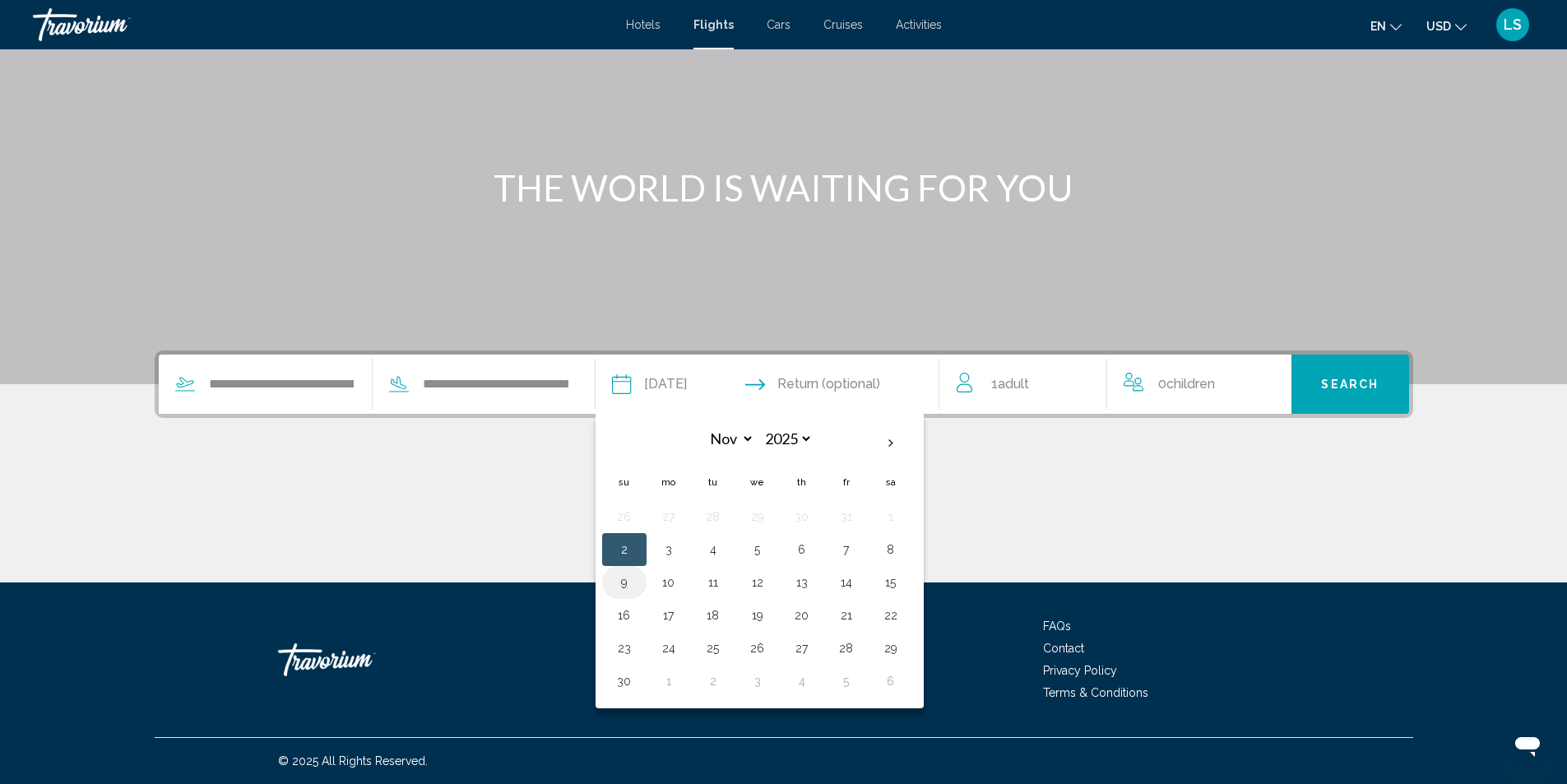
click at [631, 579] on button "9" at bounding box center [624, 582] width 26 height 23
type input "**********"
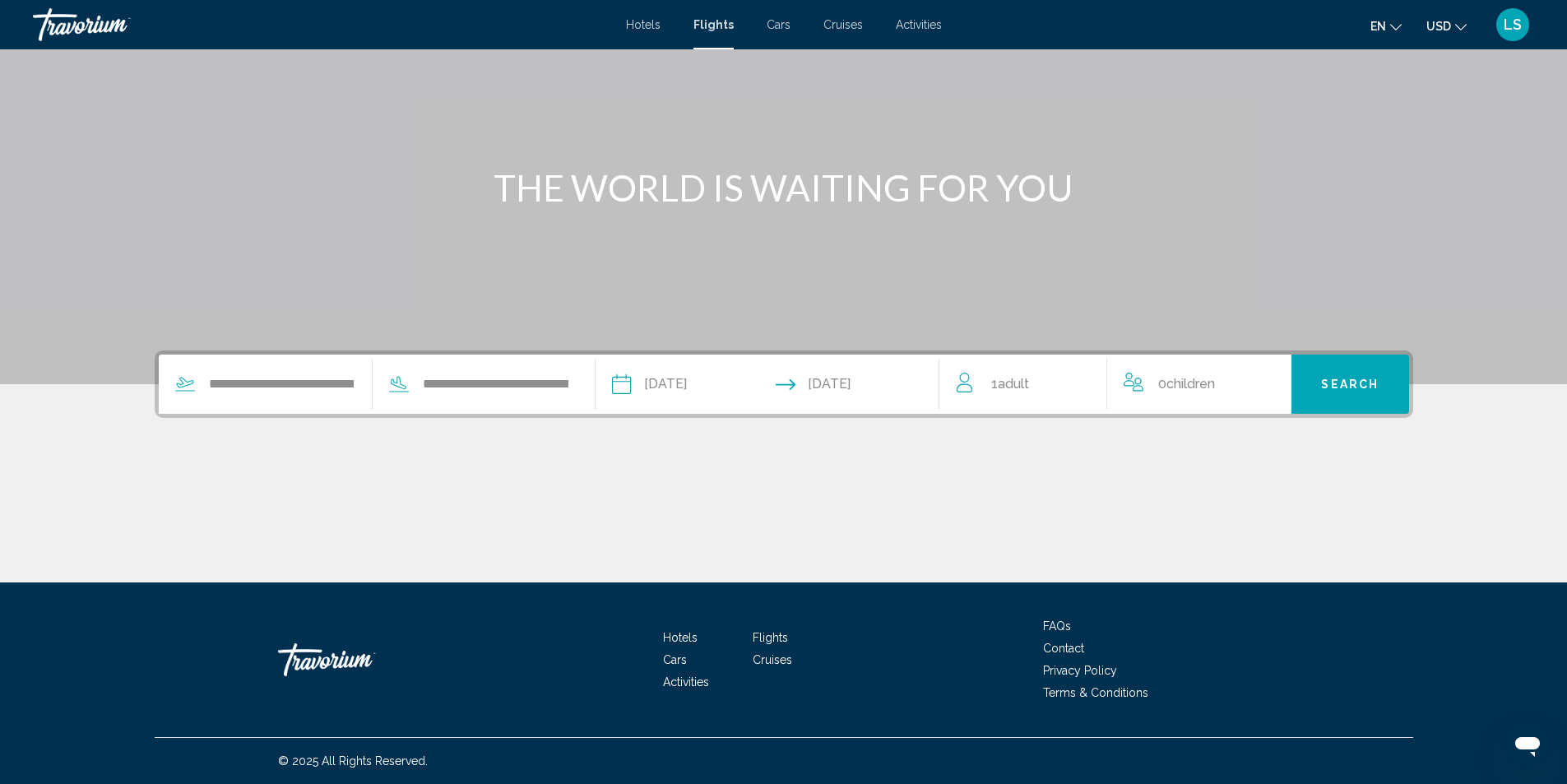
click at [991, 389] on span "1 Adult Adults" at bounding box center [1010, 384] width 38 height 23
click at [1084, 381] on icon "Increment adults" at bounding box center [1083, 381] width 15 height 15
click at [1270, 384] on icon "Increment children" at bounding box center [1268, 380] width 15 height 19
click at [1259, 456] on div "Travelers: 2 adults, 1 child" at bounding box center [1258, 450] width 15 height 13
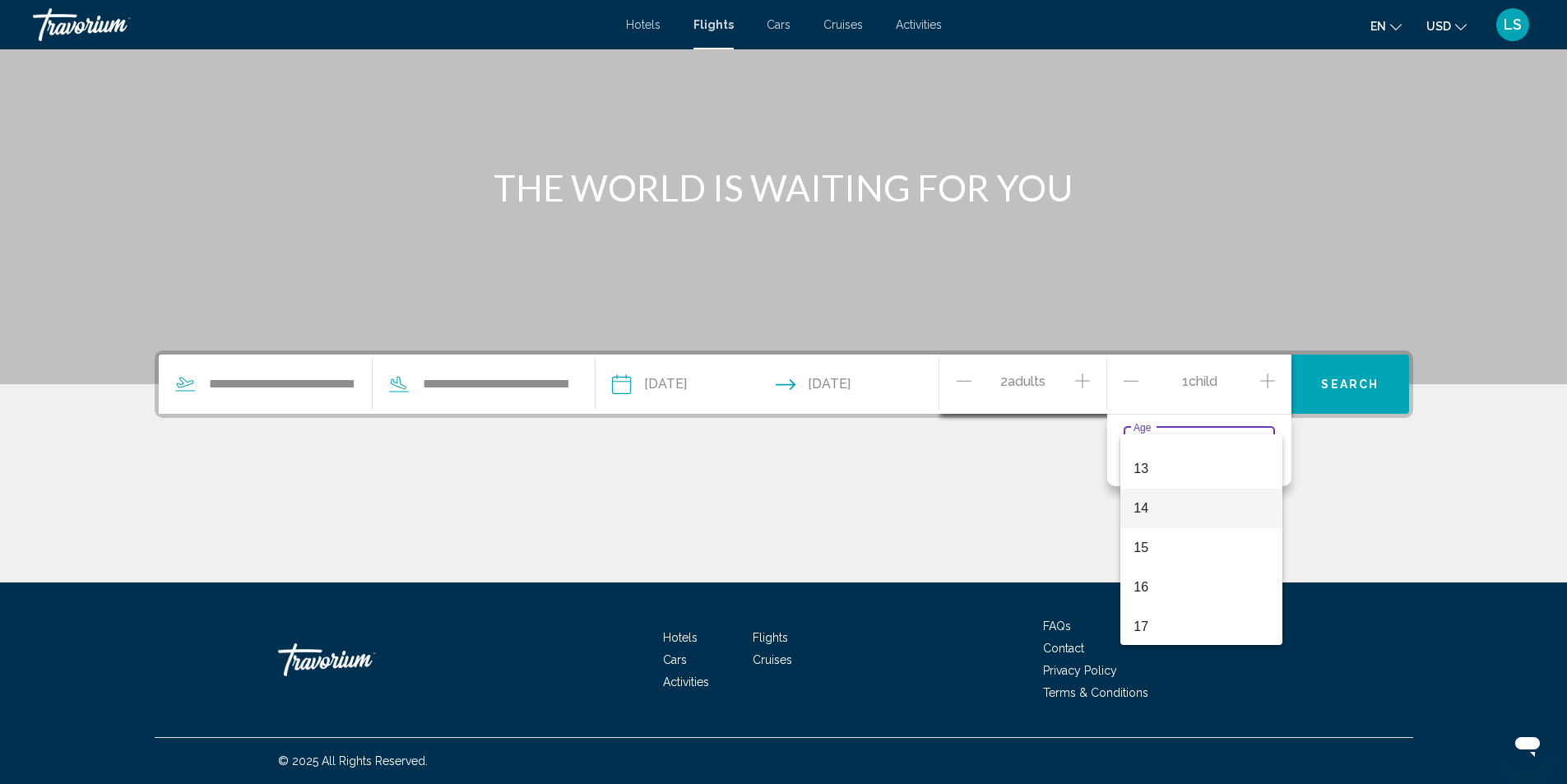
scroll to position [499, 0]
click at [1149, 467] on span "13" at bounding box center [1202, 467] width 135 height 40
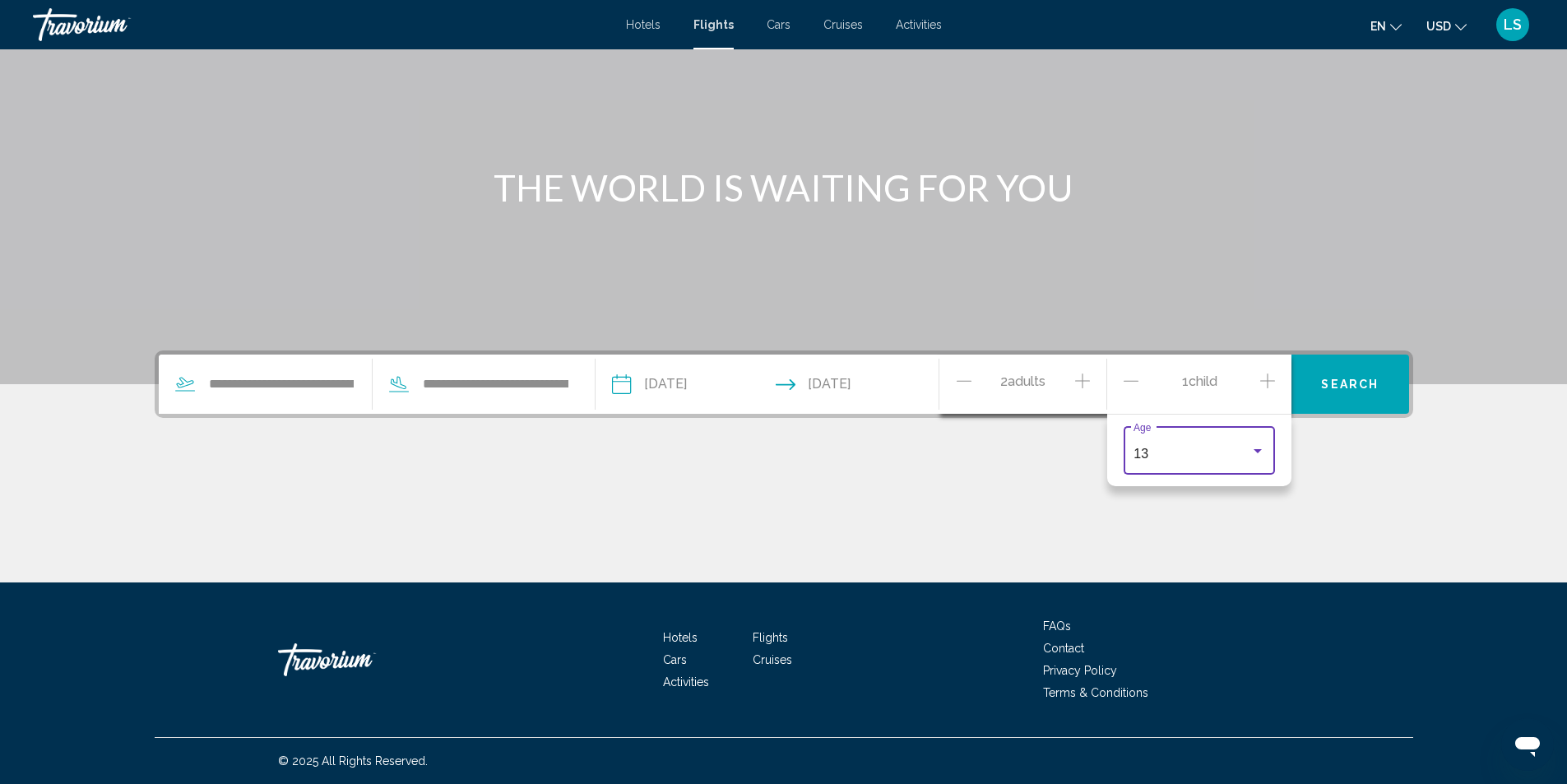
click at [1336, 379] on span "Search" at bounding box center [1350, 385] width 57 height 13
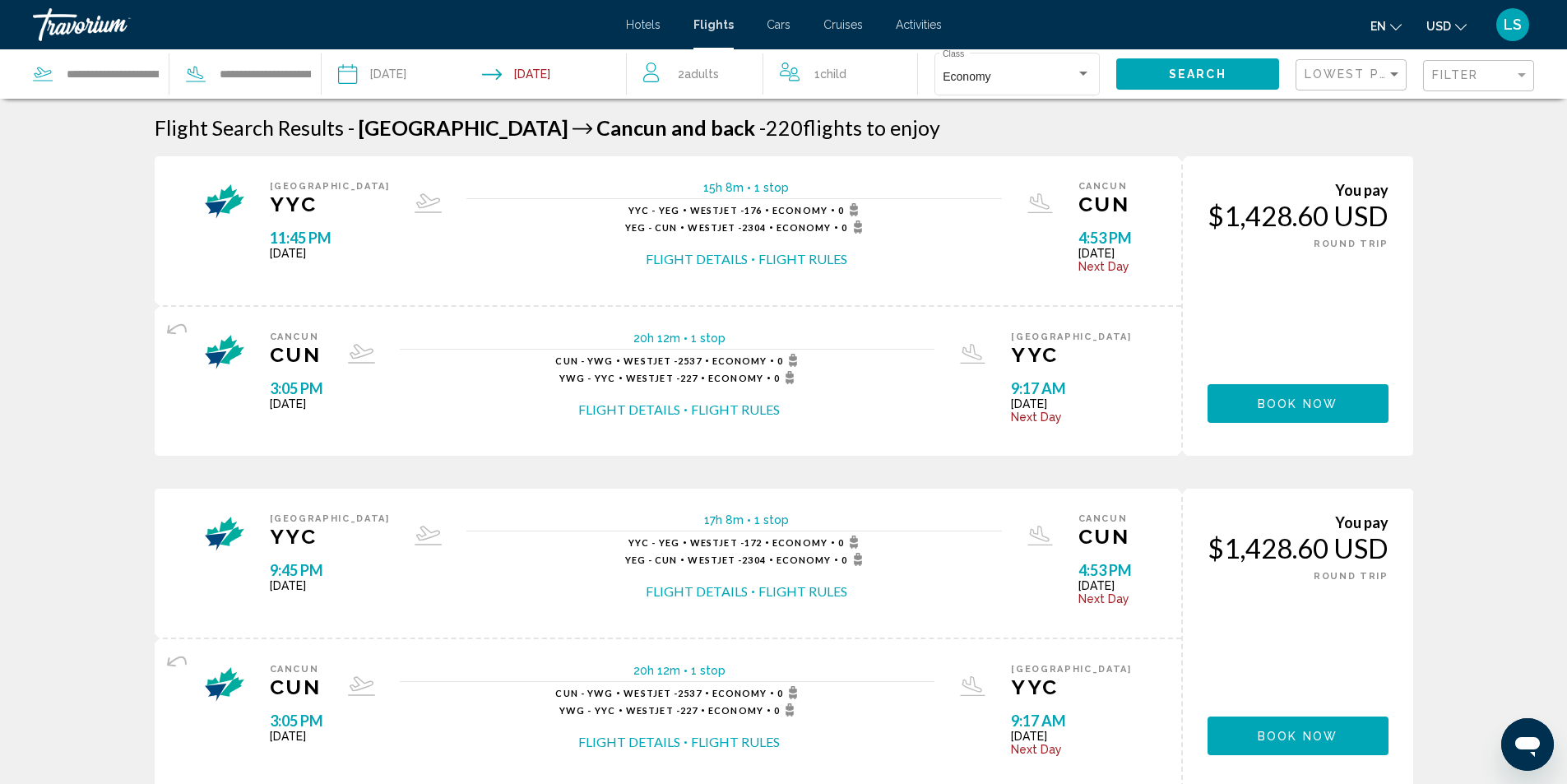
click at [1440, 24] on span "USD" at bounding box center [1439, 26] width 25 height 13
click at [1406, 110] on button "CAD (Can$)" at bounding box center [1413, 108] width 83 height 21
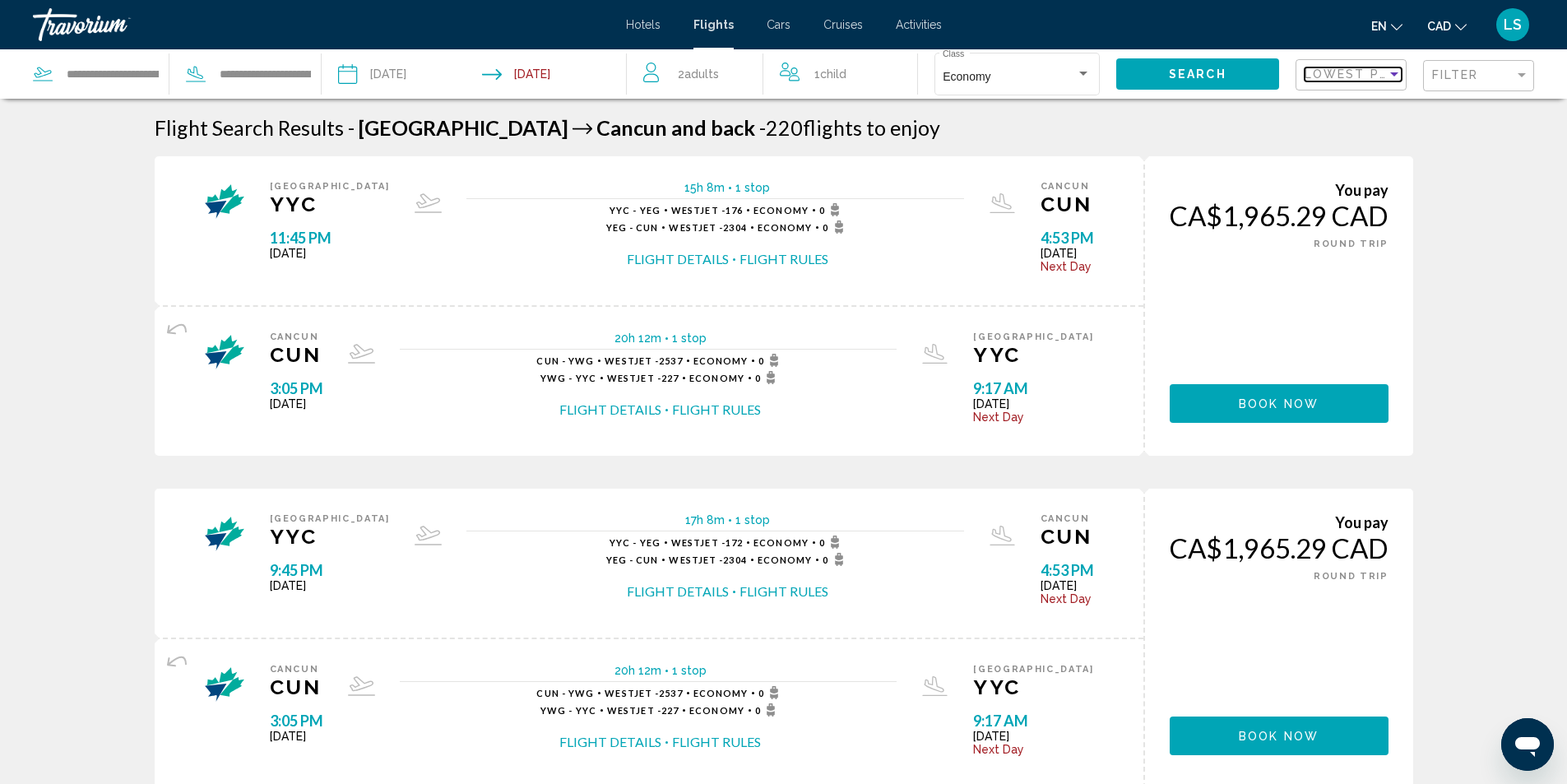
click at [1372, 78] on span "Lowest Price" at bounding box center [1357, 74] width 106 height 13
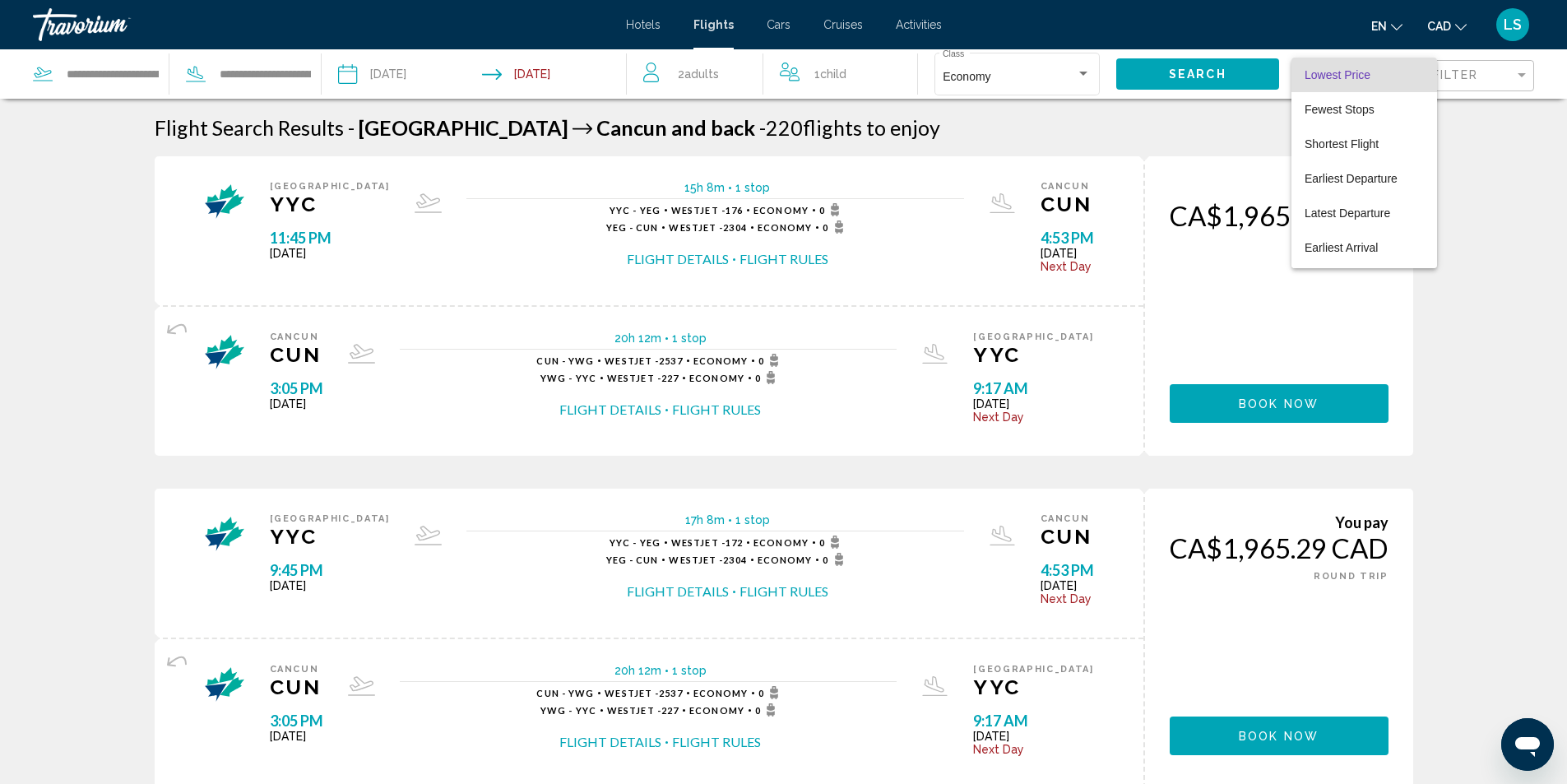
drag, startPoint x: 1463, startPoint y: 145, endPoint x: 1469, endPoint y: 112, distance: 33.5
click at [1463, 145] on div at bounding box center [784, 392] width 1567 height 784
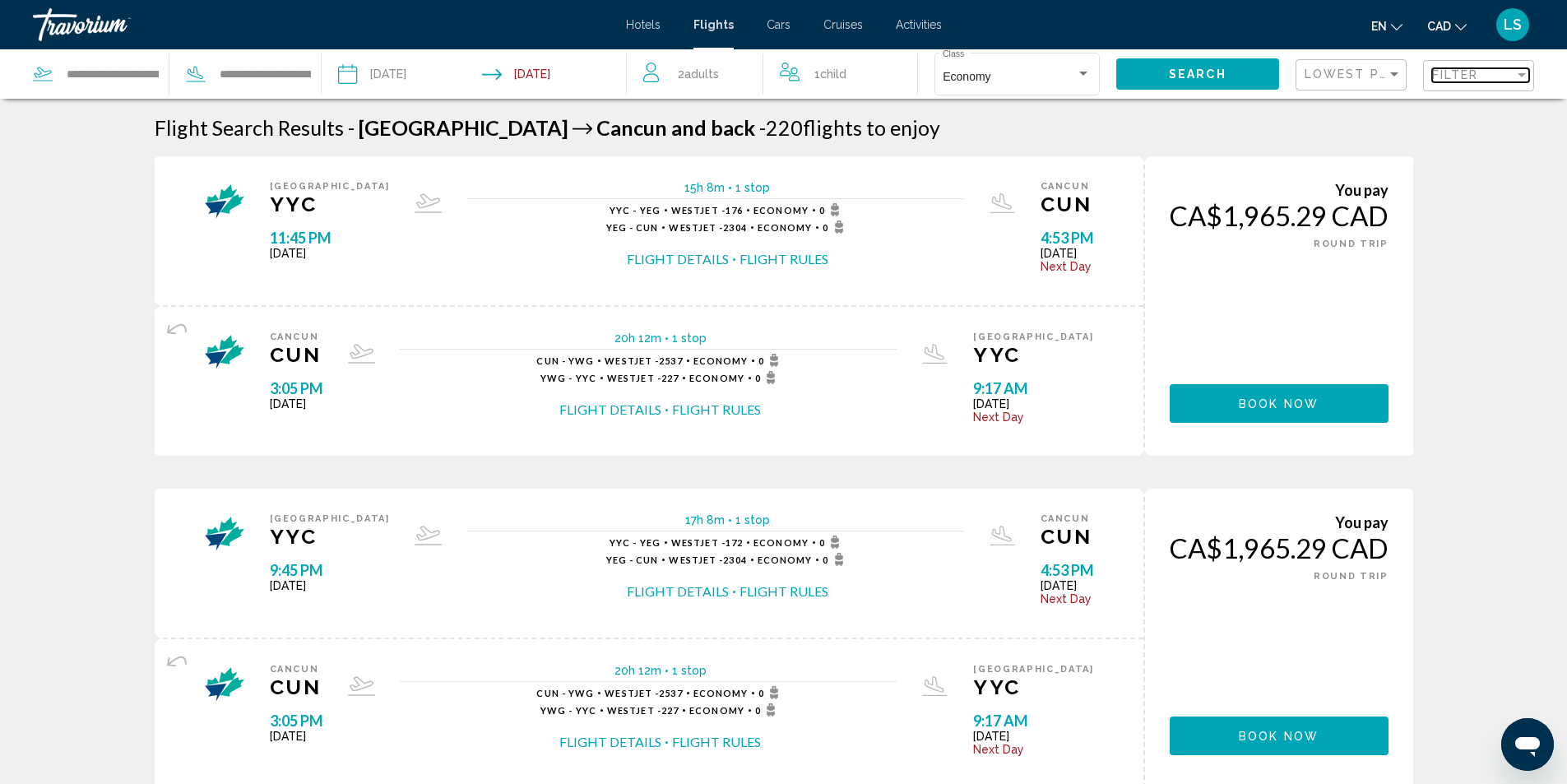
click at [1456, 74] on span "Filter" at bounding box center [1456, 75] width 47 height 13
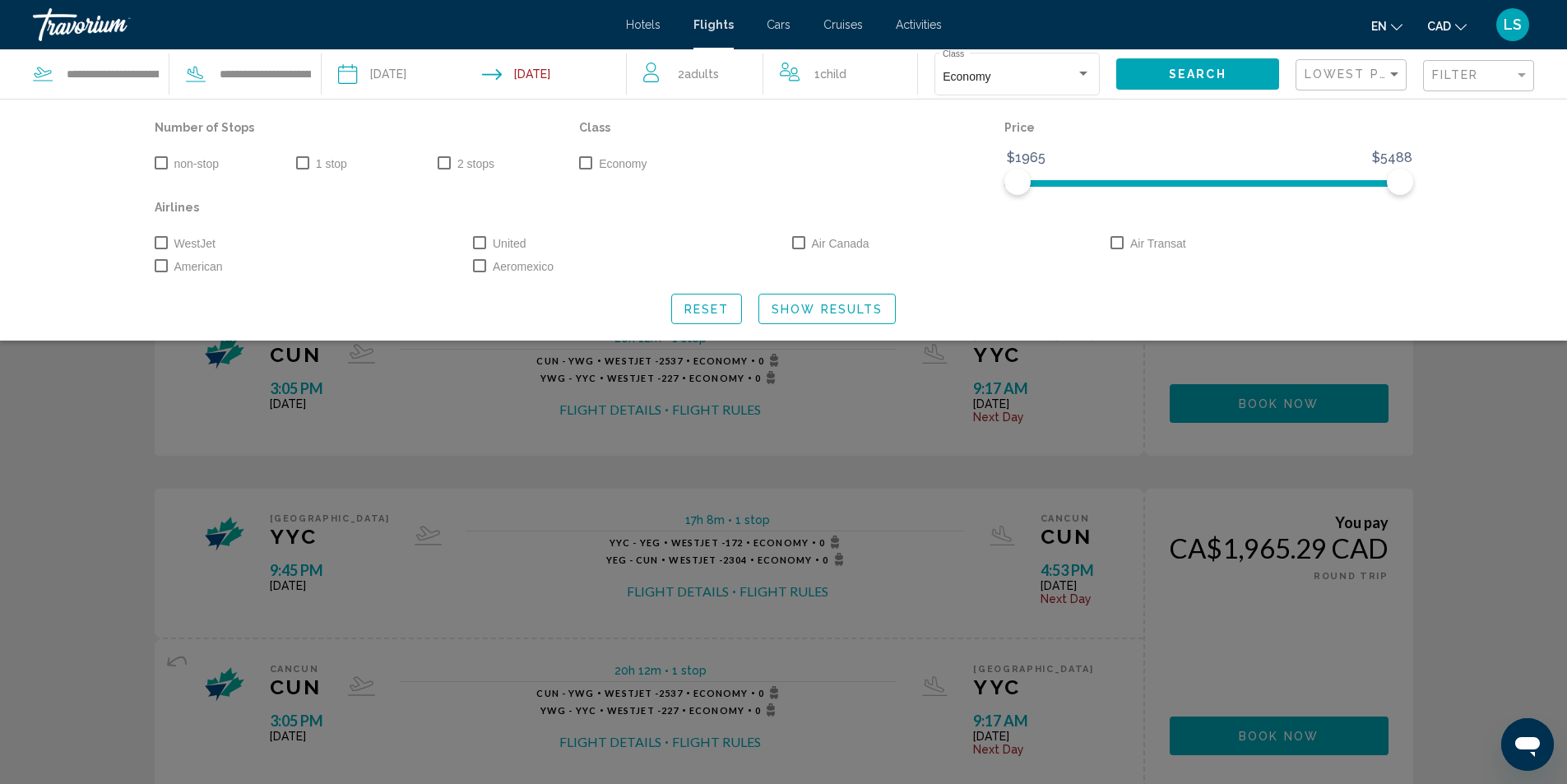
click at [1467, 221] on div "Number of Stops non-stop 1 stop 2 stops Class Economy Price $1965 $5488 $1965 $…" at bounding box center [784, 219] width 1567 height 242
click at [1446, 245] on div "Number of Stops non-stop 1 stop 2 stops Class Economy Price $1965 $5488 $1965 $…" at bounding box center [784, 220] width 1325 height 208
click at [1457, 264] on div "Number of Stops non-stop 1 stop 2 stops Class Economy Price $1965 $5488 $1965 $…" at bounding box center [784, 219] width 1567 height 242
click at [792, 311] on span "Show Results" at bounding box center [827, 310] width 111 height 13
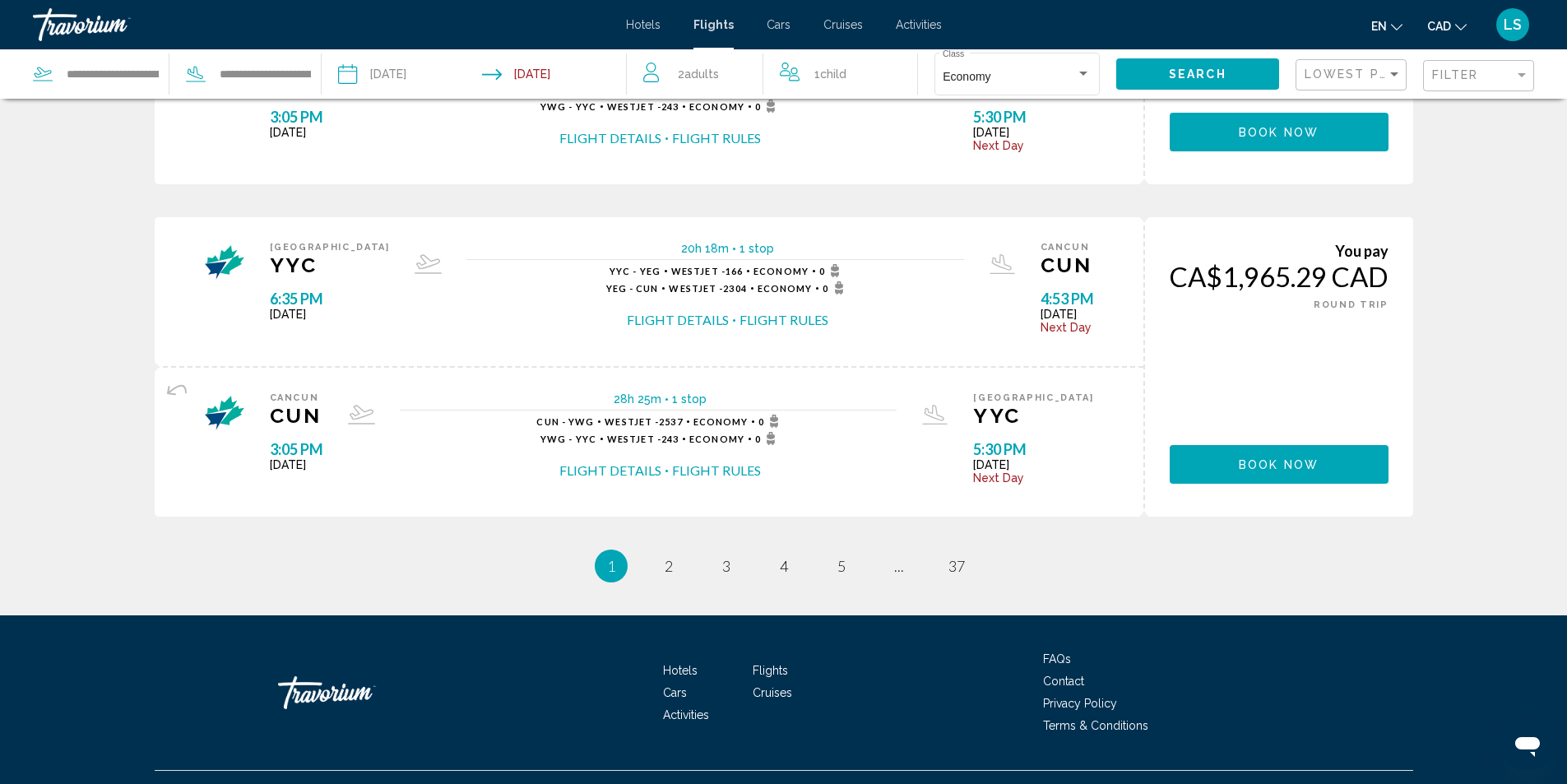
scroll to position [1633, 0]
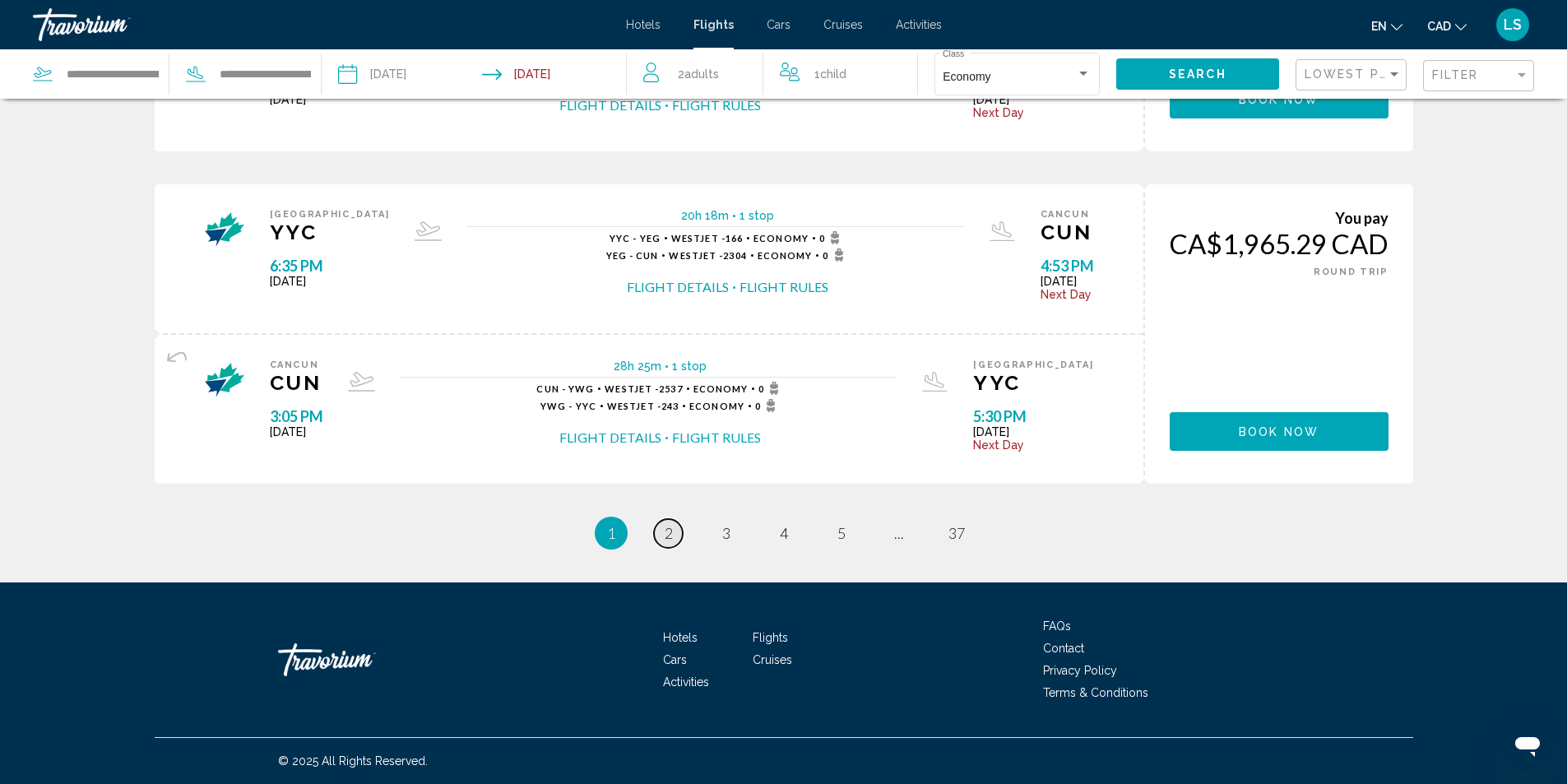
click at [670, 536] on span "2" at bounding box center [669, 533] width 8 height 19
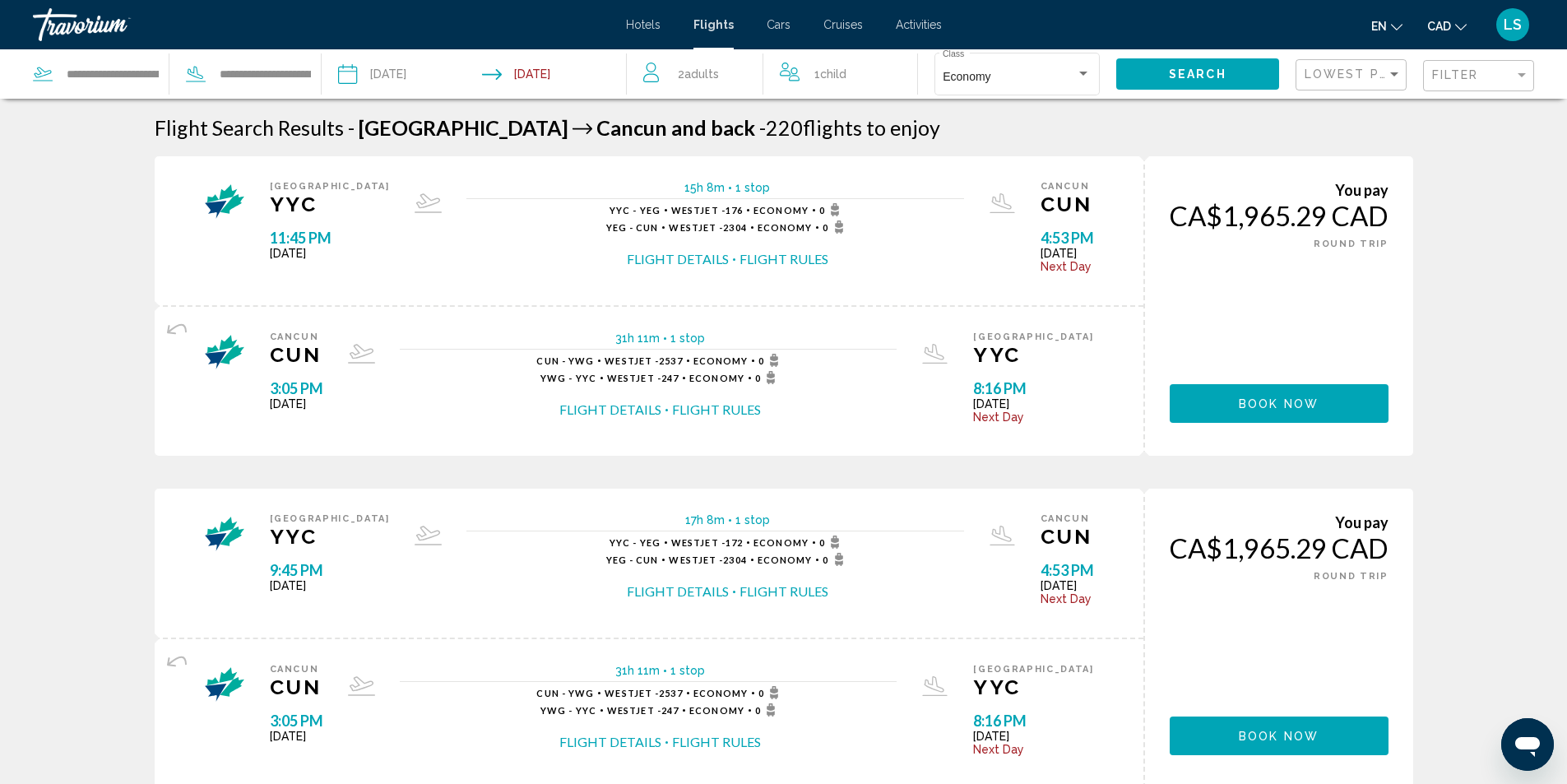
click at [378, 75] on input "Depart date: Nov 2, 2025" at bounding box center [409, 76] width 151 height 55
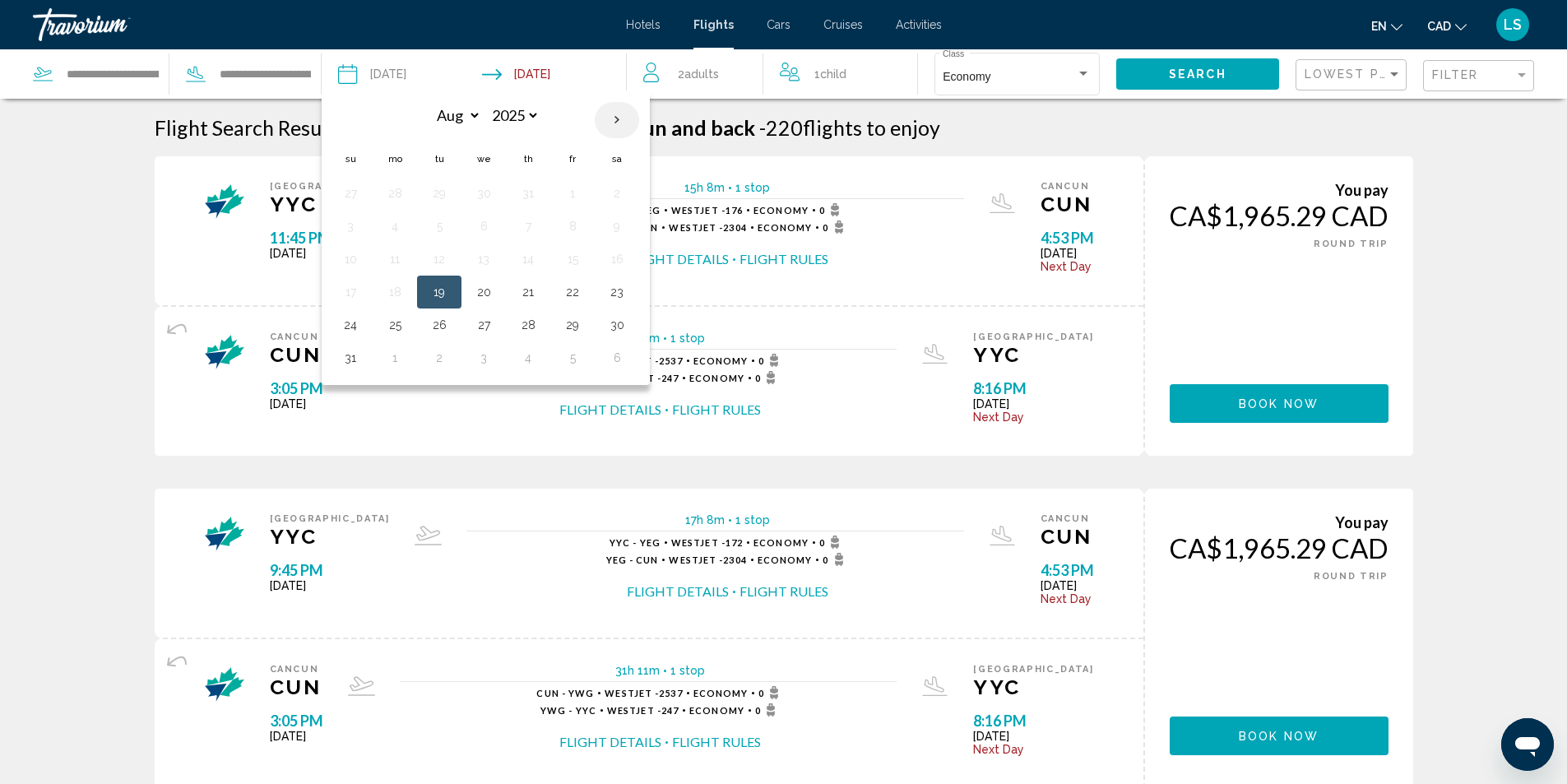
click at [610, 118] on th "Next month" at bounding box center [617, 120] width 45 height 36
select select "*"
click at [350, 231] on button "7" at bounding box center [350, 226] width 26 height 23
type input "**********"
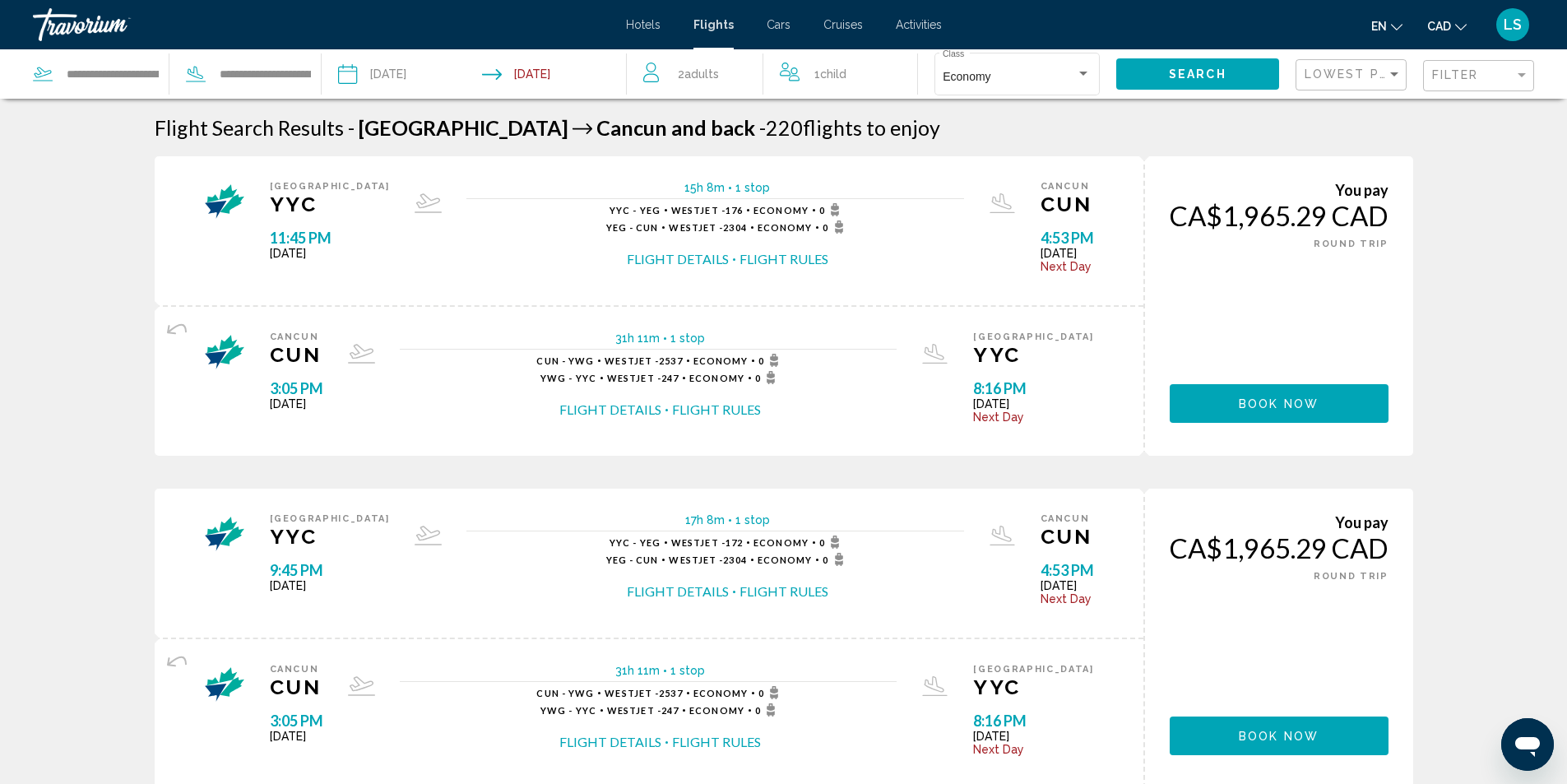
click at [532, 72] on input "Return date: Nov 9, 2025" at bounding box center [558, 76] width 151 height 55
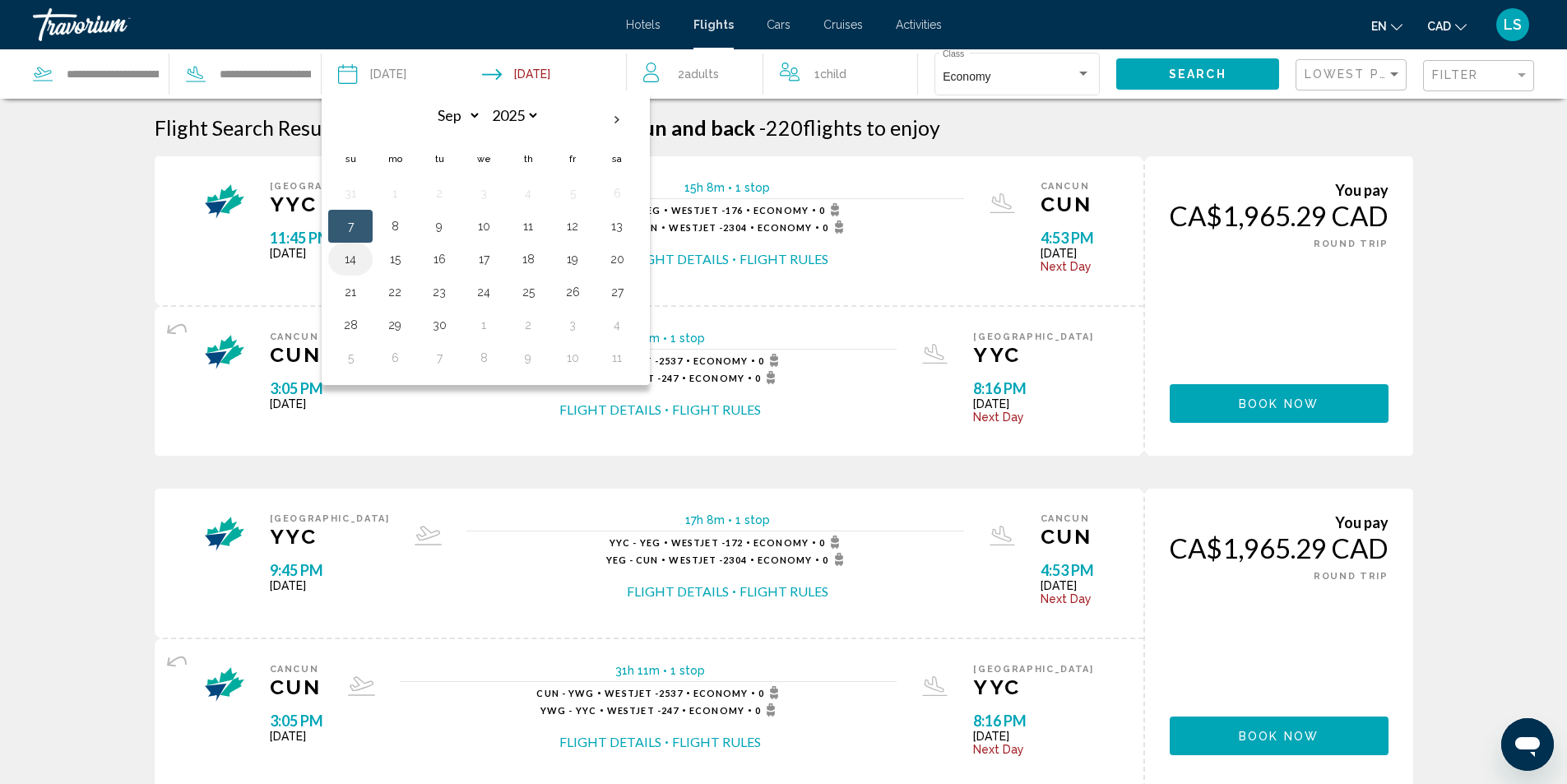
click at [346, 255] on button "14" at bounding box center [350, 259] width 26 height 23
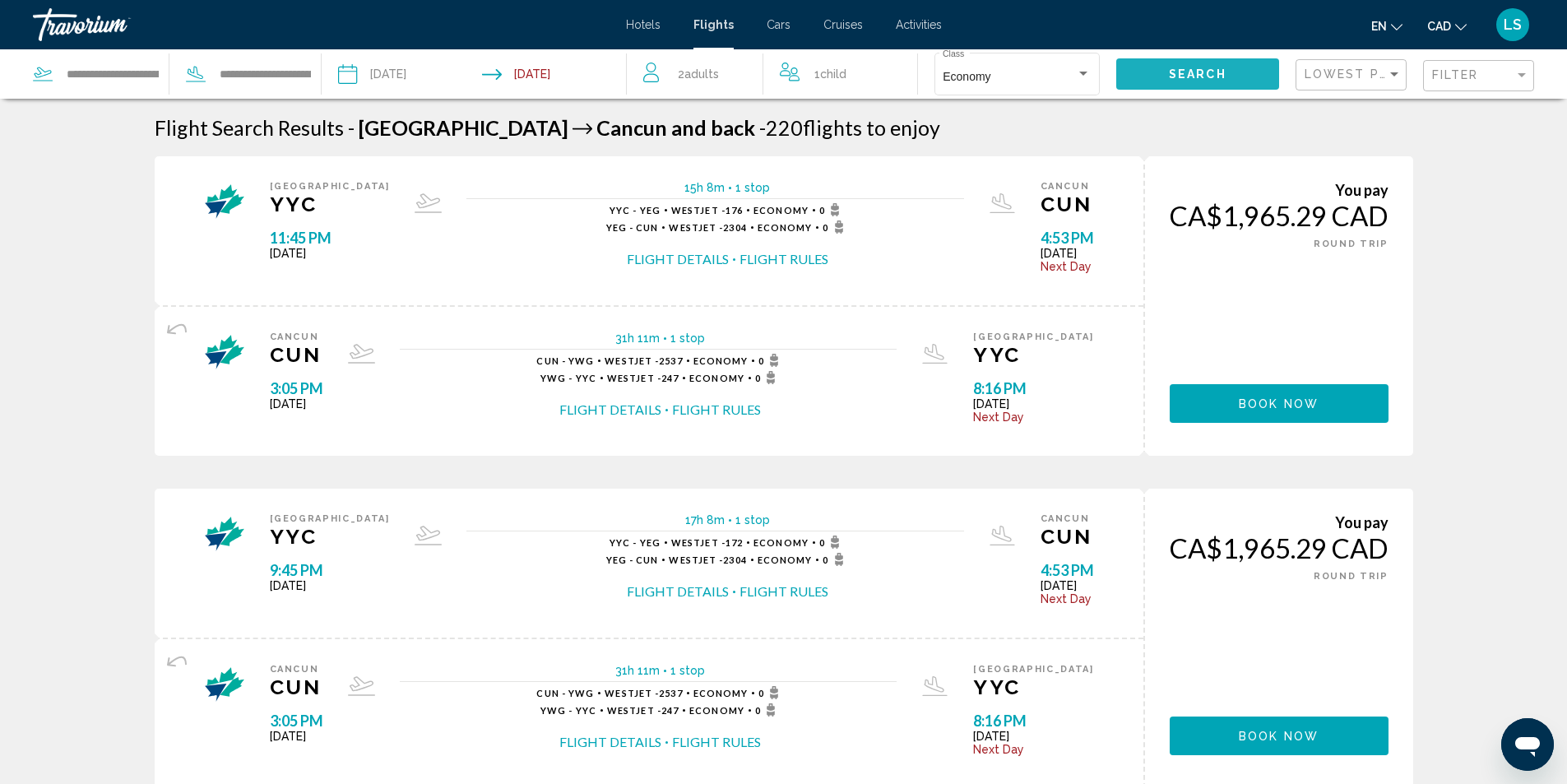
click at [1134, 76] on button "Search" at bounding box center [1198, 73] width 163 height 31
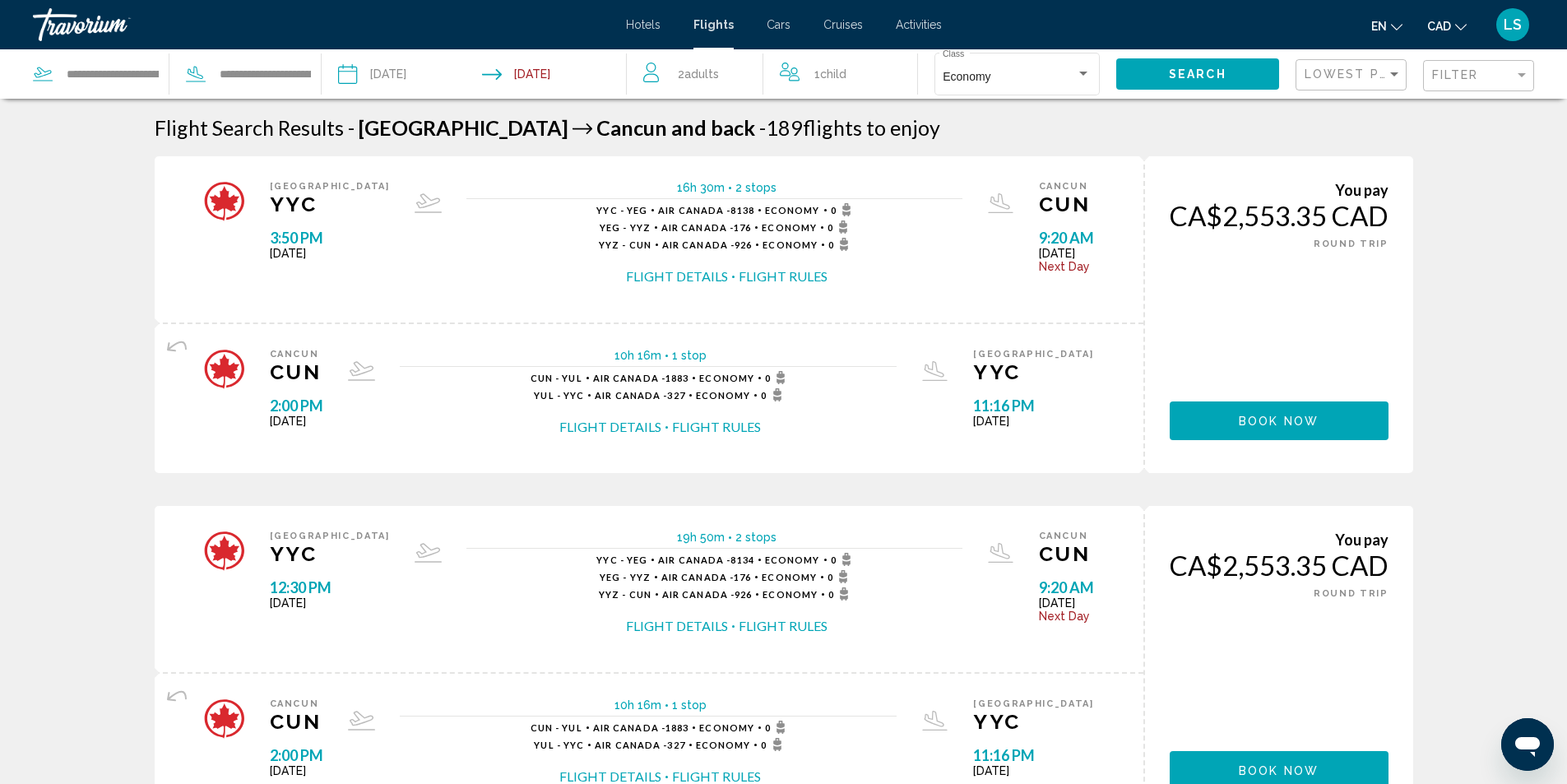
click at [517, 81] on input "**********" at bounding box center [558, 76] width 151 height 55
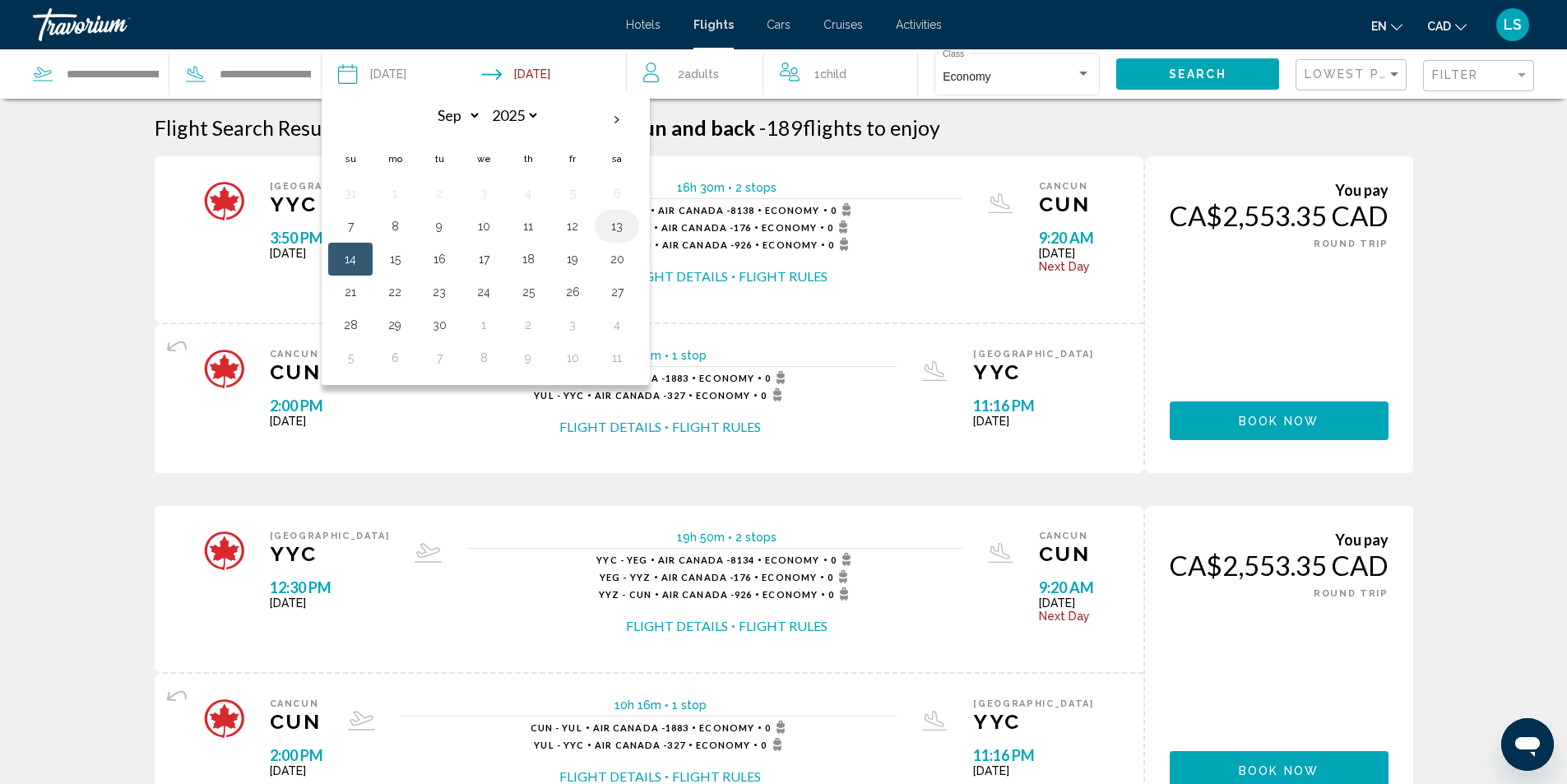
click at [617, 222] on button "13" at bounding box center [617, 226] width 26 height 23
type input "**********"
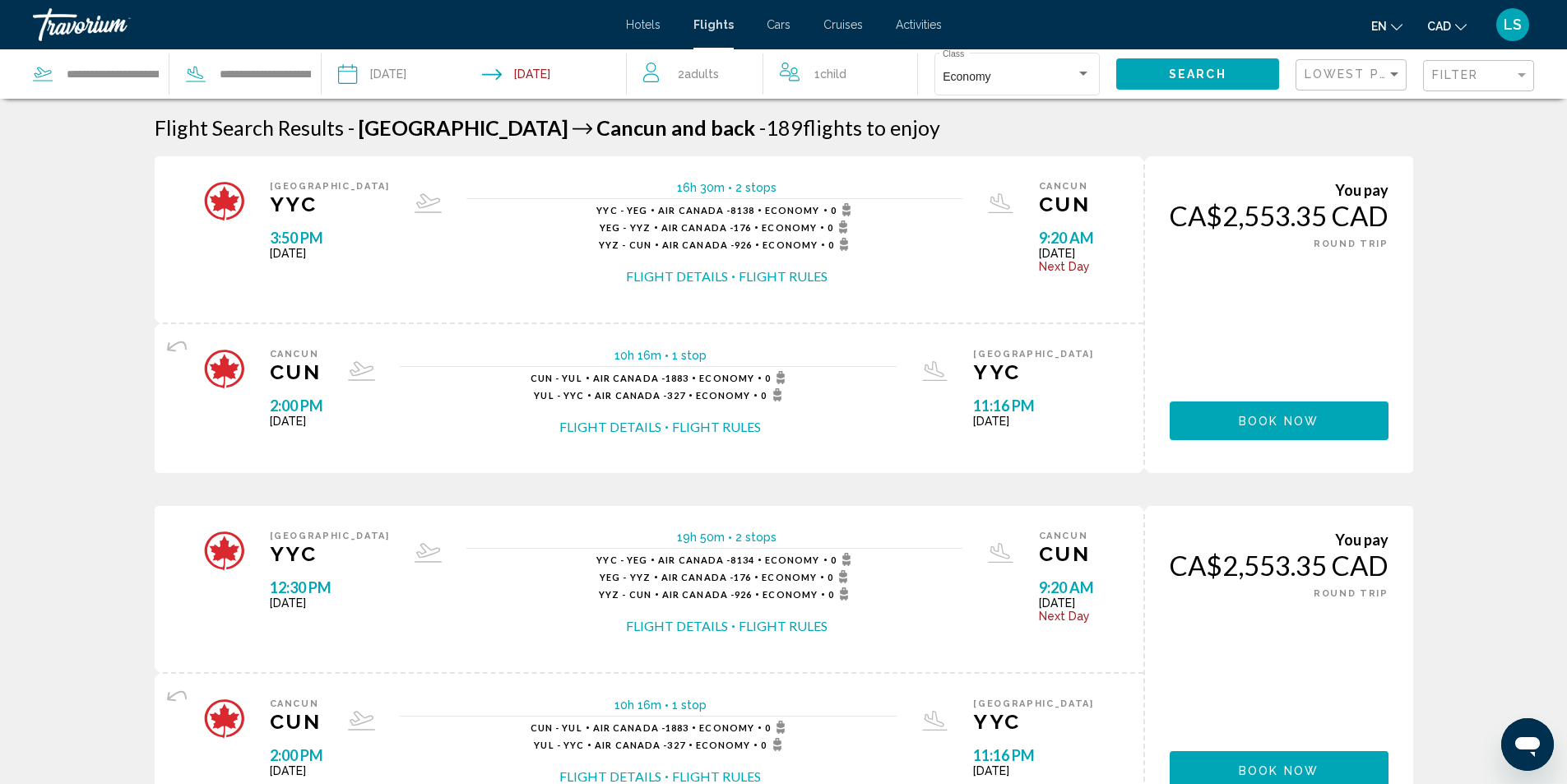
click at [1140, 82] on button "Search" at bounding box center [1198, 73] width 163 height 31
click at [642, 27] on span "Hotels" at bounding box center [643, 25] width 34 height 13
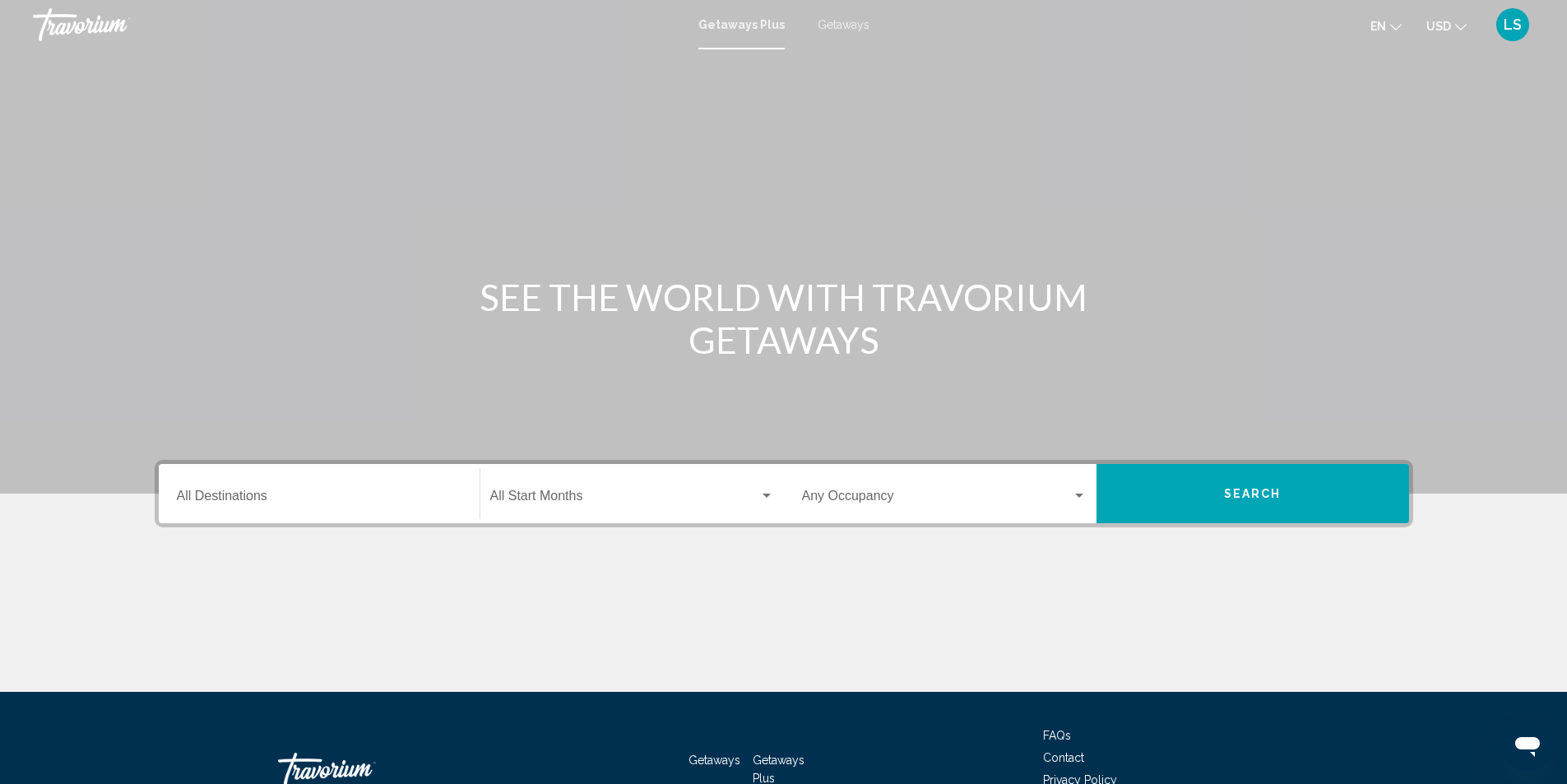
click at [247, 496] on input "Destination All Destinations" at bounding box center [319, 499] width 285 height 15
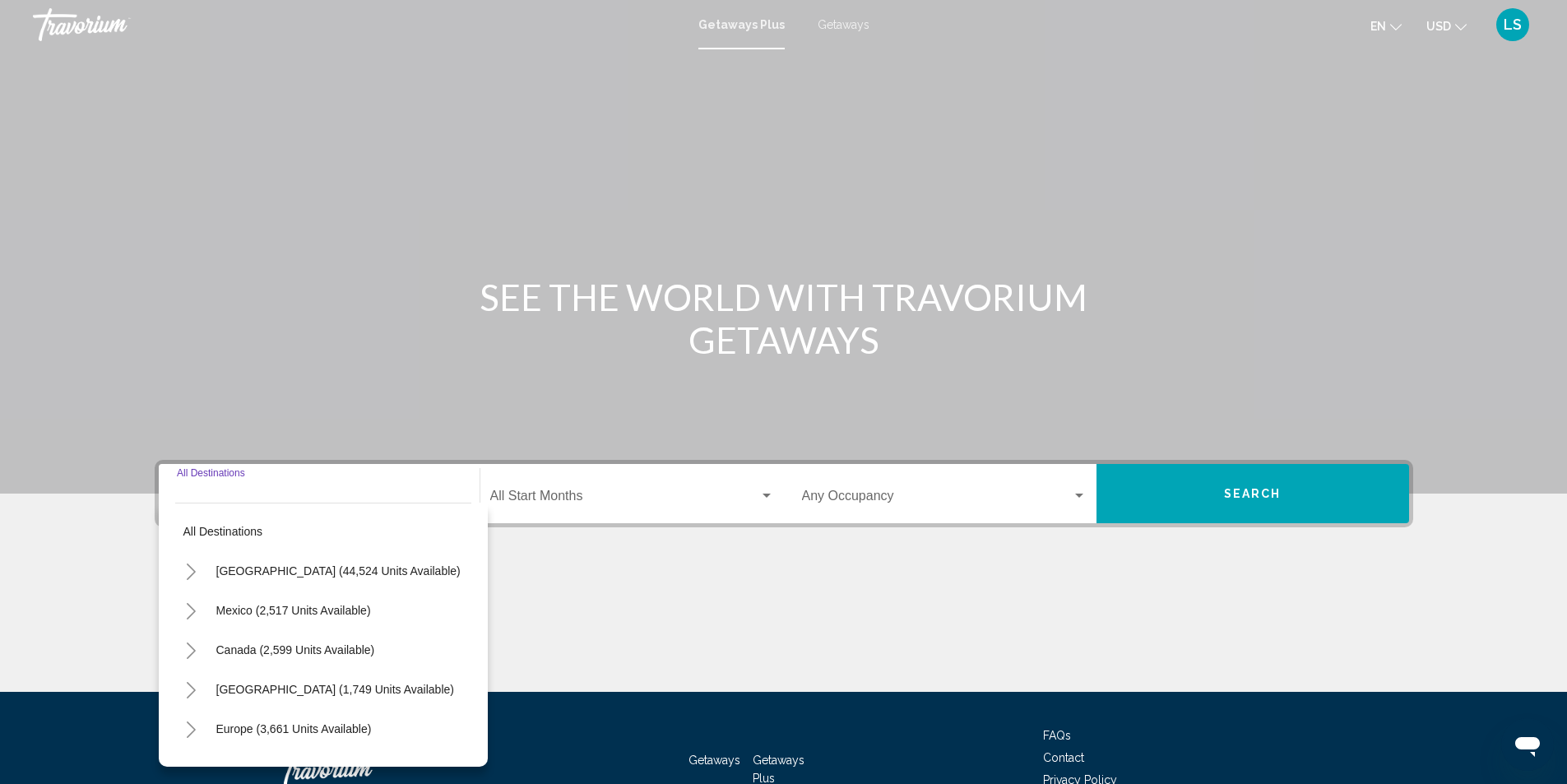
scroll to position [109, 0]
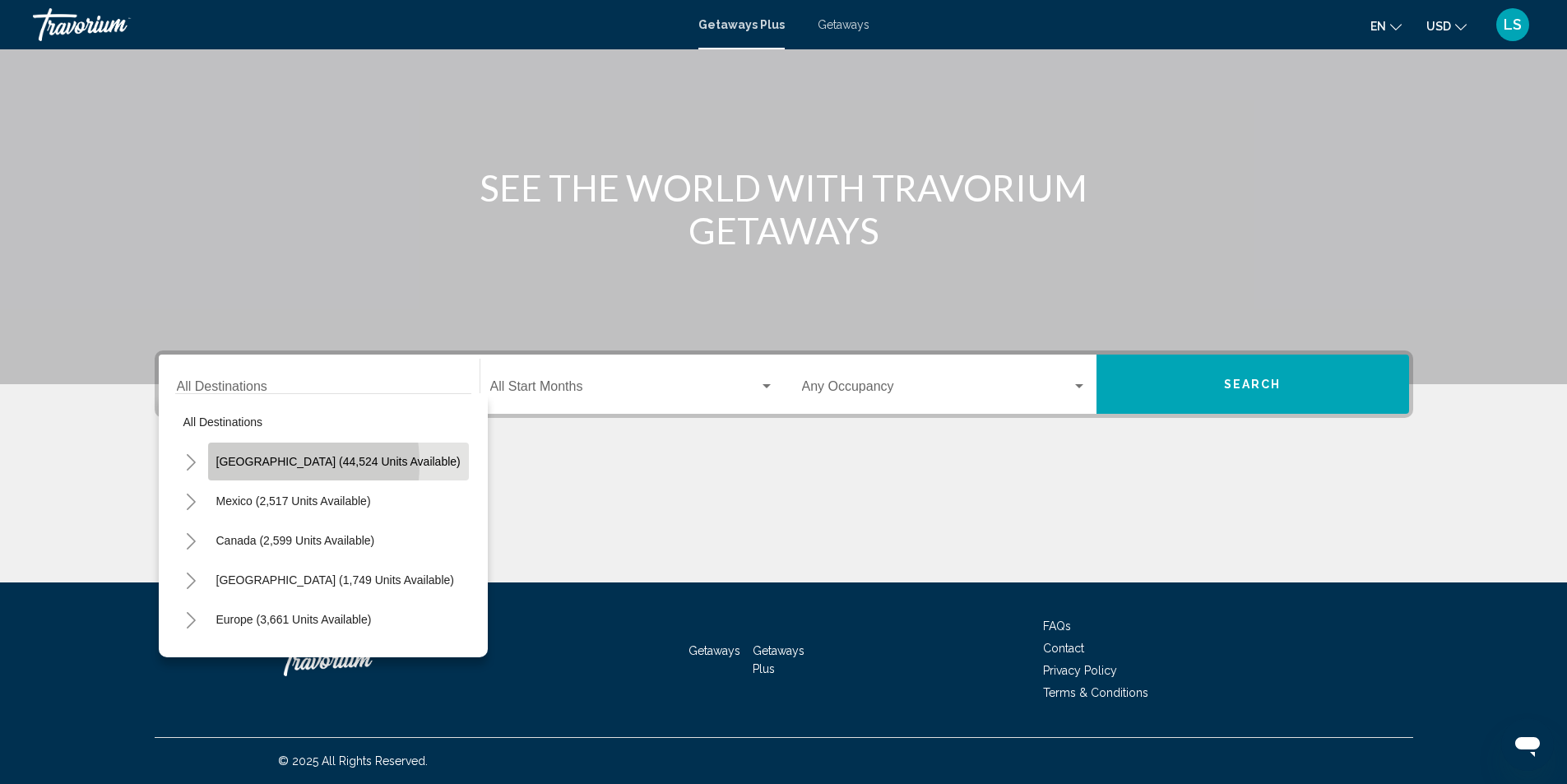
click at [251, 464] on span "United States (44,524 units available)" at bounding box center [338, 462] width 245 height 13
type input "**********"
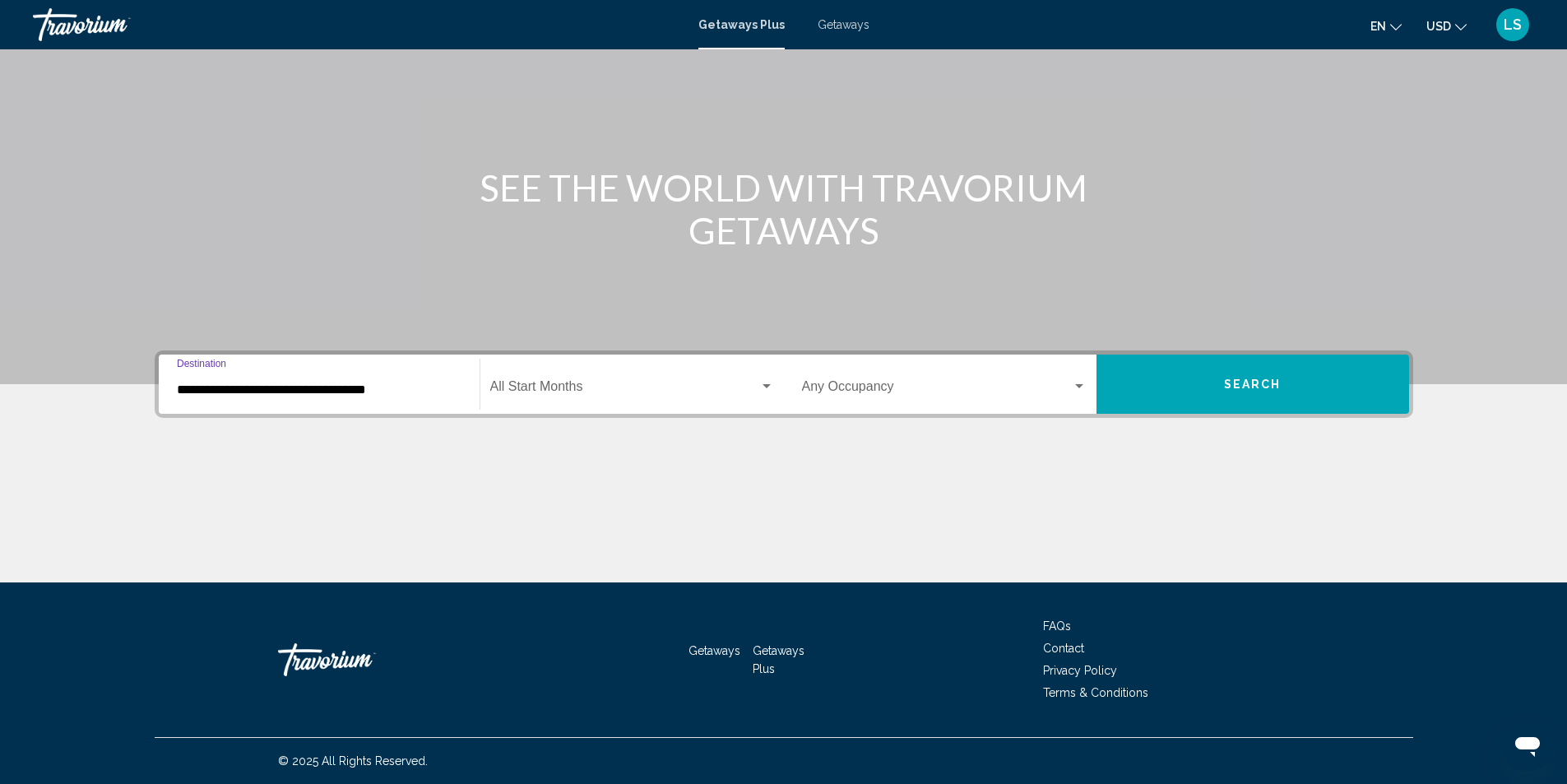
click at [847, 388] on span "Search widget" at bounding box center [936, 390] width 270 height 15
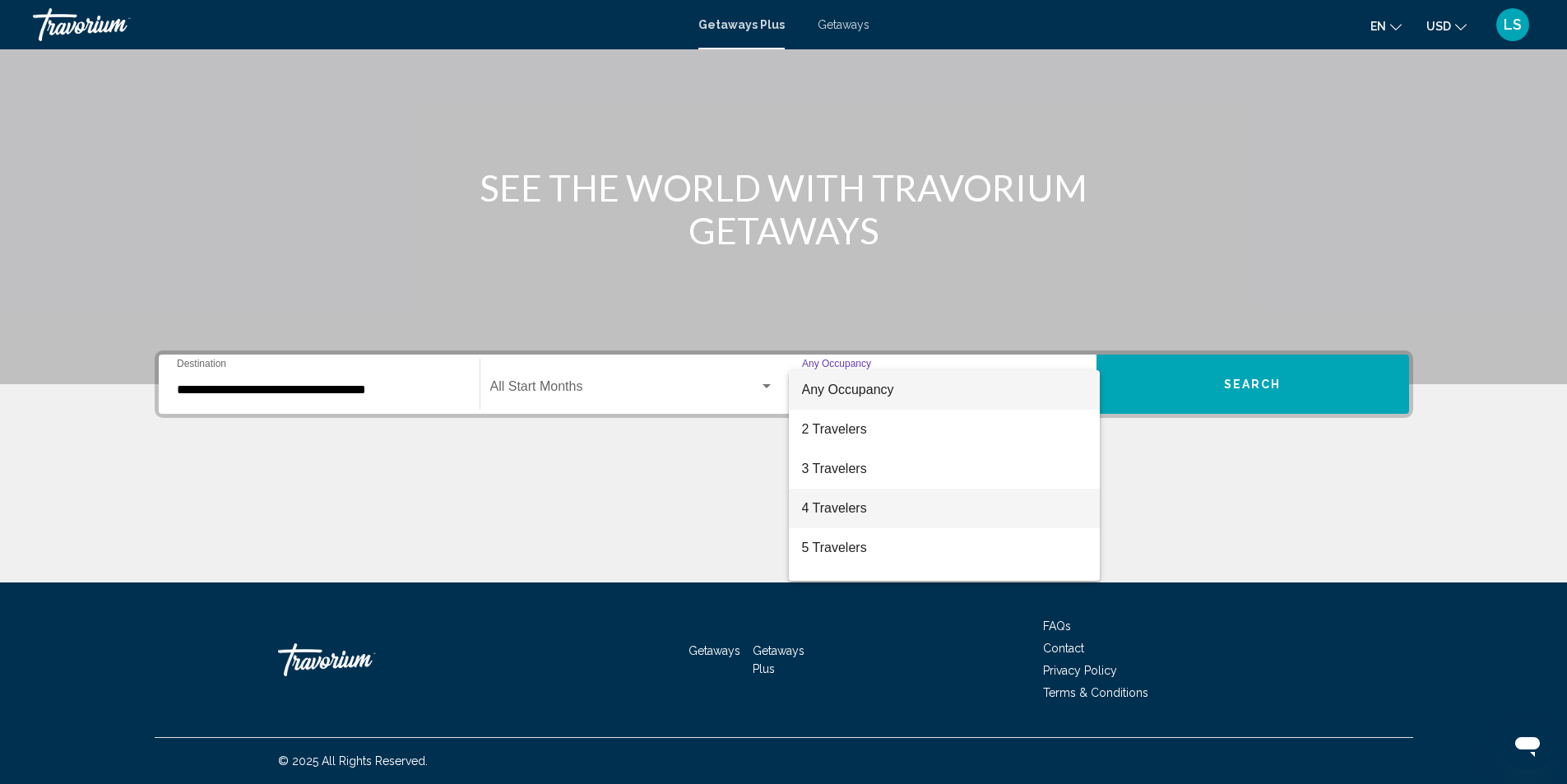
click at [816, 506] on span "4 Travelers" at bounding box center [944, 508] width 285 height 40
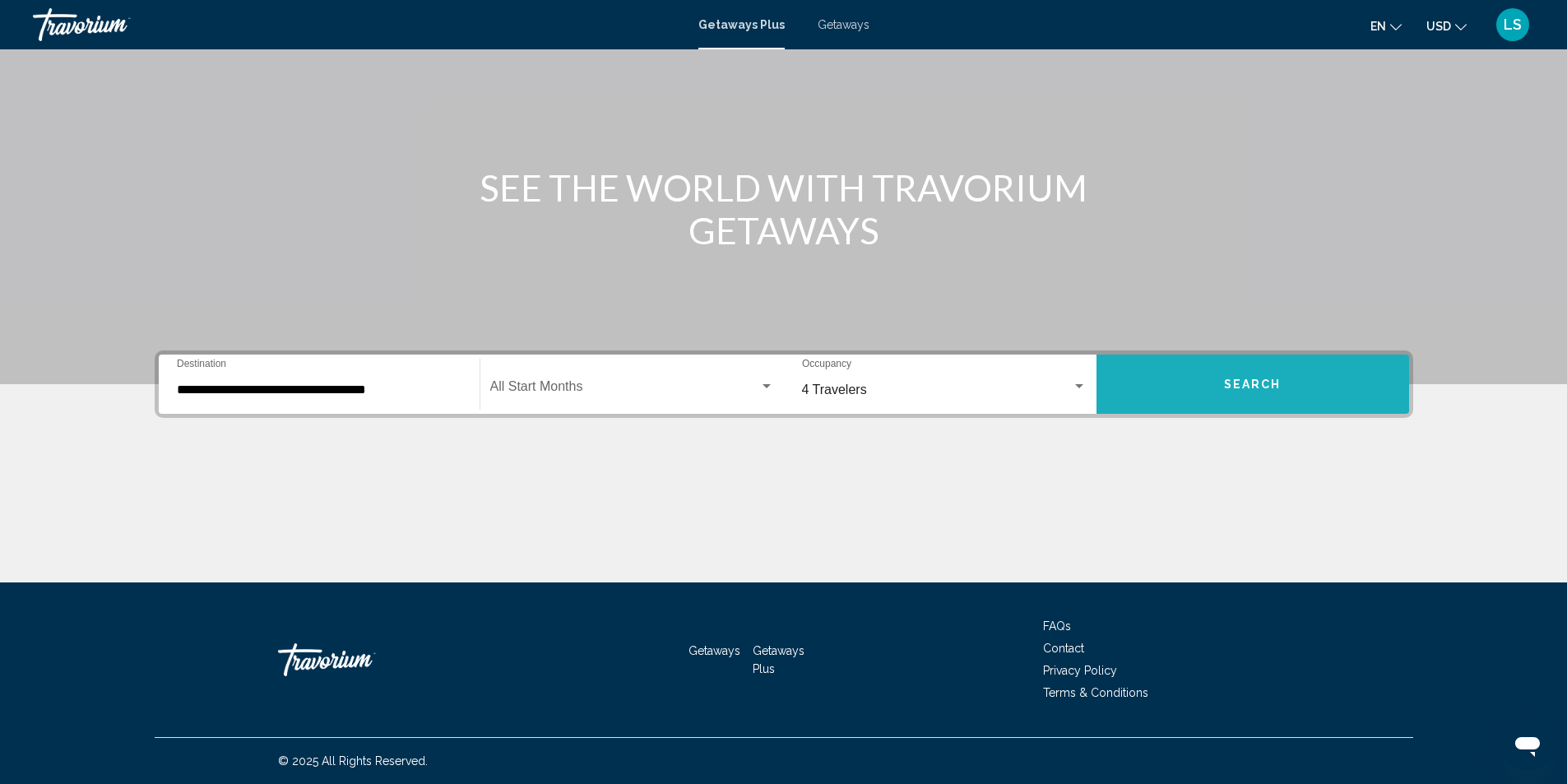
click at [1183, 383] on button "Search" at bounding box center [1253, 384] width 312 height 59
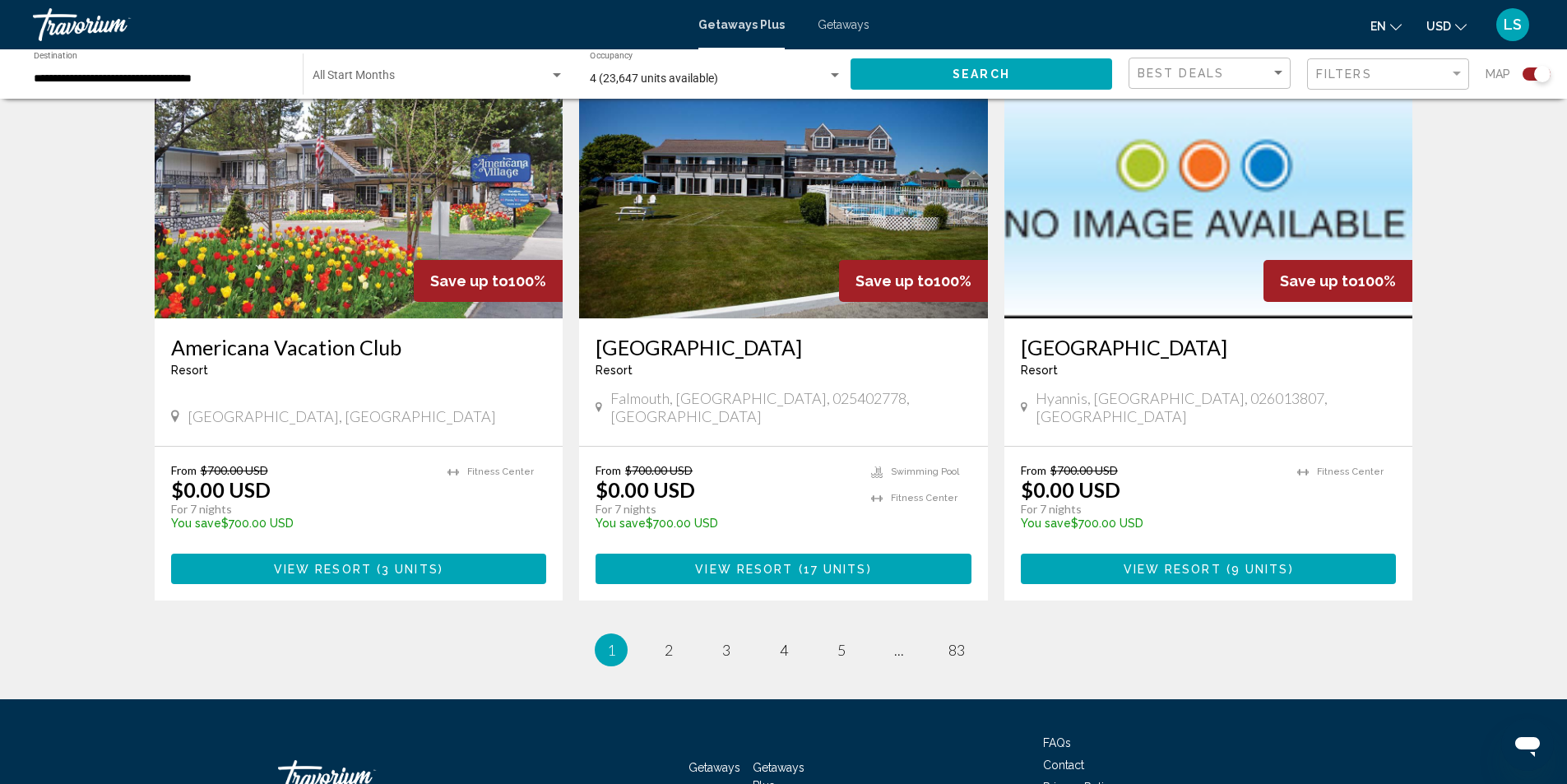
scroll to position [2407, 0]
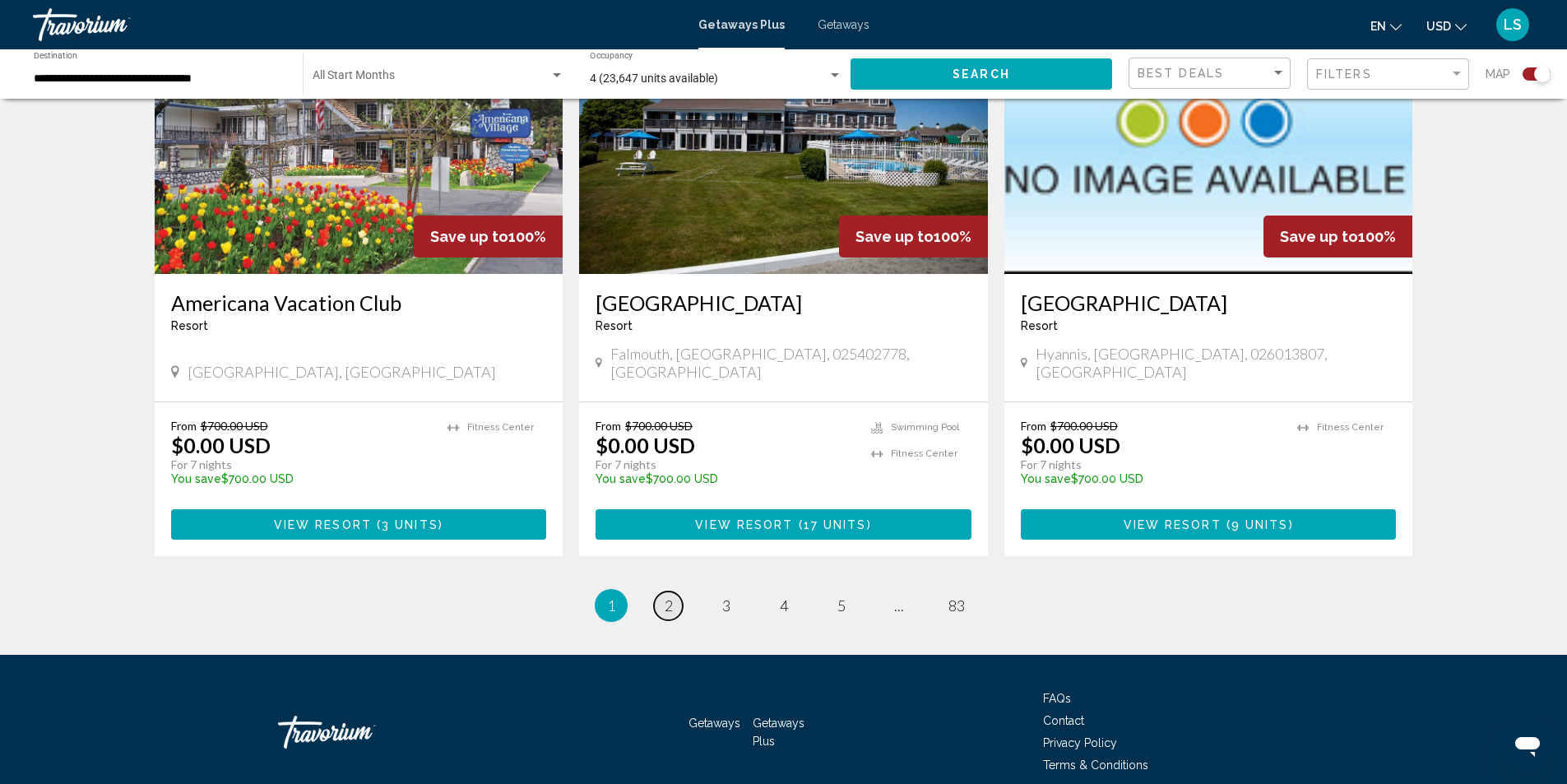
click at [665, 596] on span "2" at bounding box center [669, 605] width 8 height 19
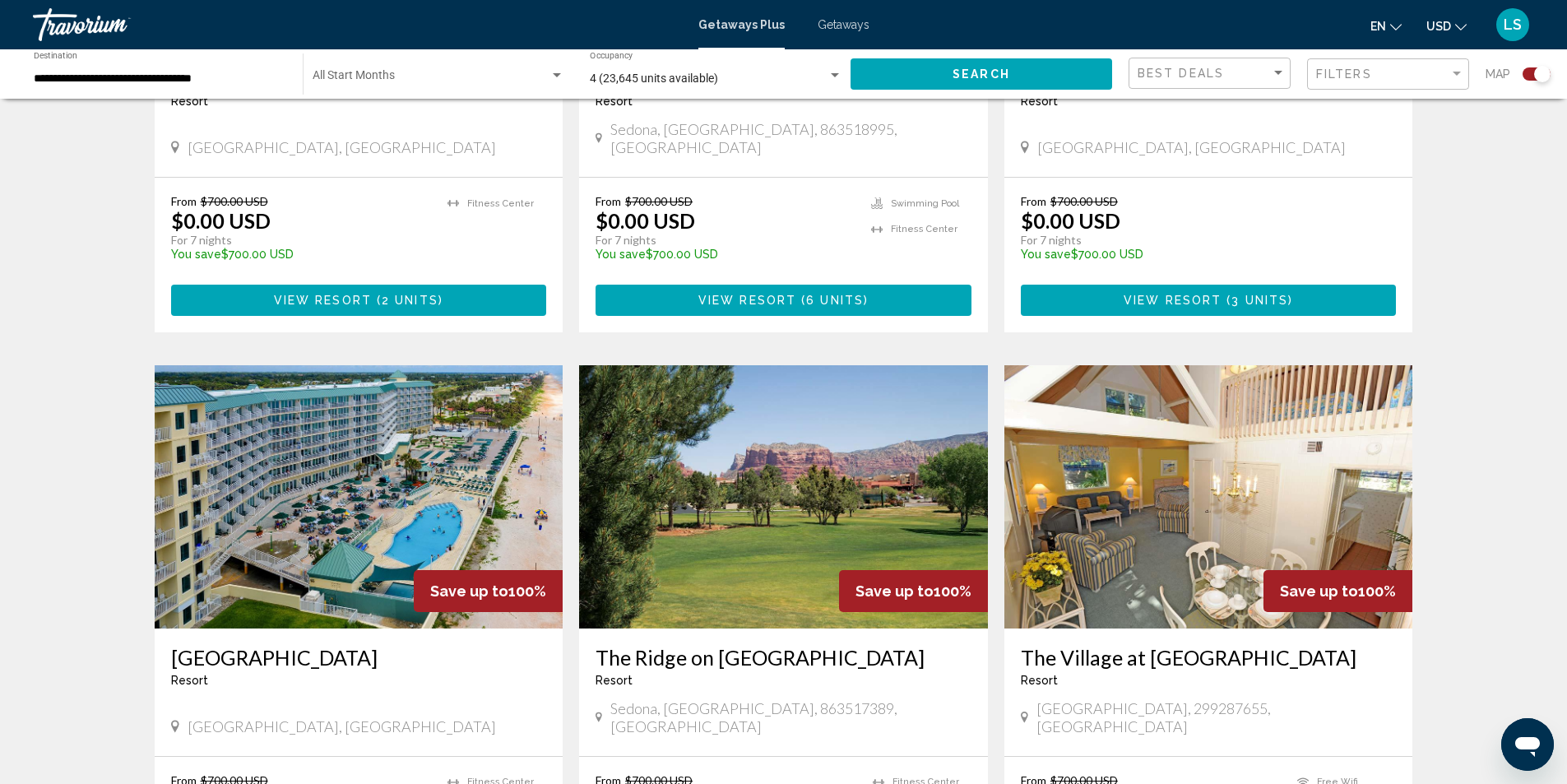
scroll to position [1480, 0]
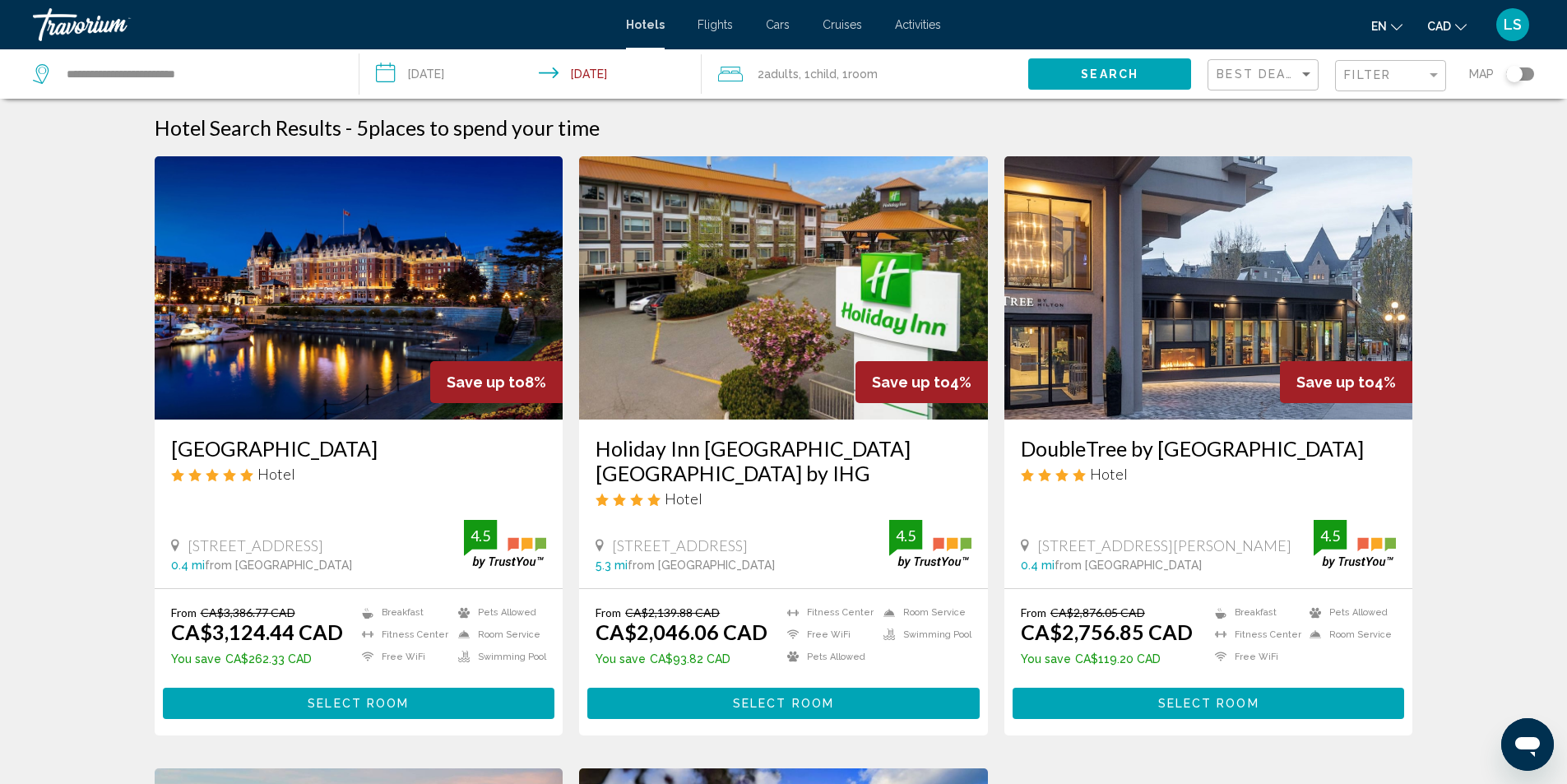
click at [389, 80] on input "**********" at bounding box center [534, 76] width 350 height 55
click at [389, 72] on input "**********" at bounding box center [534, 76] width 350 height 55
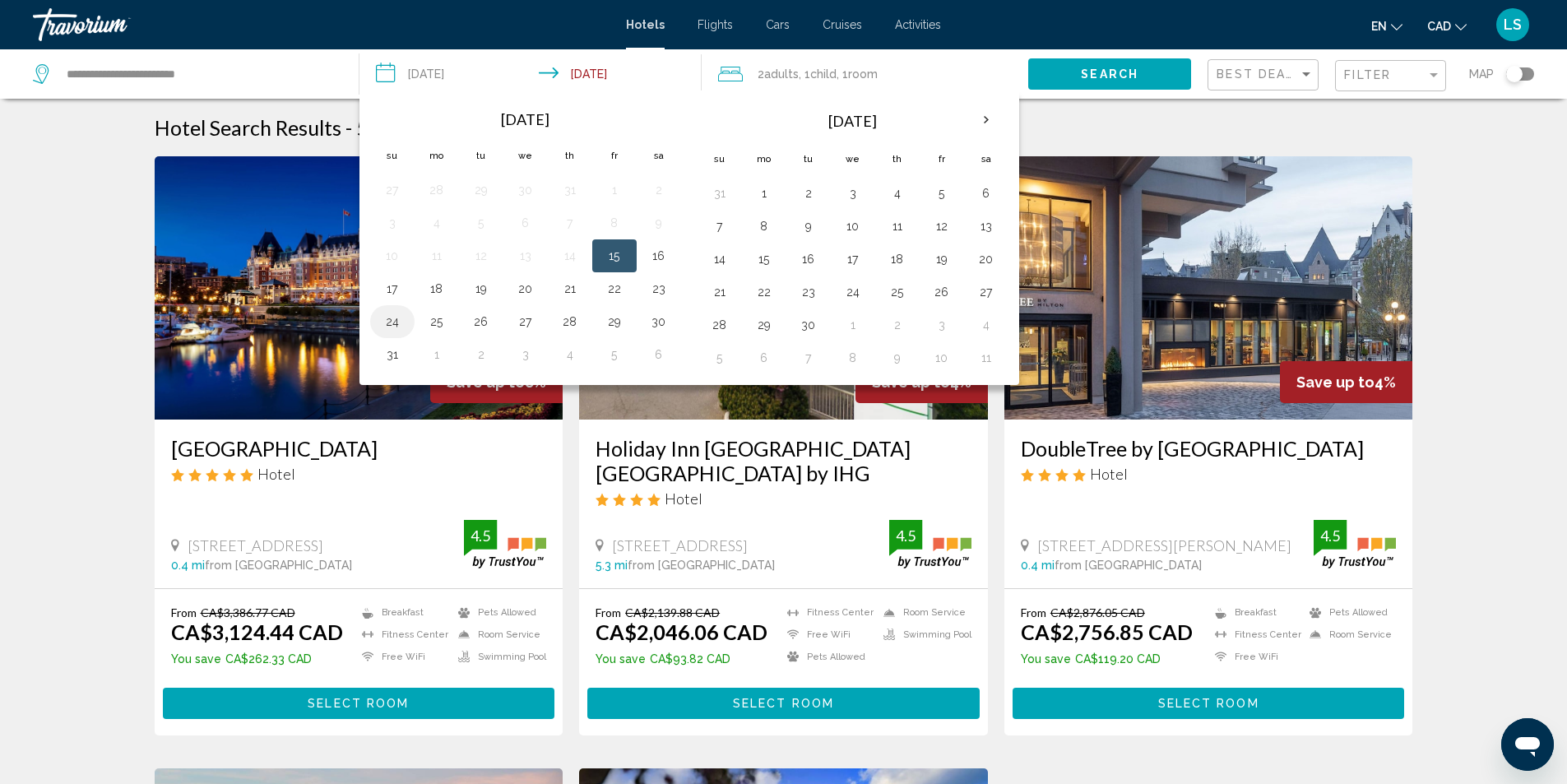
click at [396, 326] on button "24" at bounding box center [392, 322] width 26 height 23
click at [576, 324] on button "28" at bounding box center [570, 322] width 26 height 23
type input "**********"
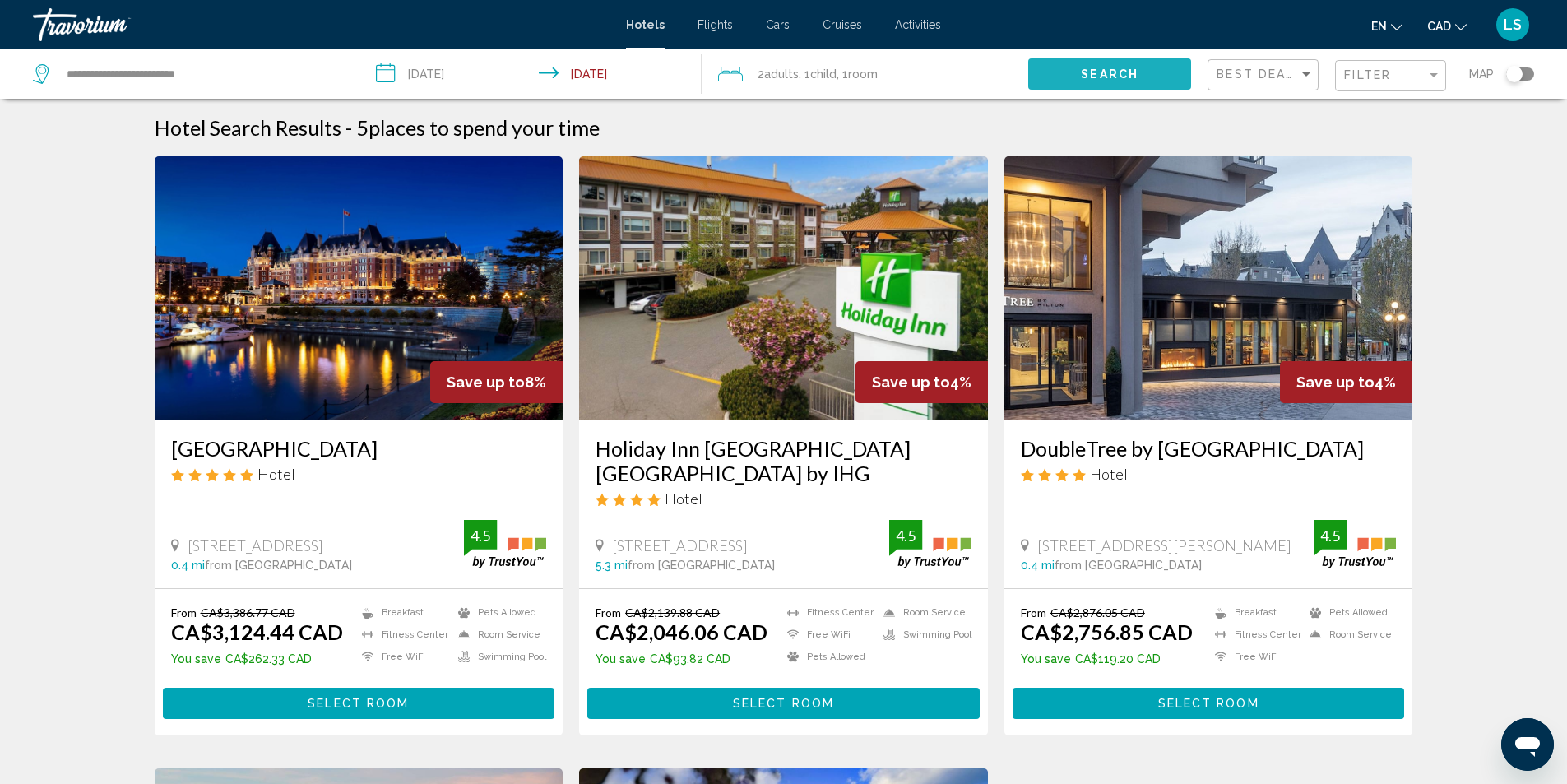
click at [1066, 70] on button "Search" at bounding box center [1110, 73] width 163 height 31
